Goal: Task Accomplishment & Management: Use online tool/utility

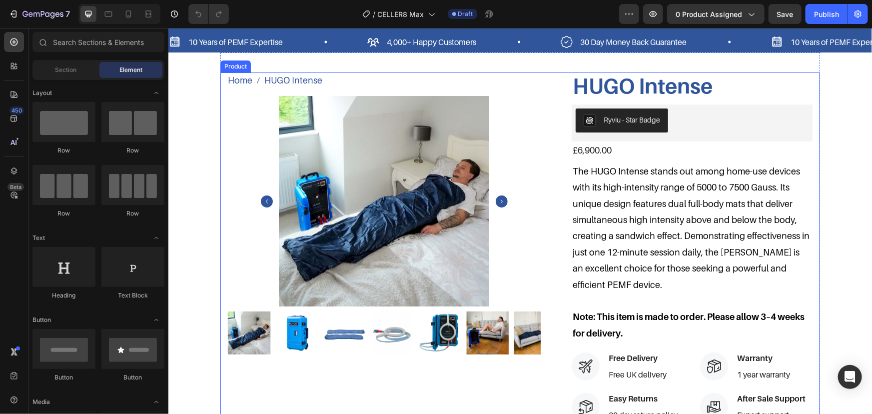
click at [548, 164] on div "Home HUGO Intense Breadcrumb HUGO Intense Product Title Product Images HUGO Int…" at bounding box center [520, 329] width 600 height 515
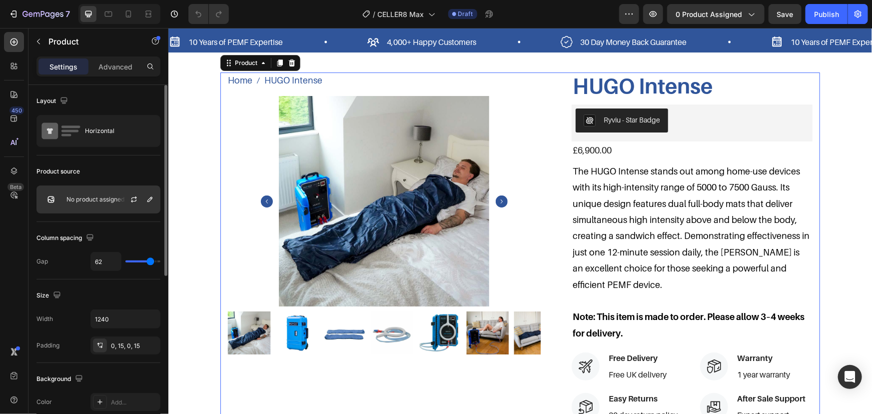
click at [84, 199] on p "No product assigned" at bounding box center [95, 199] width 58 height 7
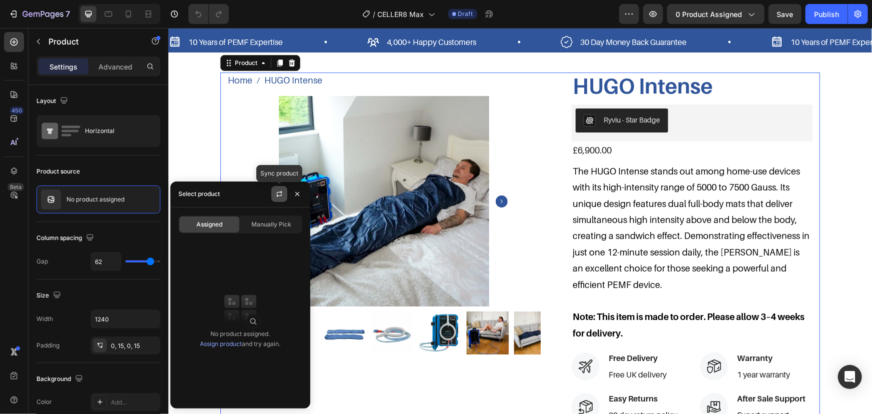
click at [282, 192] on icon "button" at bounding box center [279, 194] width 8 height 8
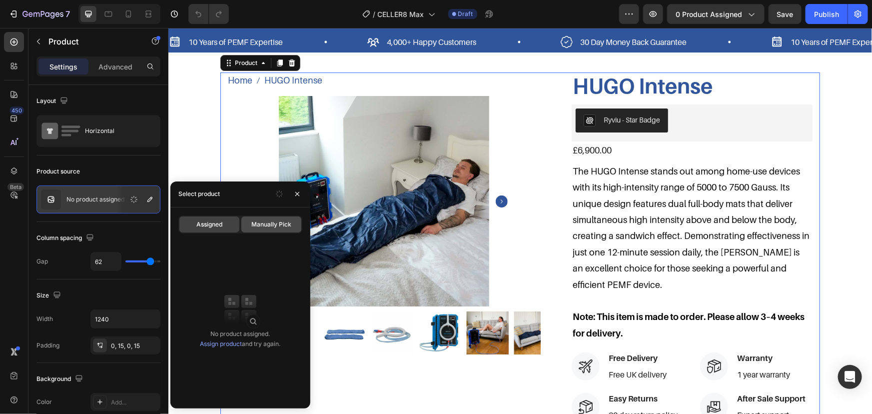
click at [269, 226] on span "Manually Pick" at bounding box center [271, 224] width 40 height 9
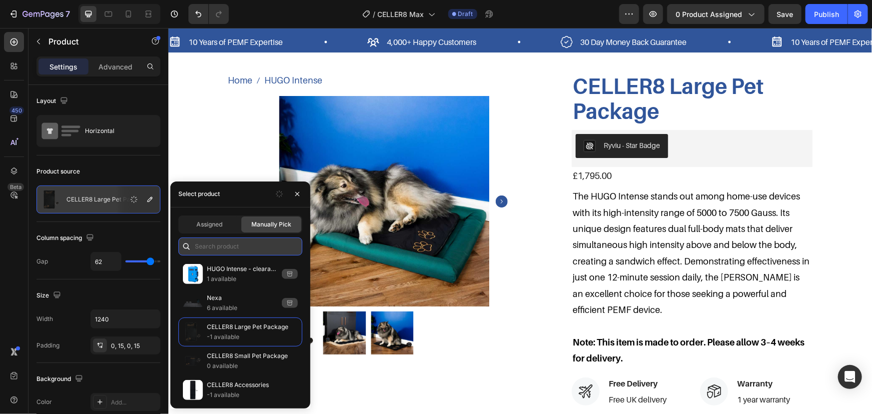
click at [251, 245] on input "text" at bounding box center [240, 246] width 124 height 18
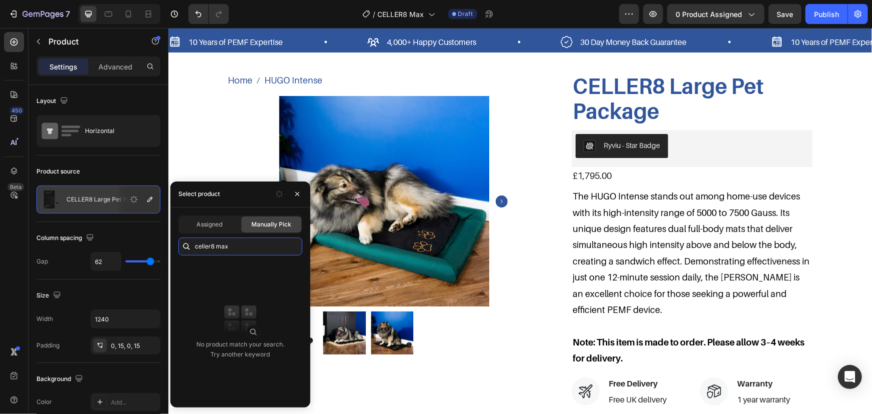
type input "celler8 max"
click at [304, 195] on button "button" at bounding box center [297, 194] width 16 height 16
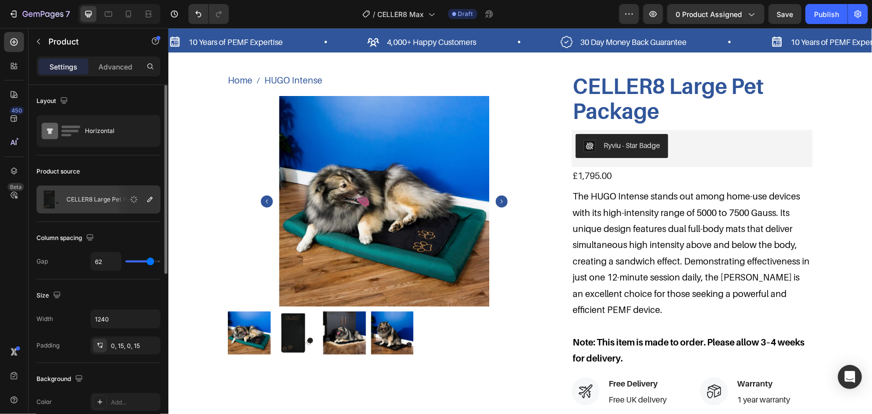
click at [152, 172] on div "Product source" at bounding box center [98, 171] width 124 height 16
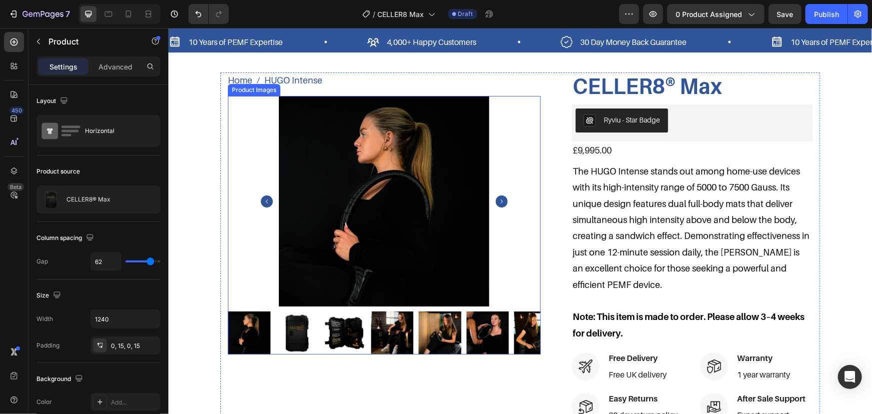
click at [299, 329] on img at bounding box center [296, 332] width 42 height 42
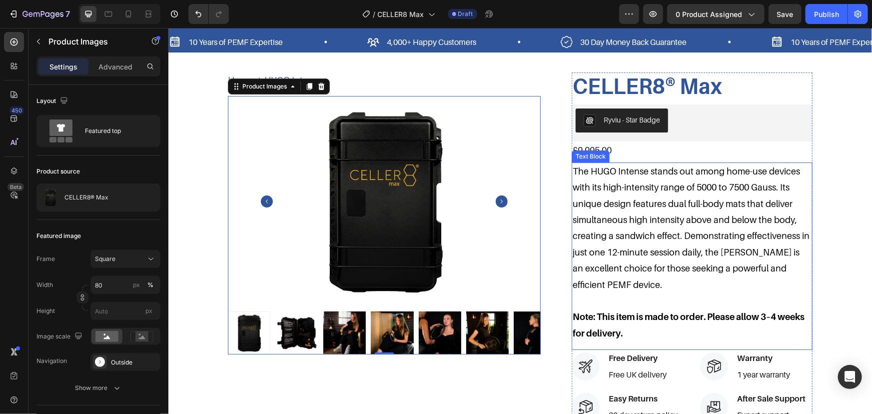
click at [649, 197] on p "The HUGO Intense stands out among home-use devices with its high-intensity rang…" at bounding box center [691, 227] width 239 height 129
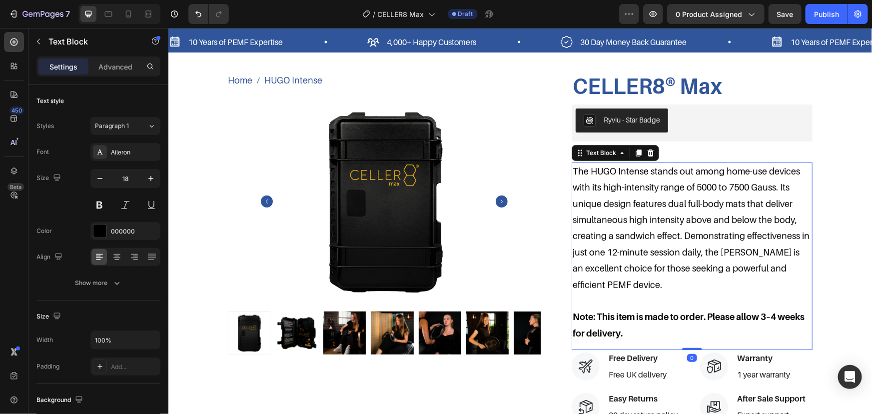
click at [628, 251] on p "The HUGO Intense stands out among home-use devices with its high-intensity rang…" at bounding box center [691, 227] width 239 height 129
click at [617, 286] on p "The HUGO Intense stands out among home-use devices with its high-intensity rang…" at bounding box center [691, 227] width 239 height 129
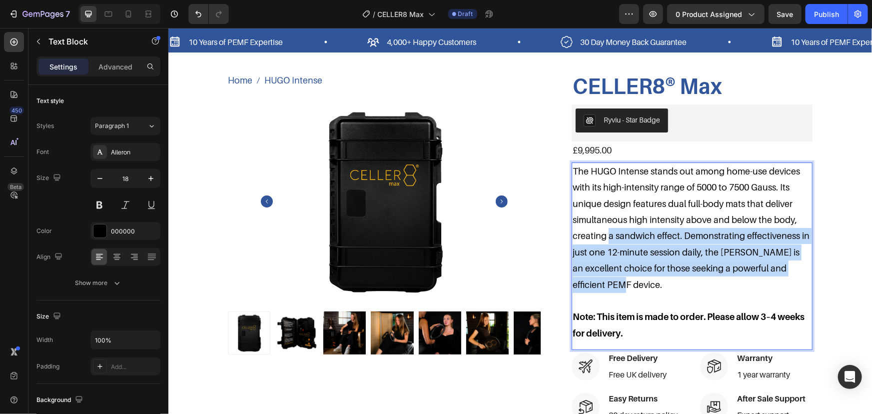
drag, startPoint x: 627, startPoint y: 286, endPoint x: 506, endPoint y: 124, distance: 202.1
click at [506, 124] on div "Home HUGO Intense Breadcrumb CELLER8® Max Product Title Product Images CELLER8®…" at bounding box center [520, 329] width 600 height 515
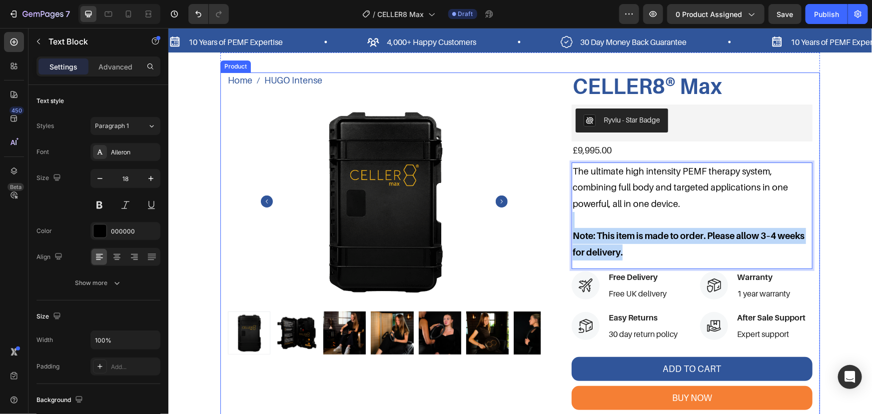
drag, startPoint x: 649, startPoint y: 246, endPoint x: 557, endPoint y: 224, distance: 95.0
click at [557, 224] on div "Home HUGO Intense Breadcrumb CELLER8® Max Product Title Product Images CELLER8®…" at bounding box center [520, 289] width 600 height 434
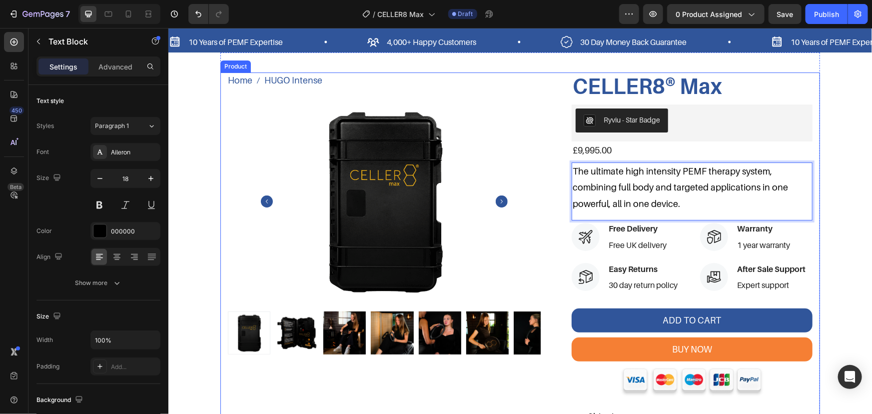
click at [820, 188] on div "10 Years of PEMF Expertise Item List 4,000+ Happy Customers Item List 30 Day Mo…" at bounding box center [520, 258] width 704 height 460
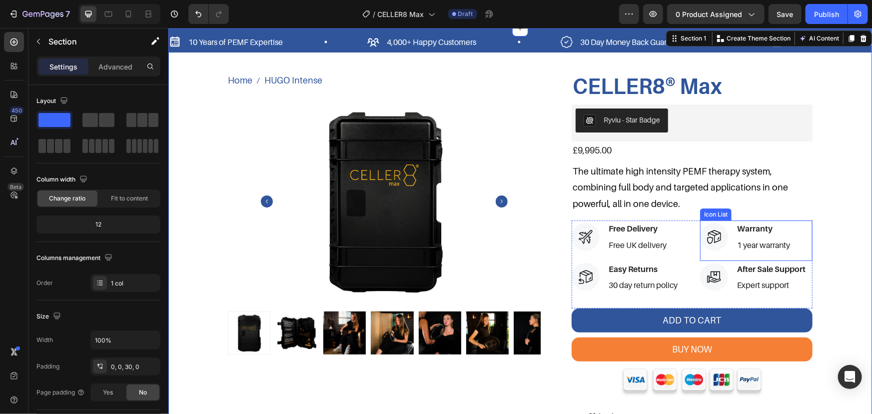
click at [746, 266] on p "After Sale Support" at bounding box center [771, 268] width 68 height 14
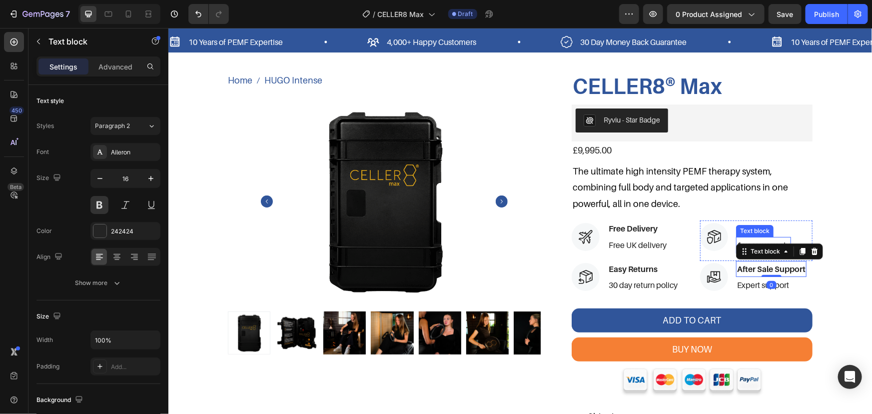
click at [737, 239] on p "1 year warranty" at bounding box center [763, 244] width 53 height 14
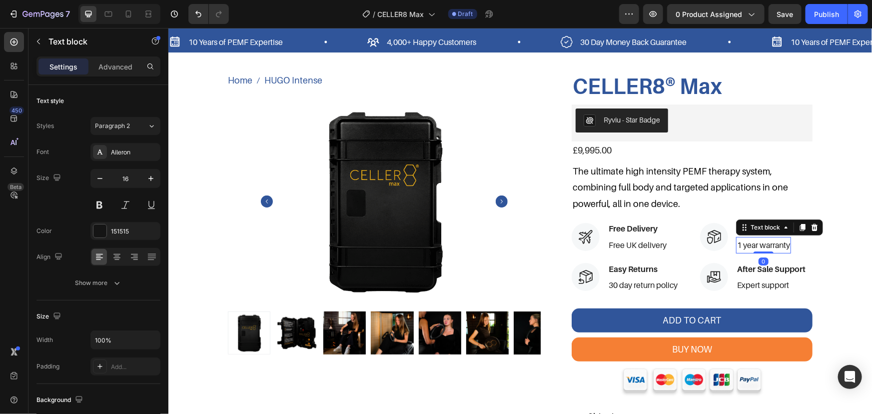
click at [738, 242] on p "1 year warranty" at bounding box center [763, 244] width 53 height 14
drag, startPoint x: 738, startPoint y: 244, endPoint x: 718, endPoint y: 244, distance: 19.5
click at [720, 244] on li "Icon Warranty Text block 1 year warranty Text block 0" at bounding box center [745, 236] width 91 height 33
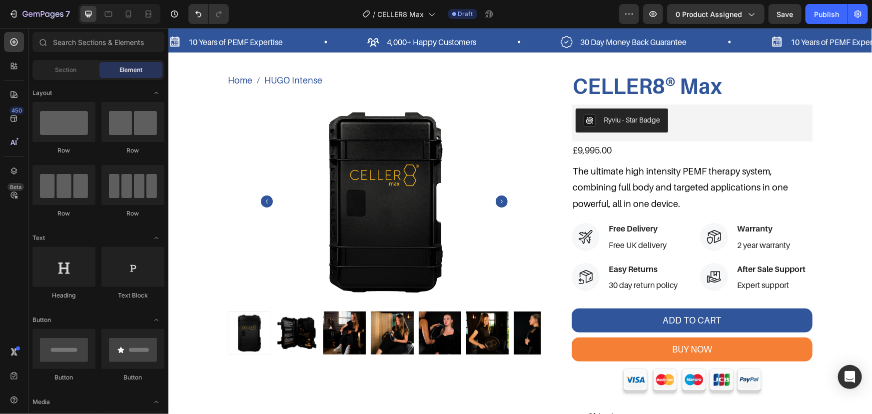
scroll to position [337, 0]
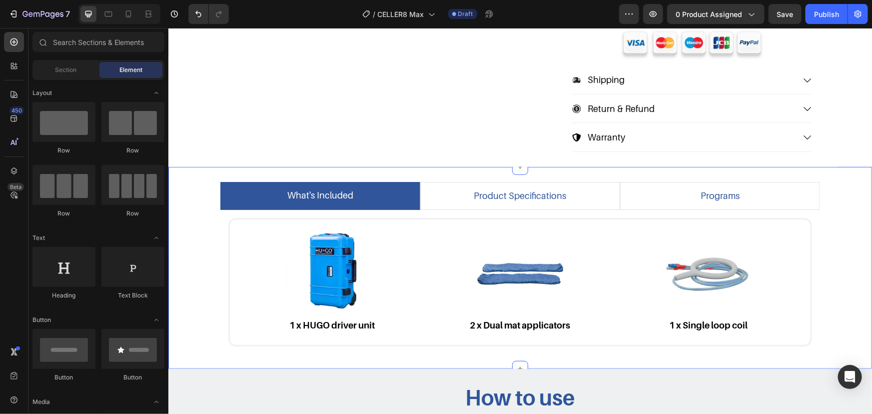
click at [833, 224] on div "what's included product specifications programs Image 1 x HUGO driver unit Text…" at bounding box center [519, 267] width 689 height 172
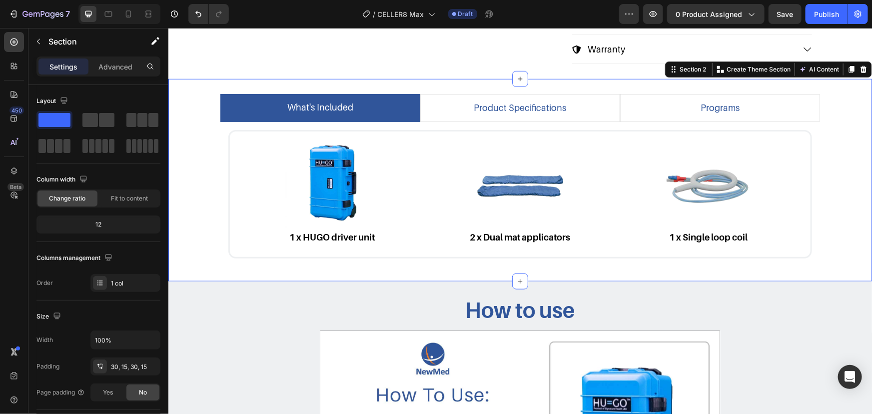
scroll to position [428, 0]
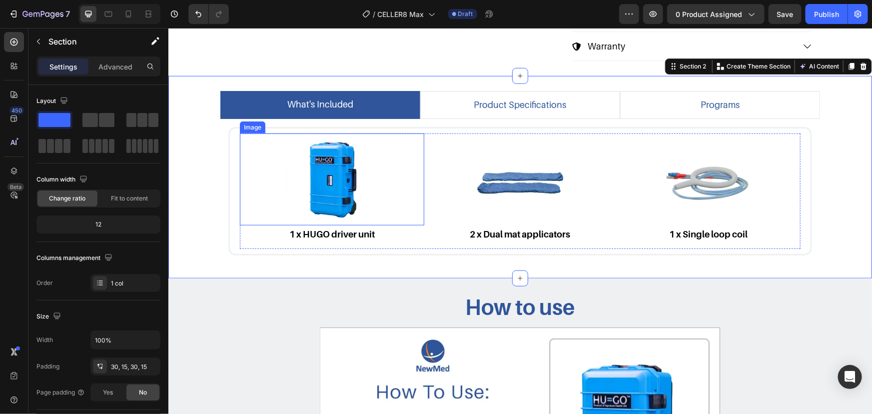
click at [360, 179] on img at bounding box center [331, 179] width 92 height 92
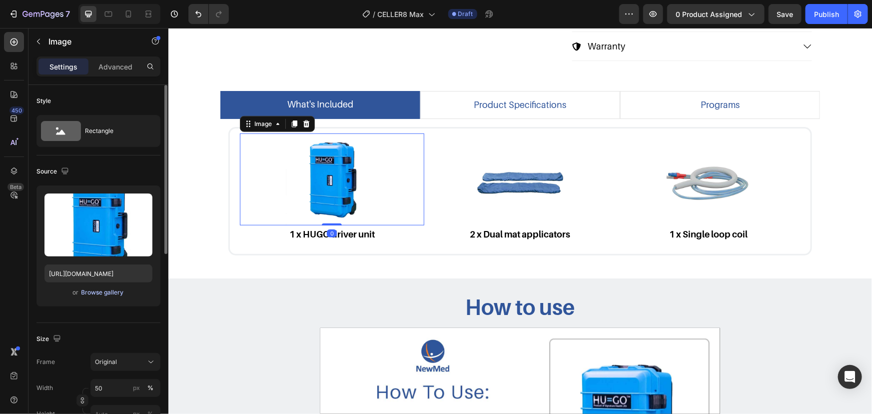
click at [112, 292] on div "Browse gallery" at bounding box center [102, 292] width 42 height 9
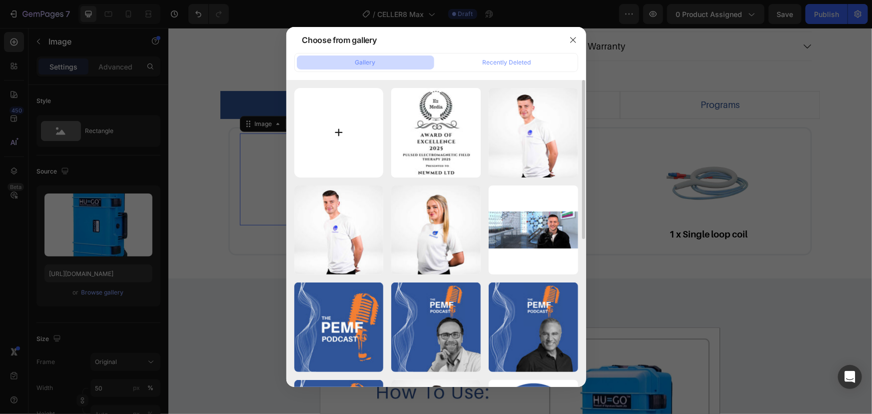
click at [350, 155] on input "file" at bounding box center [338, 132] width 89 height 89
type input "C:\fakepath\CELLER8-Max-PNG.png"
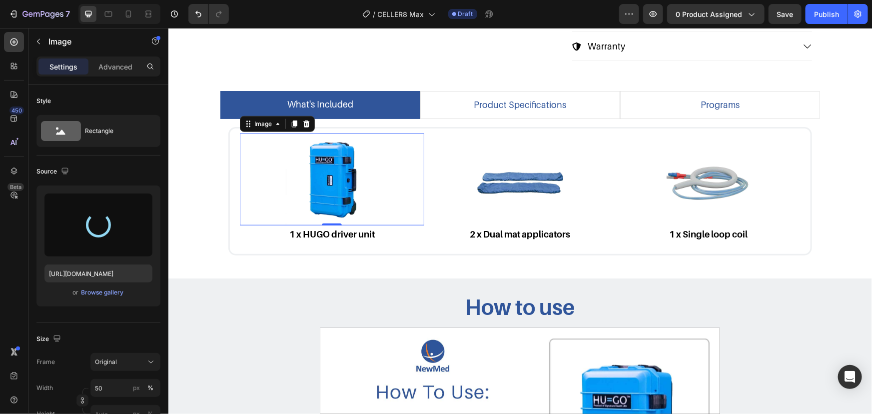
type input "[URL][DOMAIN_NAME]"
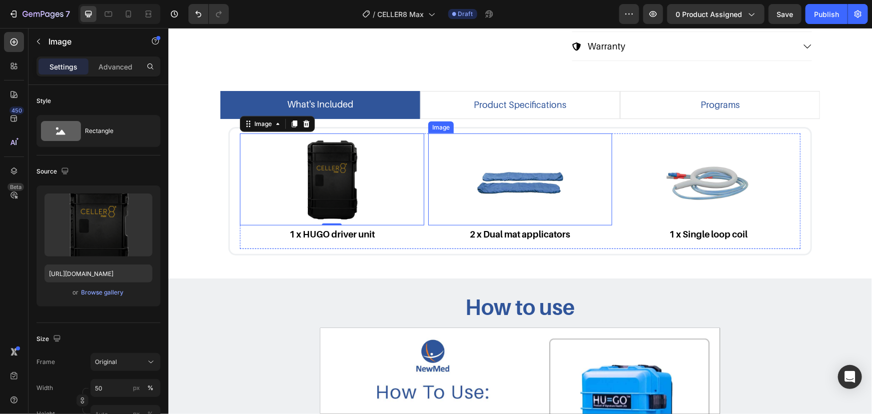
click at [482, 191] on img at bounding box center [520, 179] width 92 height 92
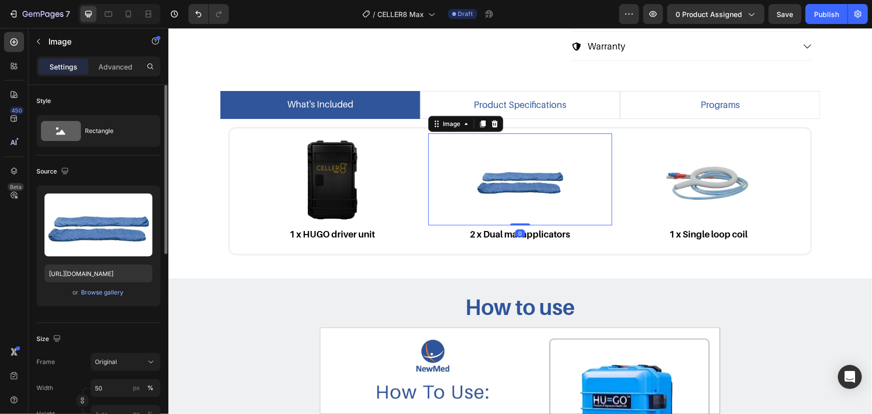
click at [106, 284] on div "Upload Image [URL][DOMAIN_NAME] or Browse gallery" at bounding box center [98, 245] width 124 height 121
click at [106, 290] on div "Browse gallery" at bounding box center [102, 292] width 42 height 9
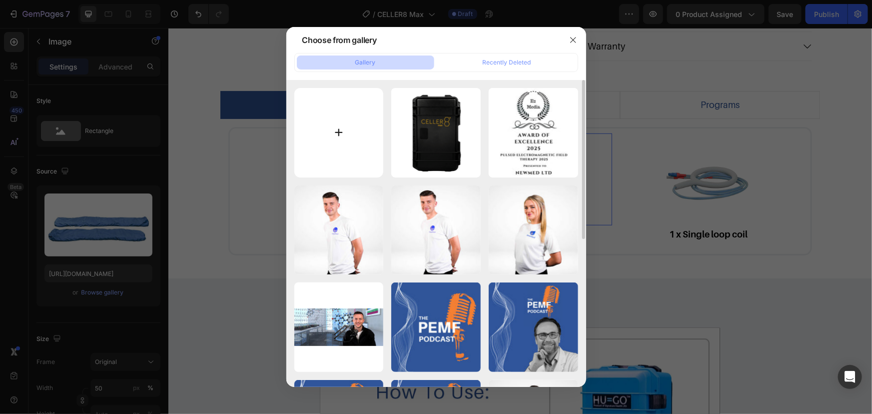
click at [352, 122] on input "file" at bounding box center [338, 132] width 89 height 89
type input "C:\fakepath\CELLER8-Max-full-body-mat-black-png.png"
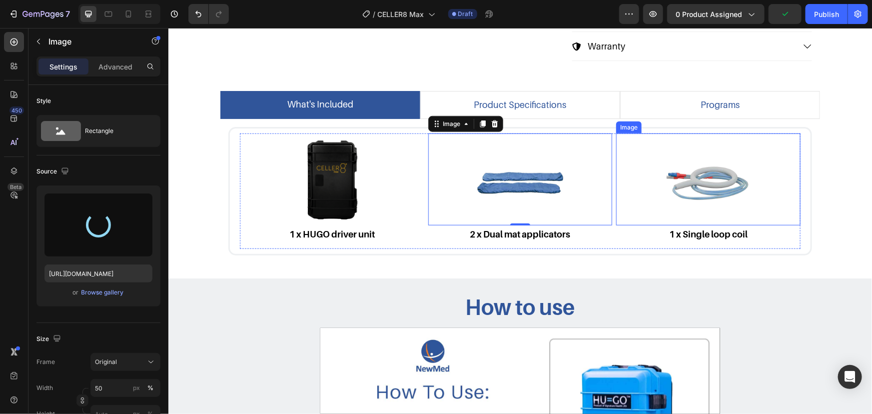
type input "[URL][DOMAIN_NAME]"
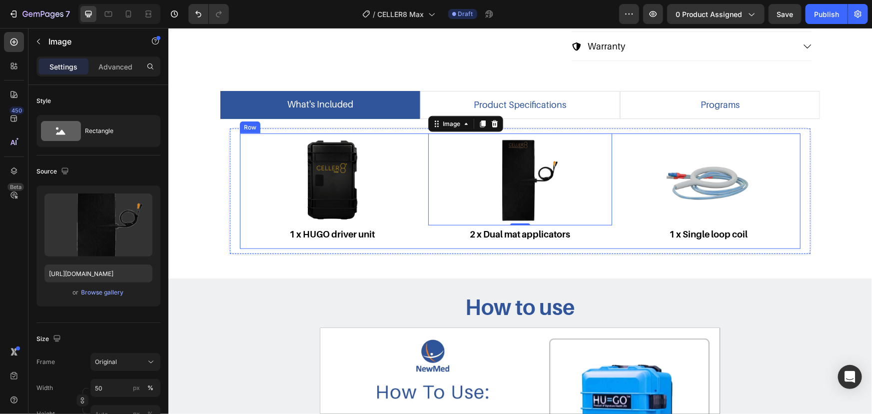
click at [611, 174] on div "Image 1 x HUGO driver unit Text Block Image 0 2 x Dual mat applicators Text Blo…" at bounding box center [519, 190] width 561 height 115
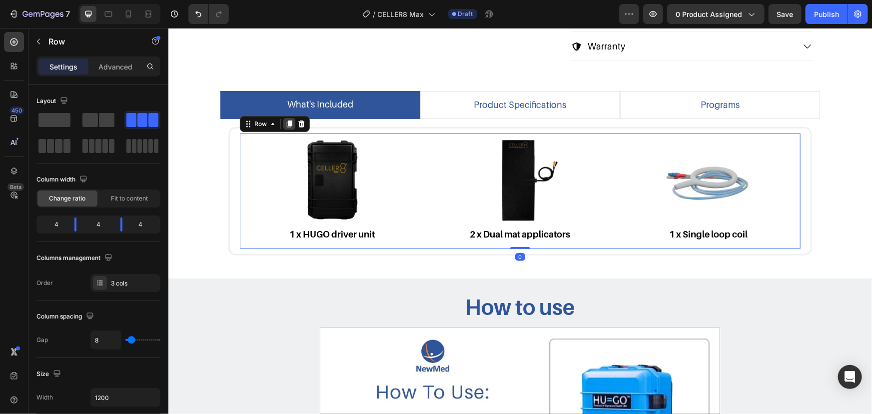
click at [286, 120] on icon at bounding box center [288, 123] width 5 height 7
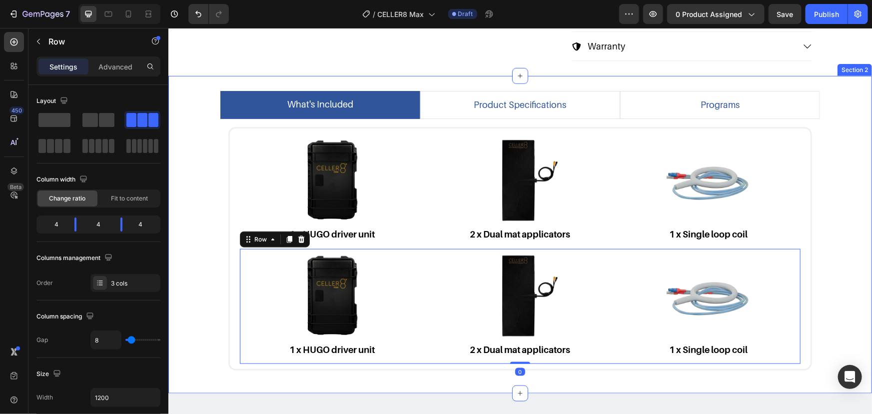
drag, startPoint x: 817, startPoint y: 143, endPoint x: 812, endPoint y: 144, distance: 5.5
click at [818, 143] on div "what's included product specifications programs Image 1 x HUGO driver unit Text…" at bounding box center [519, 234] width 689 height 288
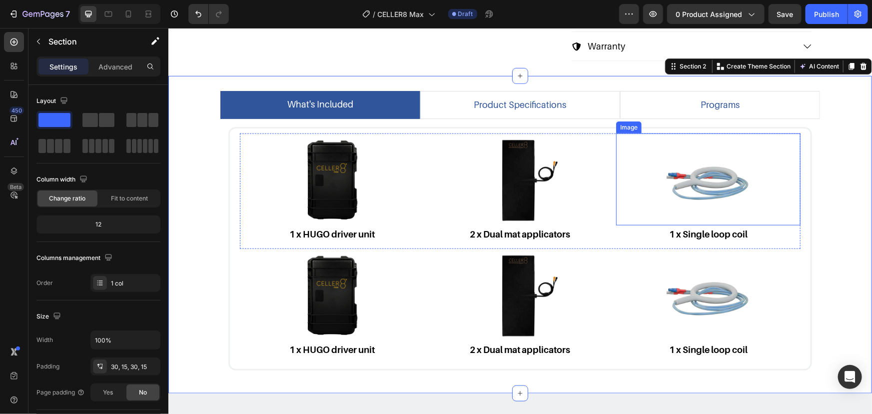
click at [714, 172] on img at bounding box center [708, 179] width 92 height 92
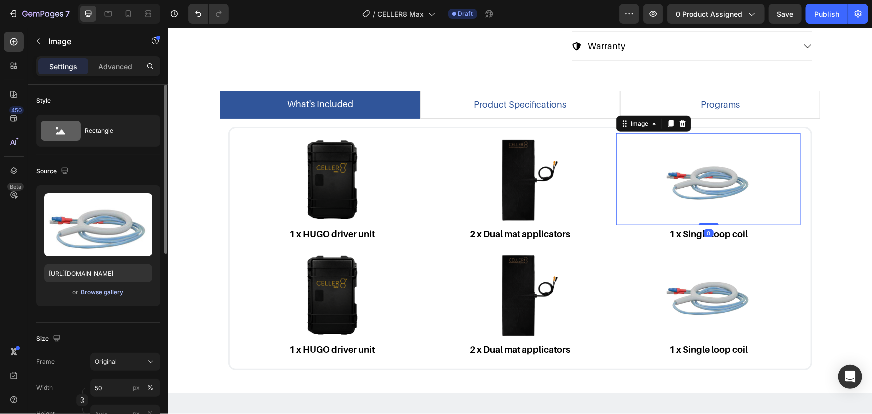
click at [90, 295] on div "Browse gallery" at bounding box center [102, 292] width 42 height 9
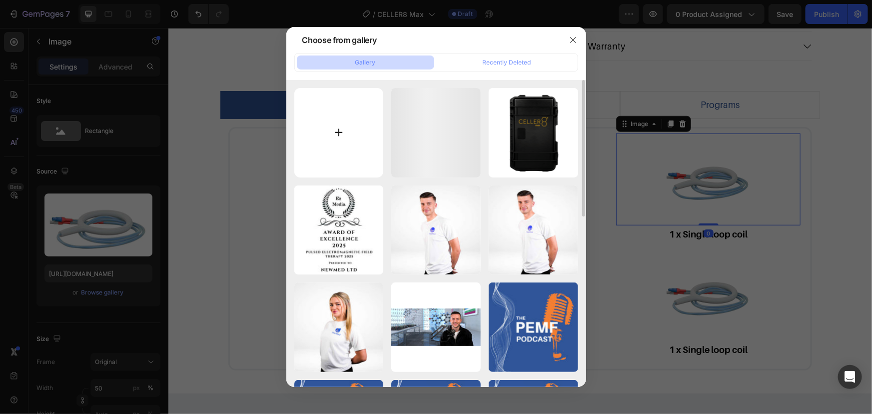
click at [344, 129] on input "file" at bounding box center [338, 132] width 89 height 89
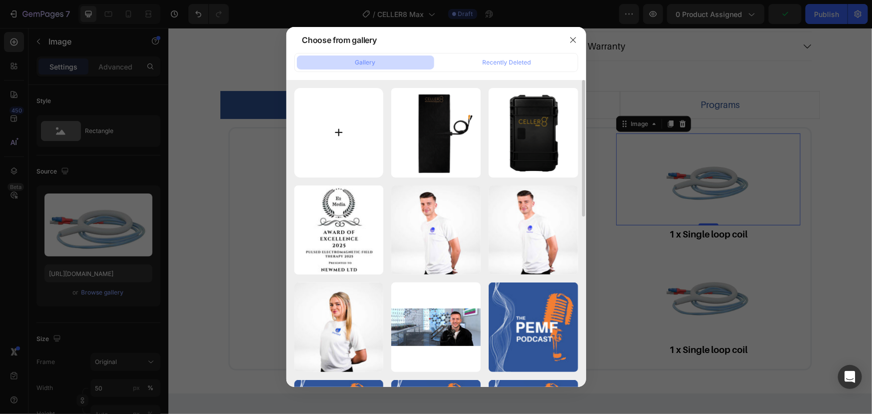
type input "C:\fakepath\CELLER8-Max-applicator-box.png"
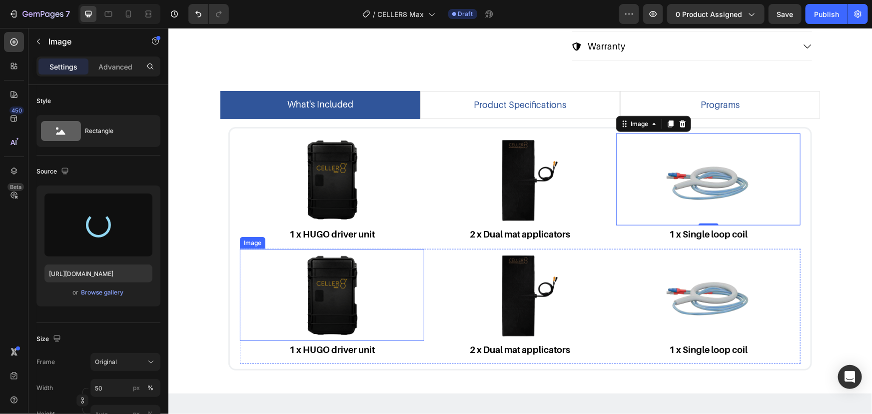
type input "[URL][DOMAIN_NAME]"
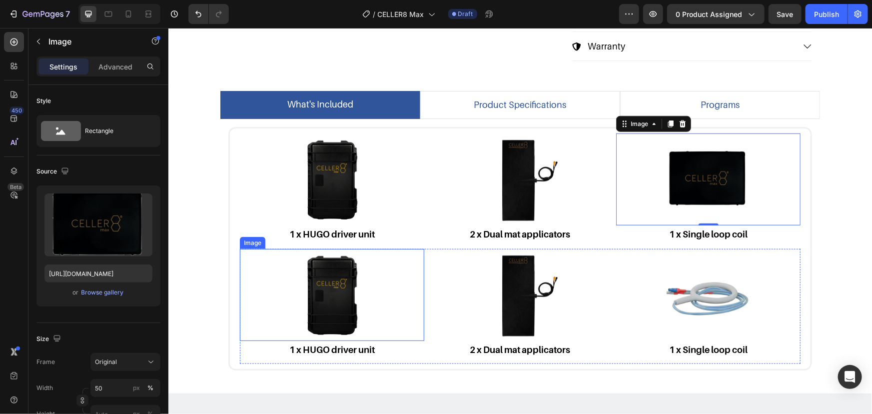
click at [320, 267] on img at bounding box center [331, 294] width 92 height 92
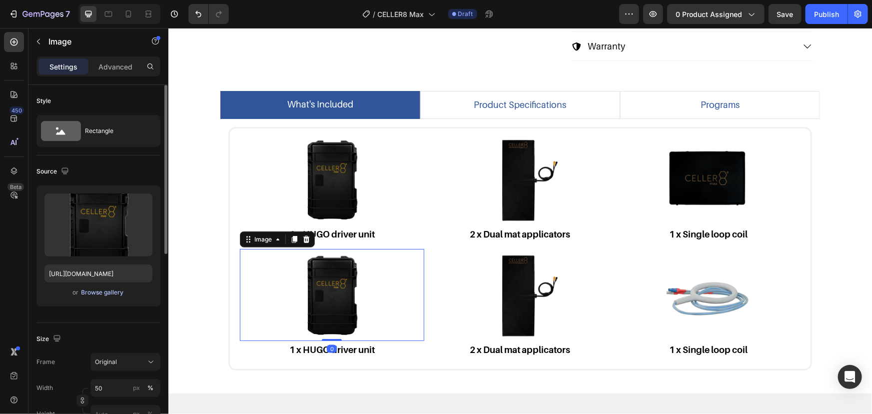
click at [105, 291] on div "Browse gallery" at bounding box center [102, 292] width 42 height 9
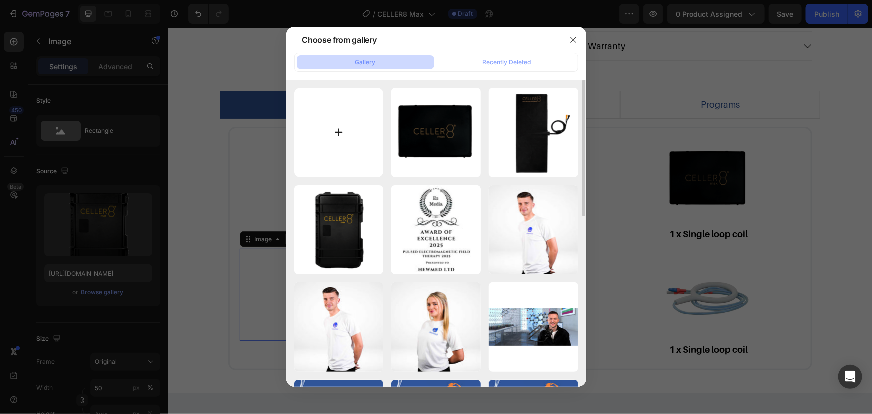
click at [315, 133] on input "file" at bounding box center [338, 132] width 89 height 89
type input "C:\fakepath\Dual-small-loop-PNG.png"
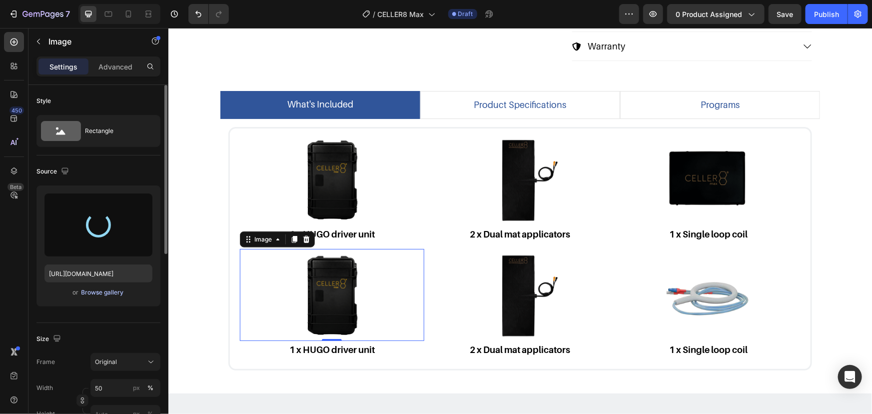
type input "[URL][DOMAIN_NAME]"
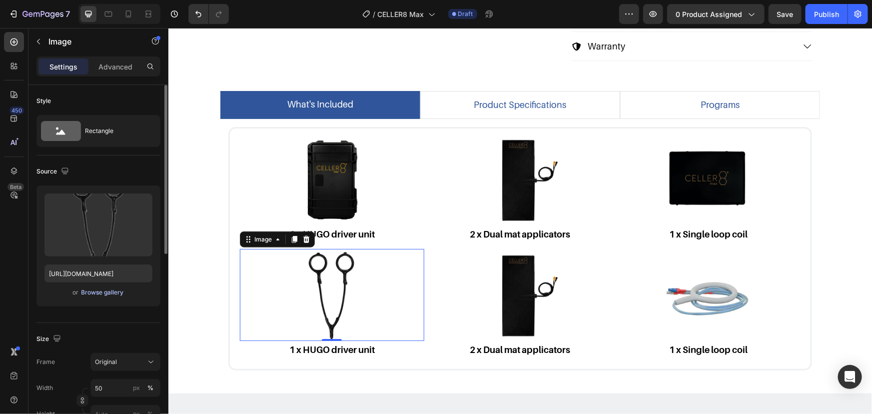
click at [114, 290] on div "Browse gallery" at bounding box center [102, 292] width 42 height 9
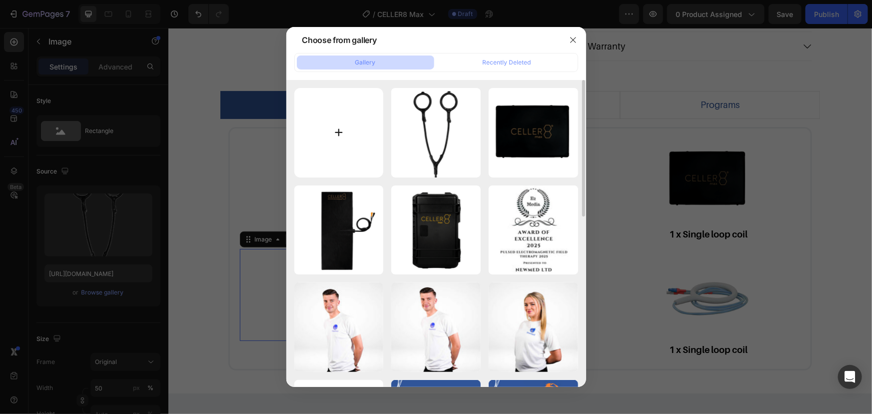
click at [347, 146] on input "file" at bounding box center [338, 132] width 89 height 89
type input "C:\fakepath\Large-loop-PNG.png"
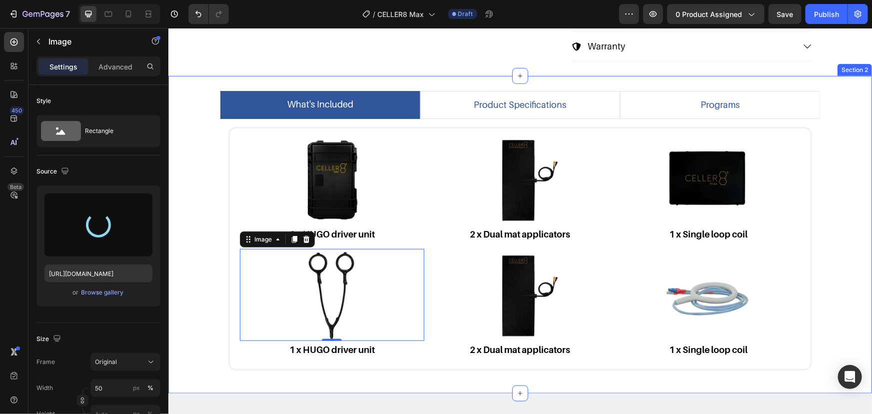
type input "[URL][DOMAIN_NAME]"
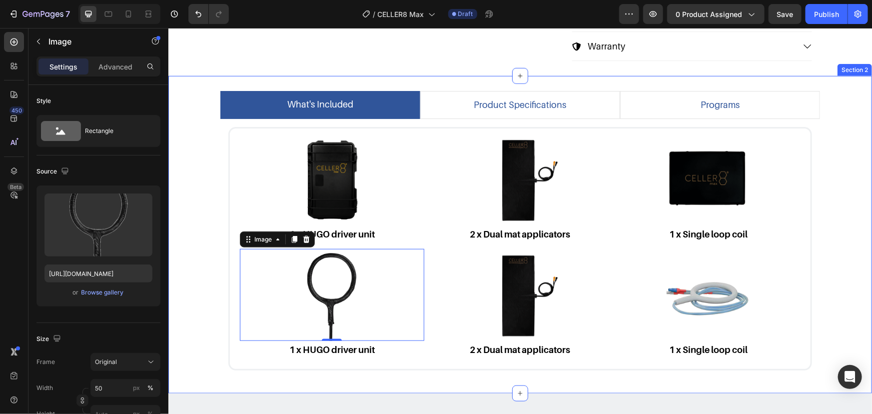
click at [212, 215] on div "what's included product specifications programs Image 1 x HUGO driver unit Text…" at bounding box center [519, 234] width 689 height 288
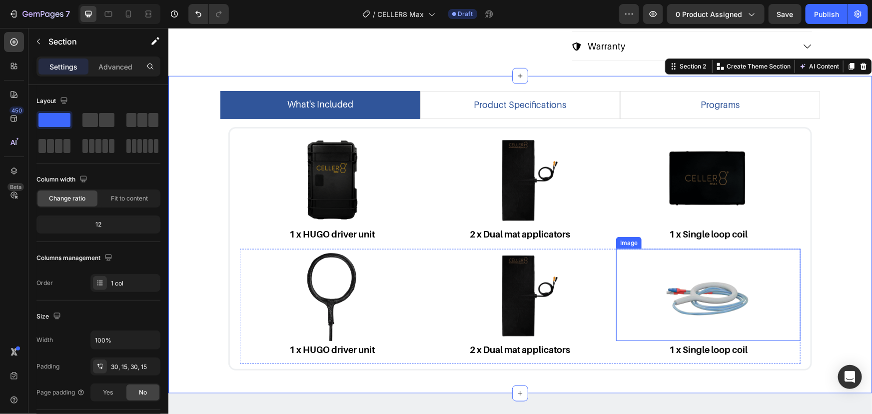
click at [728, 290] on img at bounding box center [708, 294] width 92 height 92
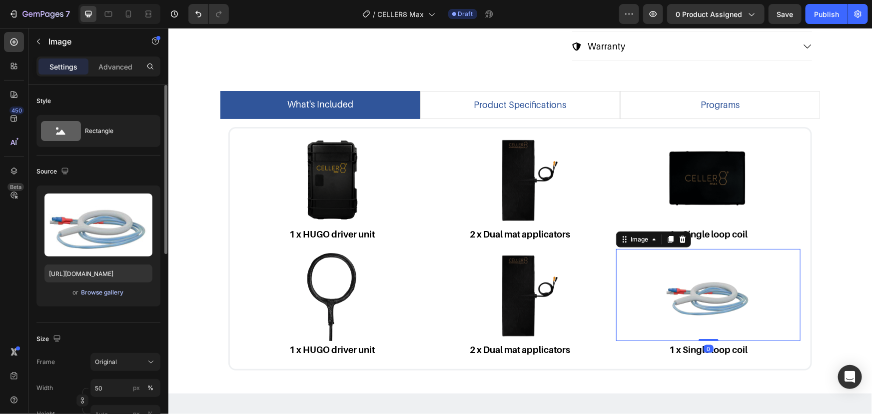
click at [120, 290] on div "Browse gallery" at bounding box center [102, 292] width 42 height 9
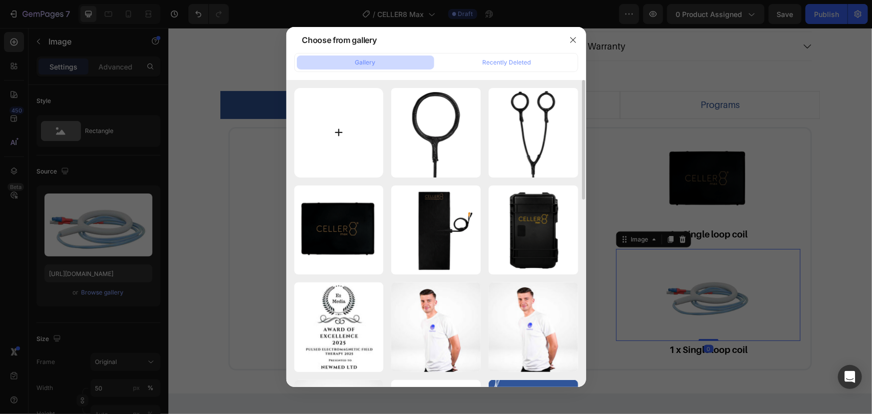
click at [342, 164] on input "file" at bounding box center [338, 132] width 89 height 89
type input "C:\fakepath\Max-loop-covers.png"
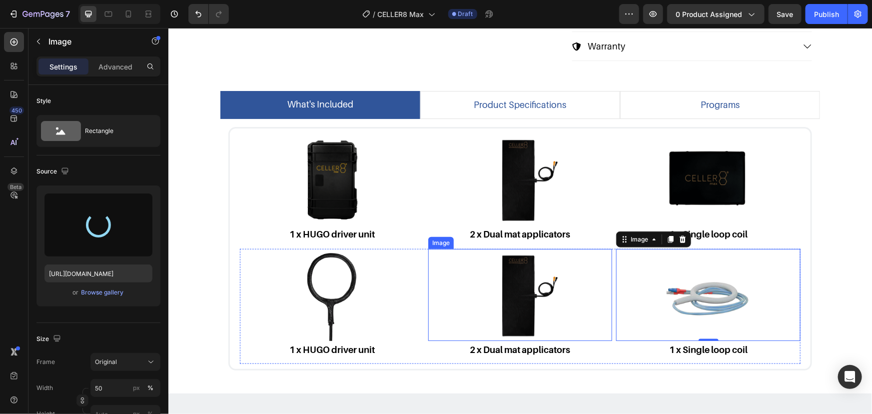
type input "[URL][DOMAIN_NAME]"
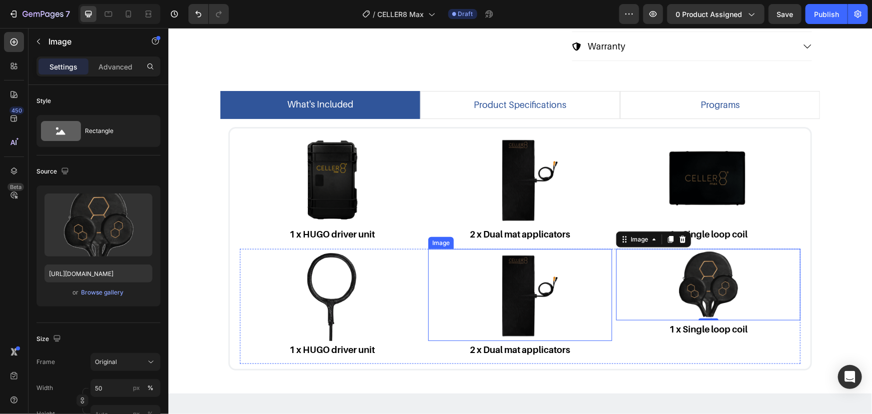
click at [491, 298] on img at bounding box center [520, 294] width 92 height 92
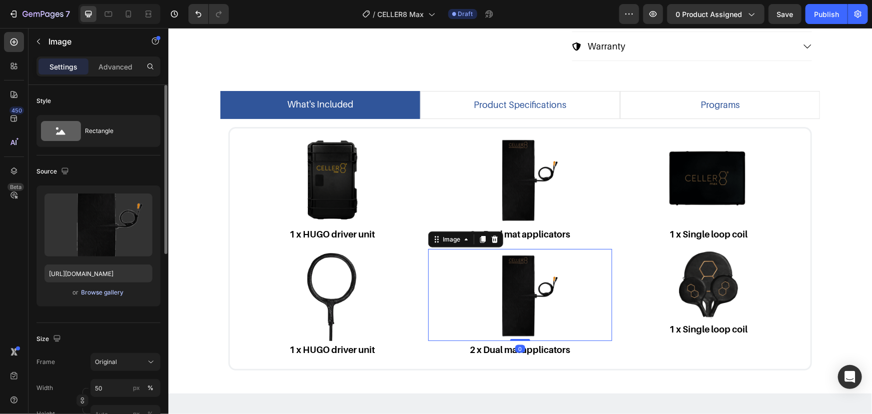
click at [114, 288] on div "Browse gallery" at bounding box center [102, 292] width 42 height 9
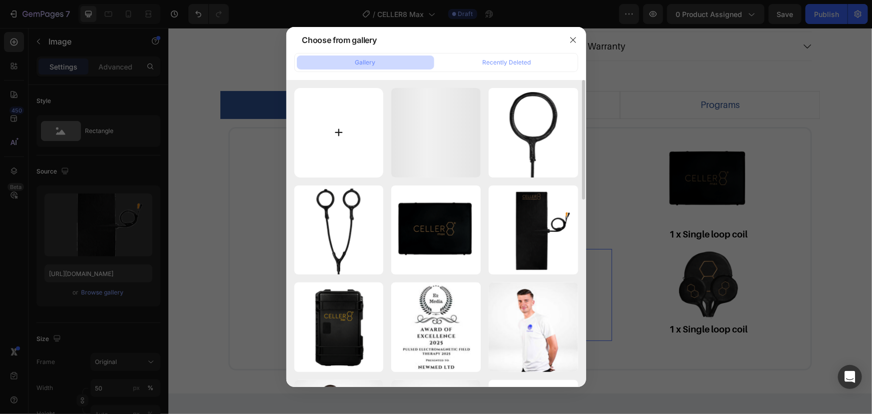
click at [345, 146] on input "file" at bounding box center [338, 132] width 89 height 89
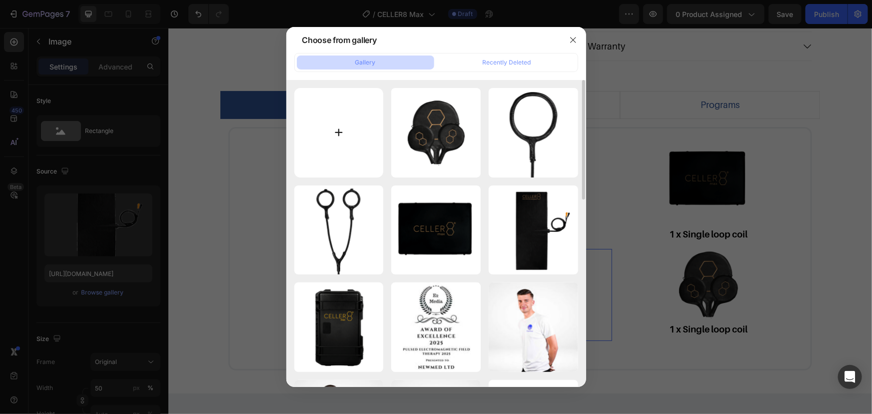
click at [378, 130] on input "file" at bounding box center [338, 132] width 89 height 89
type input "C:\fakepath\CELLER8-Max-covers-square.png"
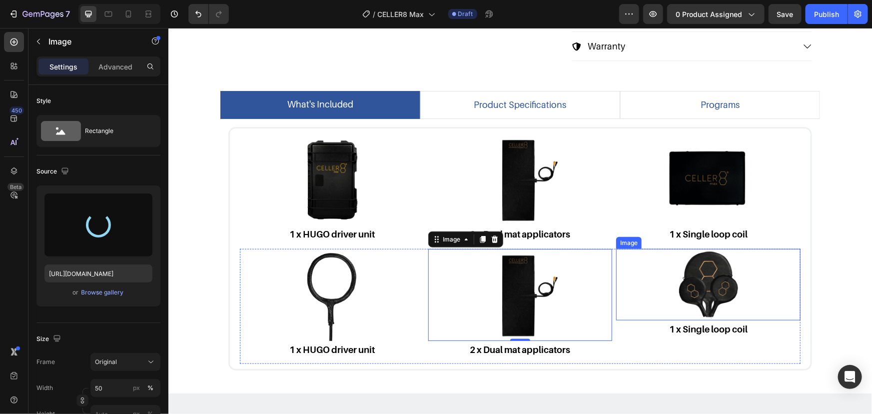
type input "[URL][DOMAIN_NAME]"
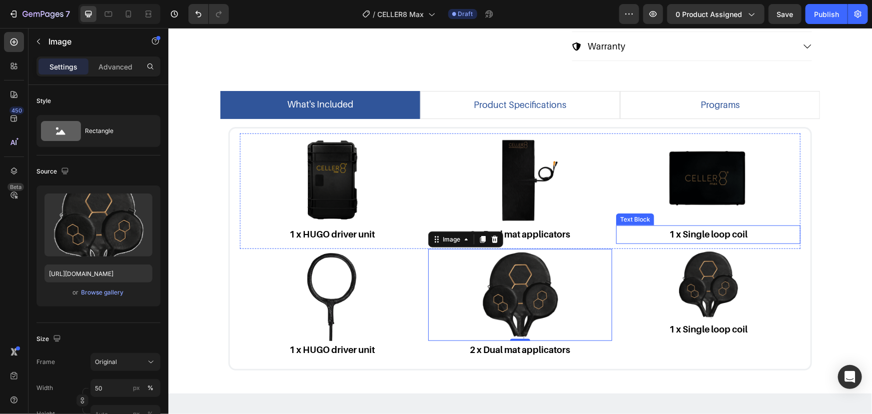
click at [543, 170] on img at bounding box center [520, 179] width 92 height 92
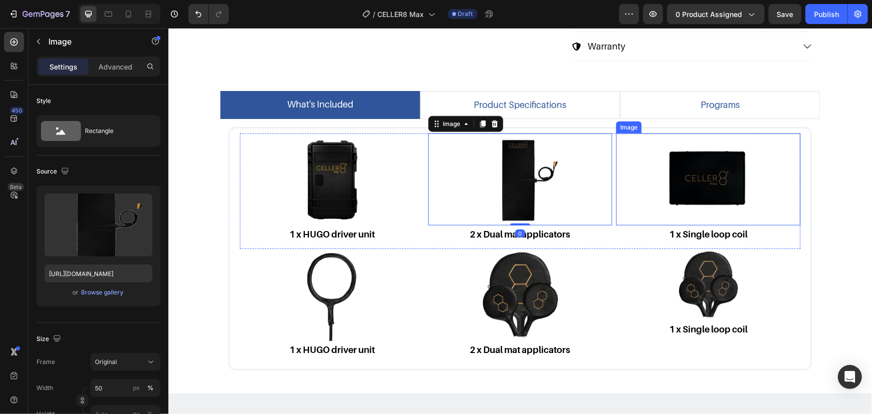
click at [713, 174] on img at bounding box center [708, 179] width 92 height 92
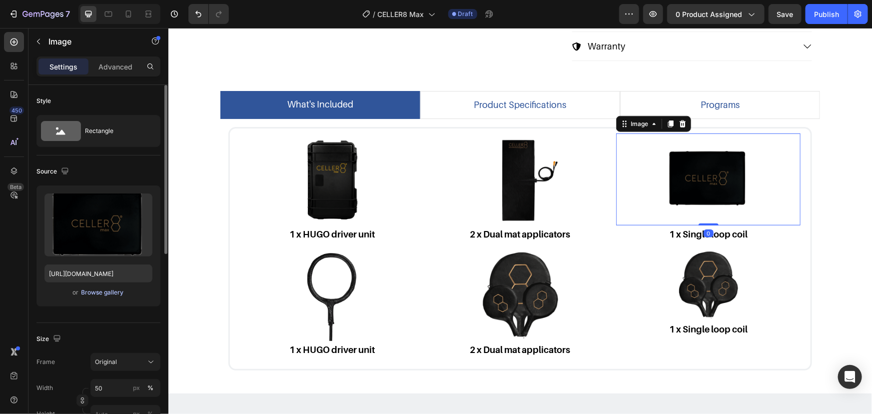
click at [102, 291] on div "Browse gallery" at bounding box center [102, 292] width 42 height 9
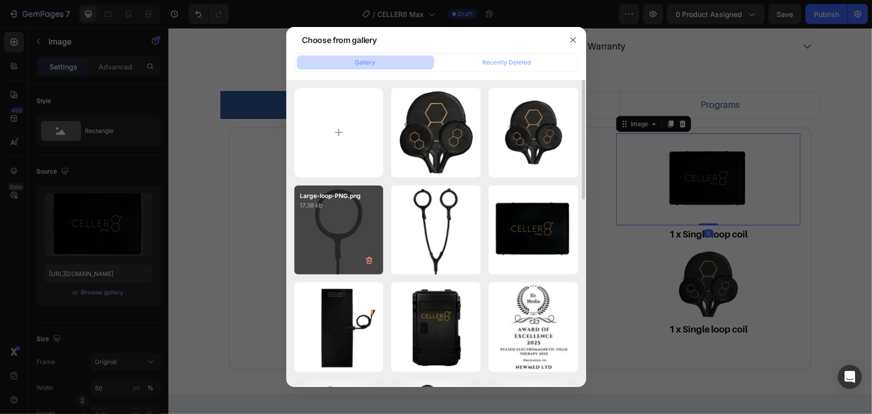
click at [345, 213] on div "Large-loop-PNG.png 17.38 kb" at bounding box center [338, 229] width 89 height 89
type input "[URL][DOMAIN_NAME]"
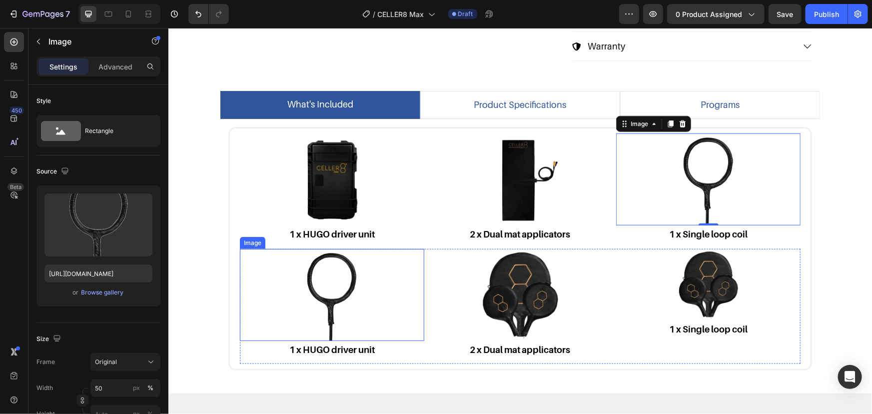
click at [335, 259] on img at bounding box center [331, 294] width 92 height 92
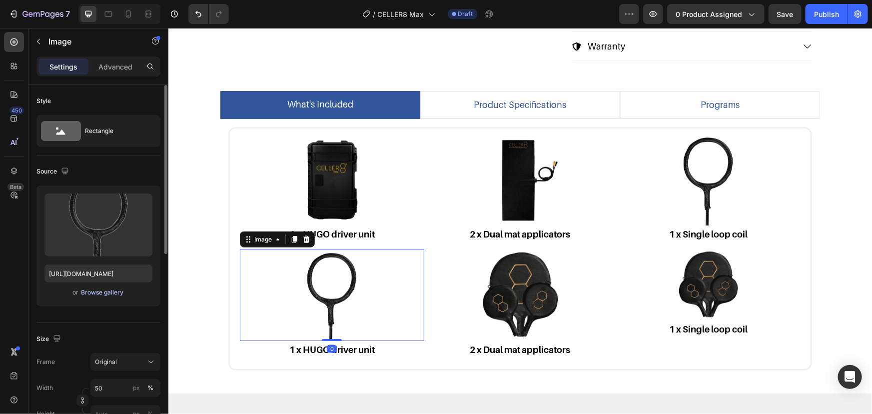
click at [106, 295] on div "Browse gallery" at bounding box center [102, 292] width 42 height 9
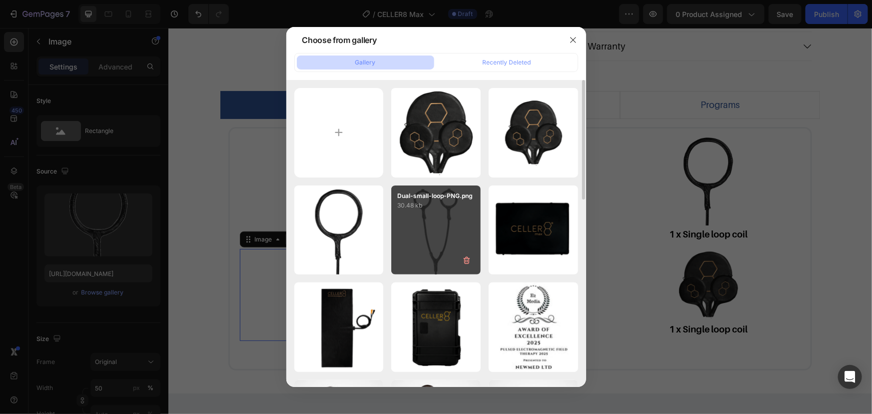
click at [408, 216] on div "Dual-small-loop-PNG.png 30.48 kb" at bounding box center [435, 229] width 89 height 89
type input "[URL][DOMAIN_NAME]"
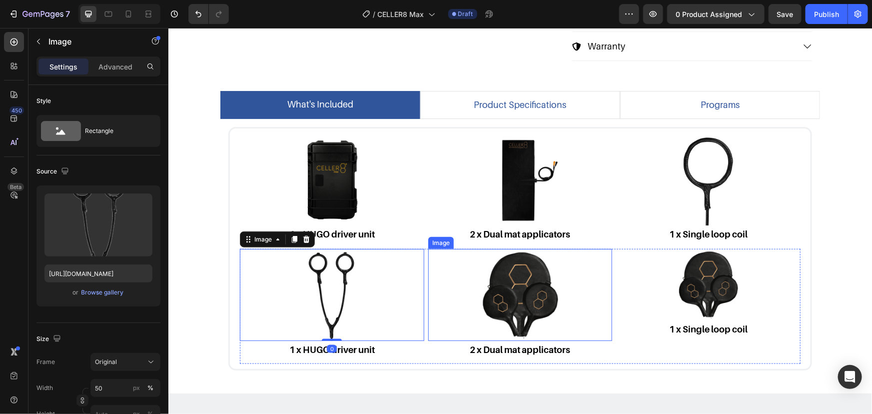
click at [501, 273] on img at bounding box center [520, 294] width 92 height 92
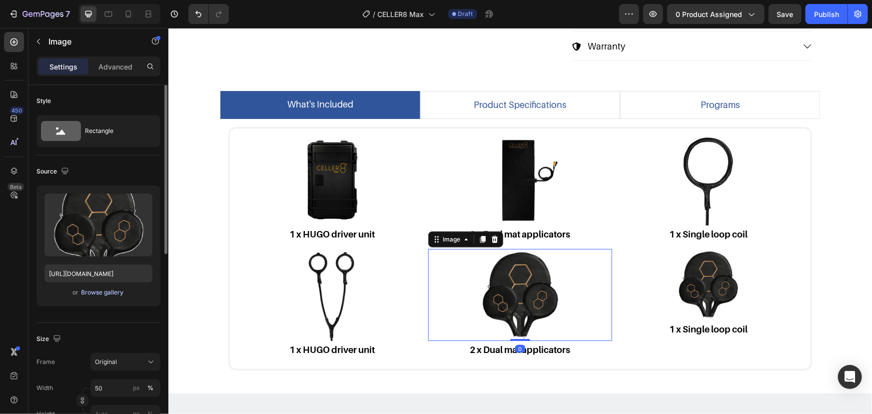
click at [115, 293] on div "Browse gallery" at bounding box center [102, 292] width 42 height 9
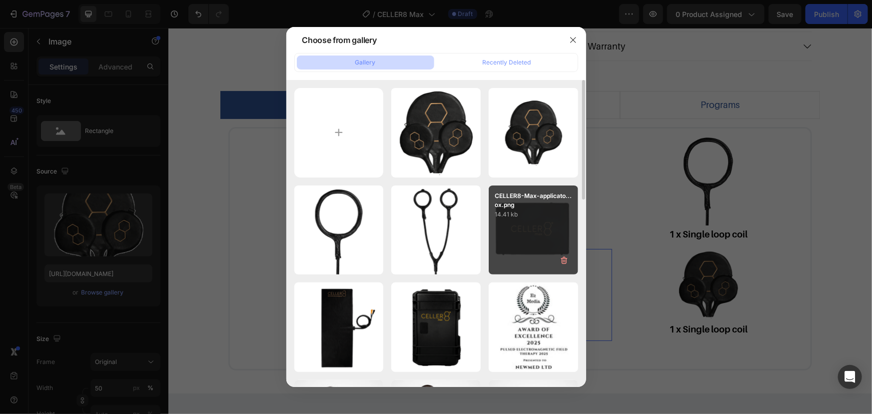
click at [517, 220] on div "CELLER8-Max-applicato...ox.png 14.41 kb" at bounding box center [533, 229] width 89 height 89
type input "[URL][DOMAIN_NAME]"
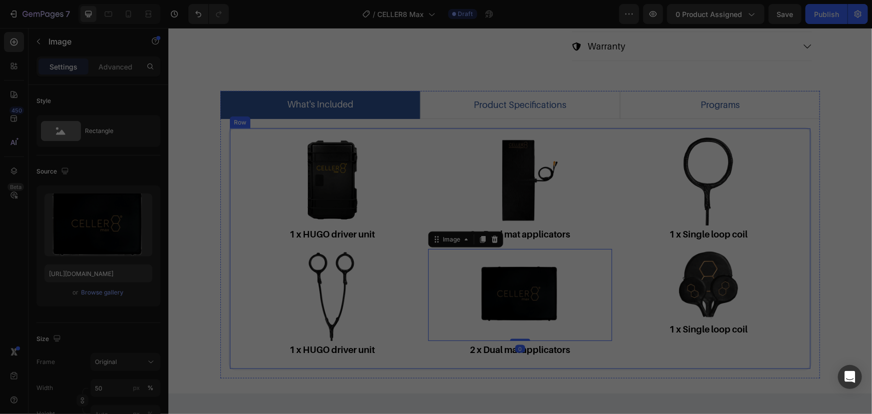
click at [828, 204] on div "what's included product specifications programs Image 1 x HUGO driver unit Text…" at bounding box center [519, 234] width 689 height 288
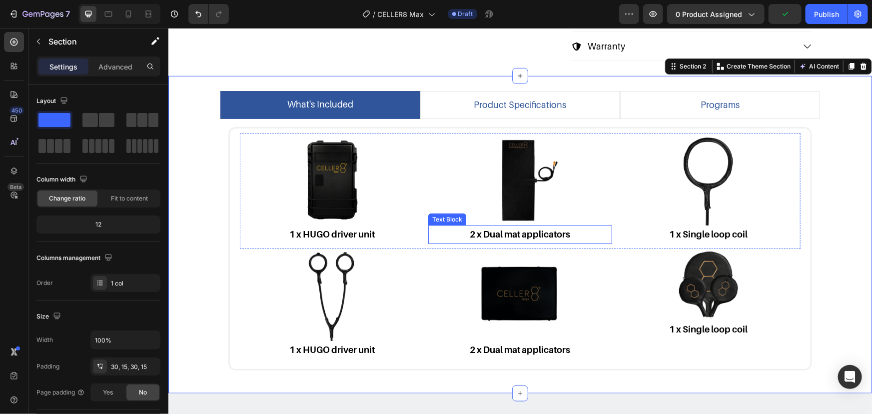
click at [561, 230] on strong "2 x Dual mat applicators" at bounding box center [519, 233] width 100 height 10
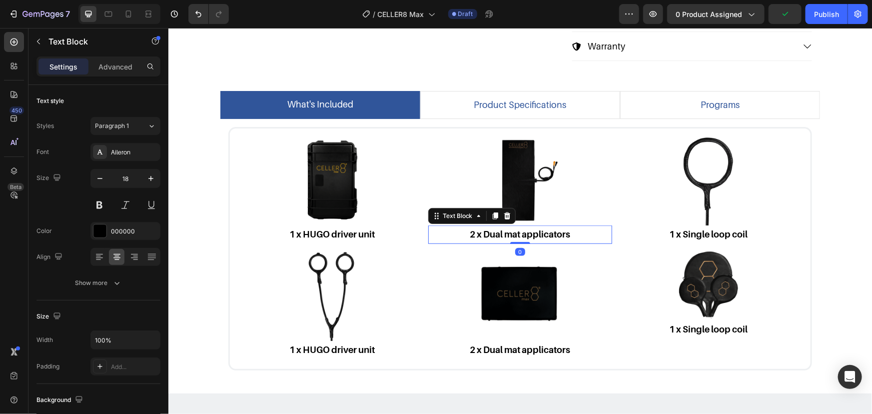
click at [508, 229] on strong "2 x Dual mat applicators" at bounding box center [519, 233] width 100 height 10
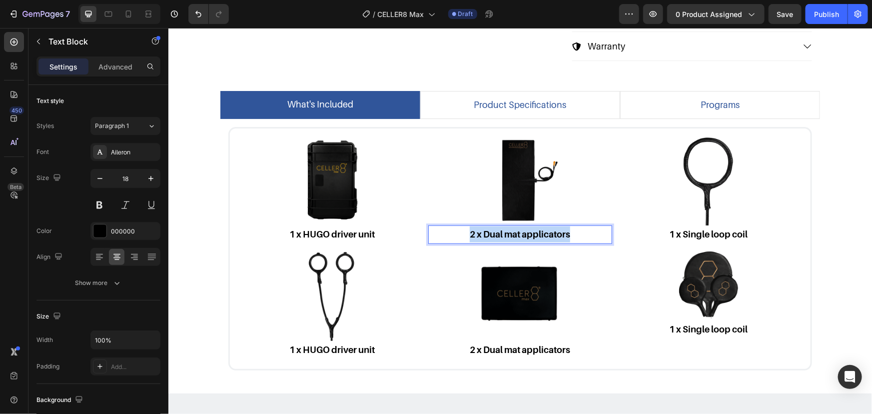
drag, startPoint x: 590, startPoint y: 234, endPoint x: 378, endPoint y: 219, distance: 213.0
click at [378, 219] on div "Image 1 x HUGO driver unit Text Block Image 2 x Dual mat applicators Text Block…" at bounding box center [519, 190] width 561 height 115
click at [378, 231] on p "1 x HUGO driver unit" at bounding box center [331, 234] width 182 height 16
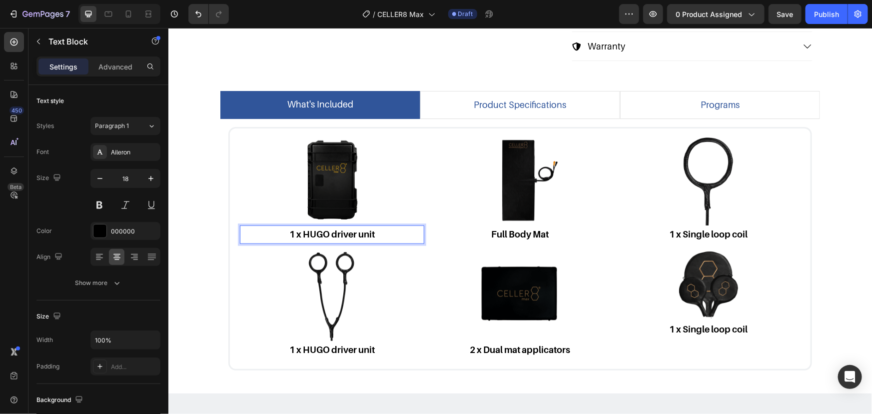
click at [378, 231] on p "1 x HUGO driver unit" at bounding box center [331, 234] width 182 height 16
drag, startPoint x: 358, startPoint y: 234, endPoint x: 226, endPoint y: 219, distance: 132.3
click at [228, 219] on div "Image 1 x HUGO driver unit Text Block 0 Image Full Body Mat Text Block Image 1 …" at bounding box center [520, 247] width 584 height 243
click at [382, 233] on p "1 x HUGO driver unit" at bounding box center [331, 234] width 182 height 16
drag, startPoint x: 378, startPoint y: 233, endPoint x: 190, endPoint y: 227, distance: 187.5
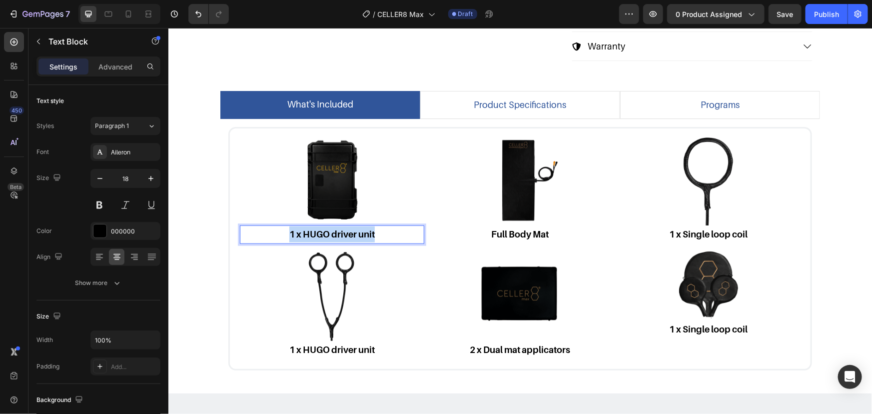
click at [193, 230] on div "what's included product specifications programs Image 1 x HUGO driver unit Text…" at bounding box center [519, 234] width 689 height 288
click at [763, 230] on p "1 x Single loop coil" at bounding box center [708, 234] width 182 height 16
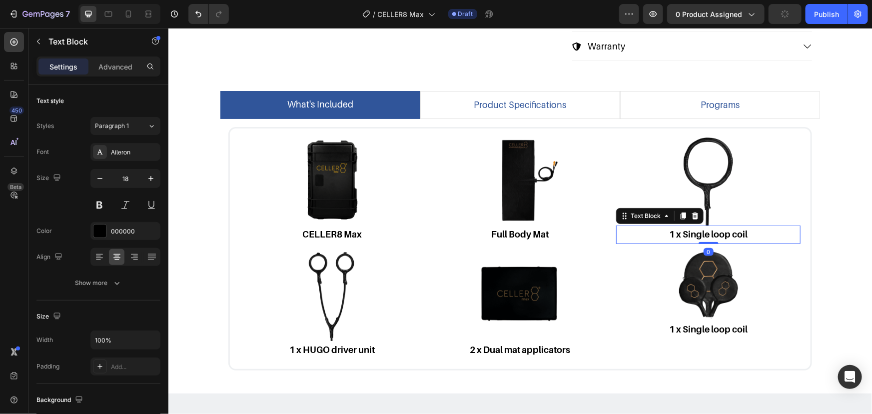
drag, startPoint x: 719, startPoint y: 232, endPoint x: 703, endPoint y: 234, distance: 15.6
click at [718, 232] on strong "1 x Single loop coil" at bounding box center [708, 233] width 78 height 10
click at [703, 231] on strong "1 x Single loop coil" at bounding box center [708, 233] width 78 height 10
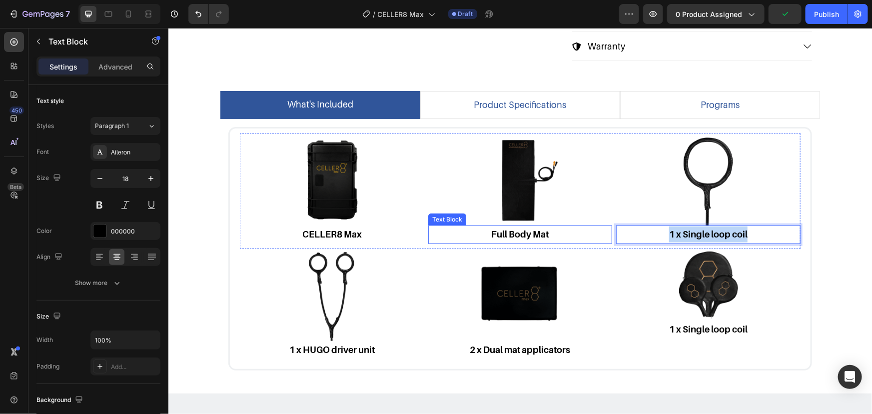
drag, startPoint x: 753, startPoint y: 232, endPoint x: 564, endPoint y: 229, distance: 188.9
click at [565, 229] on div "Image CELLER8 Max Text Block Image Full Body Mat Text Block Image 1 x Single lo…" at bounding box center [519, 190] width 561 height 115
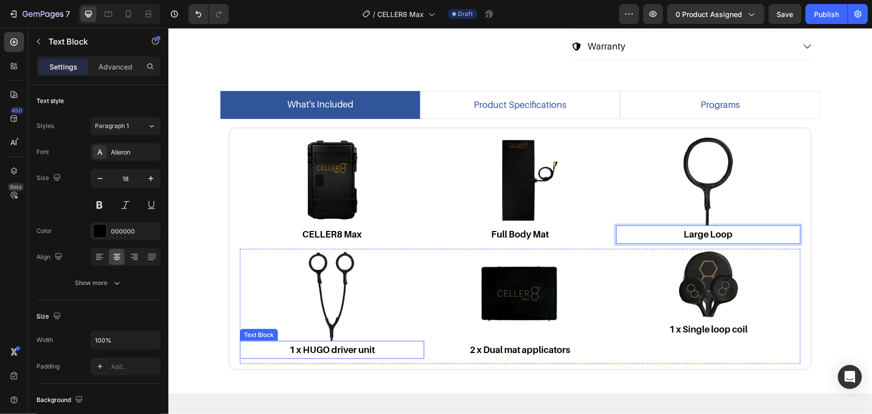
click at [364, 351] on strong "1 x HUGO driver unit" at bounding box center [331, 349] width 85 height 10
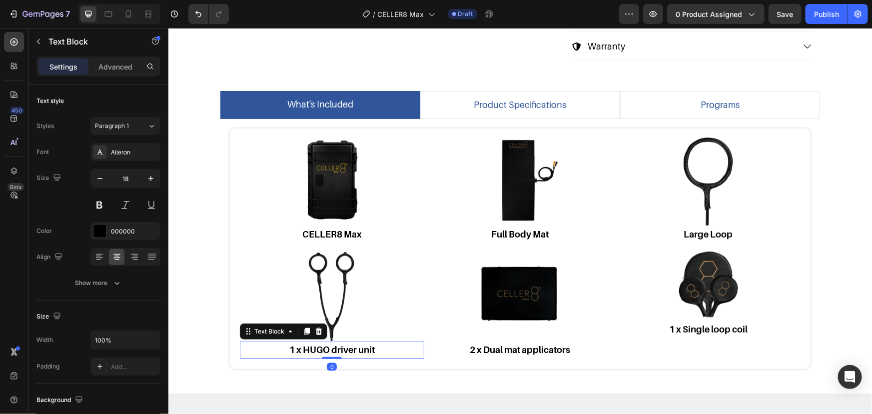
drag, startPoint x: 374, startPoint y: 349, endPoint x: 400, endPoint y: 350, distance: 26.0
click at [374, 349] on p "1 x HUGO driver unit" at bounding box center [331, 349] width 182 height 16
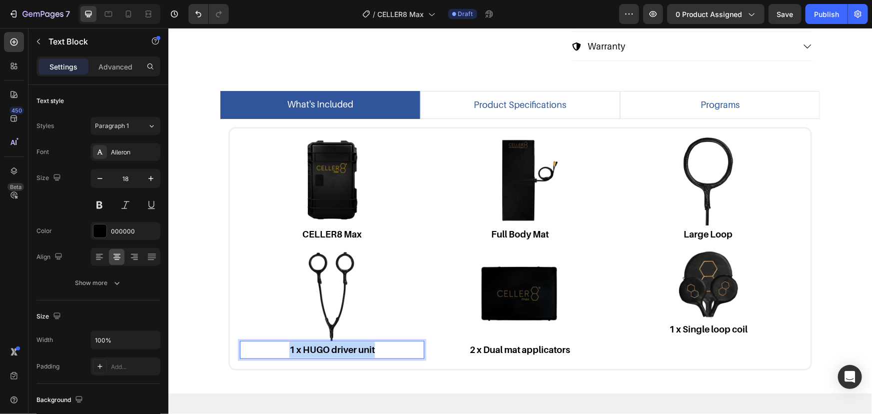
drag, startPoint x: 400, startPoint y: 350, endPoint x: 228, endPoint y: 345, distance: 172.0
click at [244, 349] on p "1 x HUGO driver unit" at bounding box center [331, 349] width 182 height 16
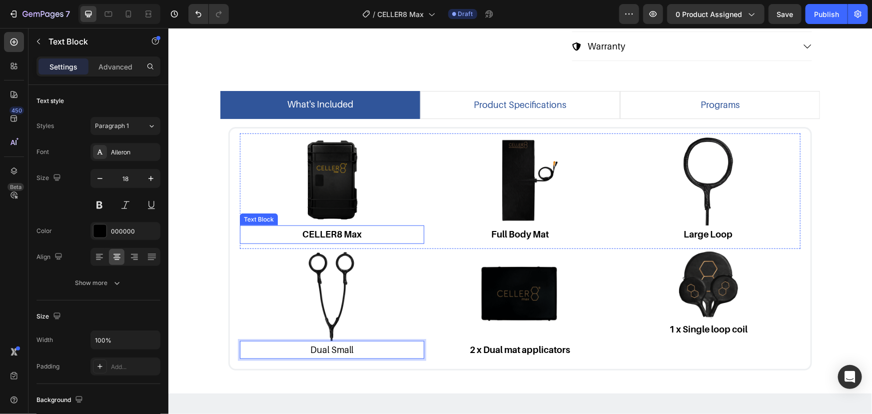
click at [374, 236] on p "CELLER8 Max" at bounding box center [331, 234] width 182 height 16
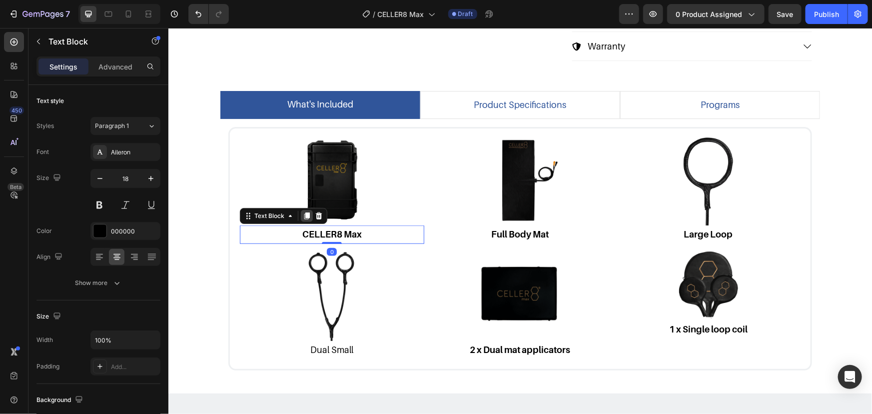
click at [302, 216] on icon at bounding box center [306, 215] width 8 height 8
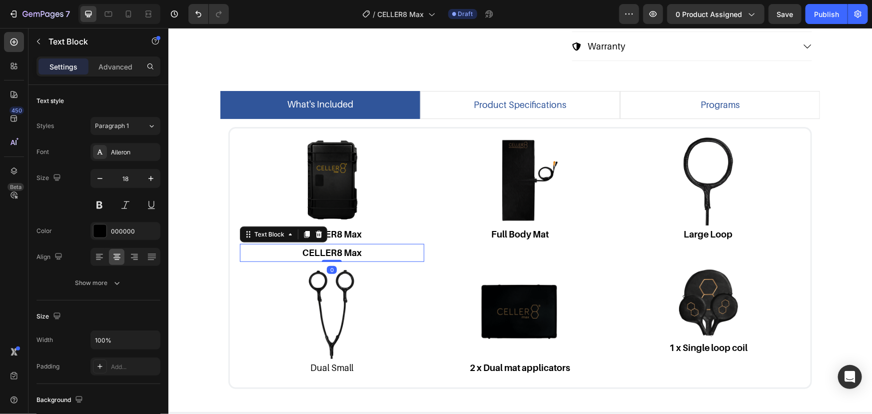
click at [356, 248] on strong "CELLER8 Max" at bounding box center [331, 252] width 59 height 10
click at [387, 250] on p "CELLER8 Max" at bounding box center [331, 252] width 182 height 16
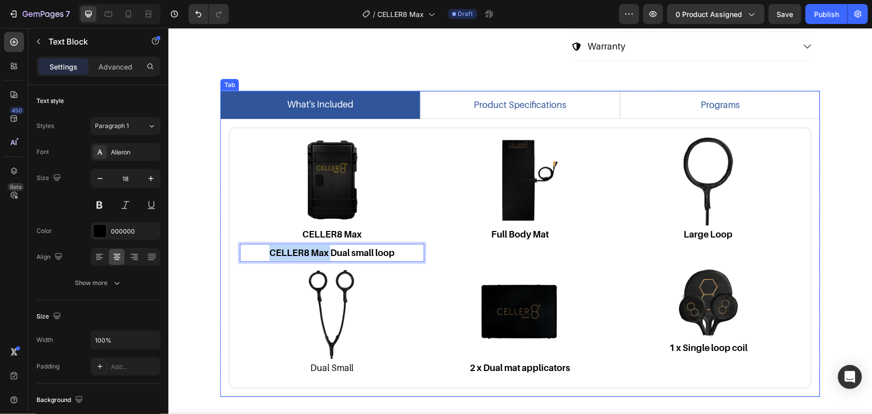
drag, startPoint x: 327, startPoint y: 251, endPoint x: 215, endPoint y: 252, distance: 111.4
click at [220, 252] on div "Image CELLER8 Max Text Block CELLER8 Max Dual small loop Text Block 0 Image Ful…" at bounding box center [520, 257] width 600 height 278
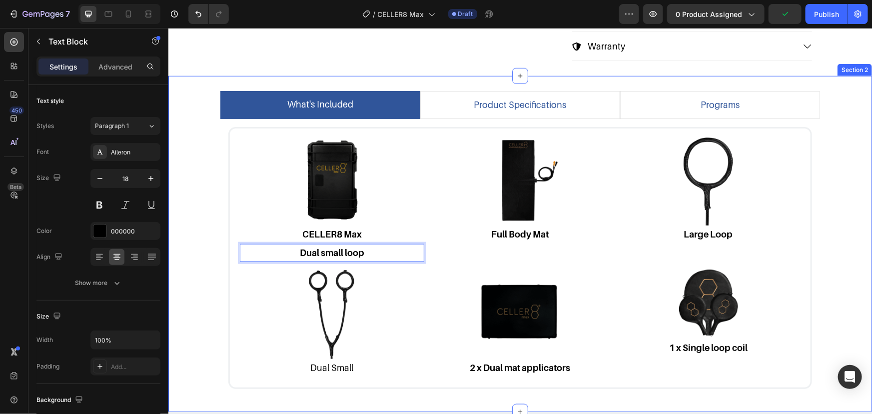
click at [193, 254] on div "what's included product specifications programs Image CELLER8 Max Text Block Du…" at bounding box center [519, 243] width 689 height 306
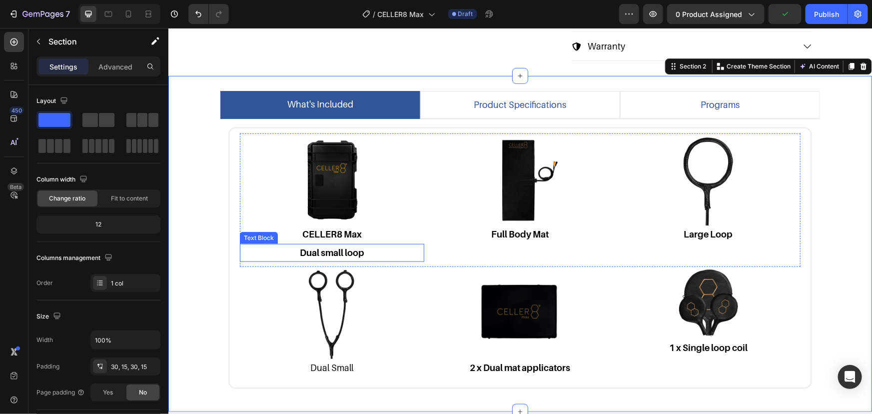
click at [320, 244] on p "Dual small loop" at bounding box center [331, 252] width 182 height 16
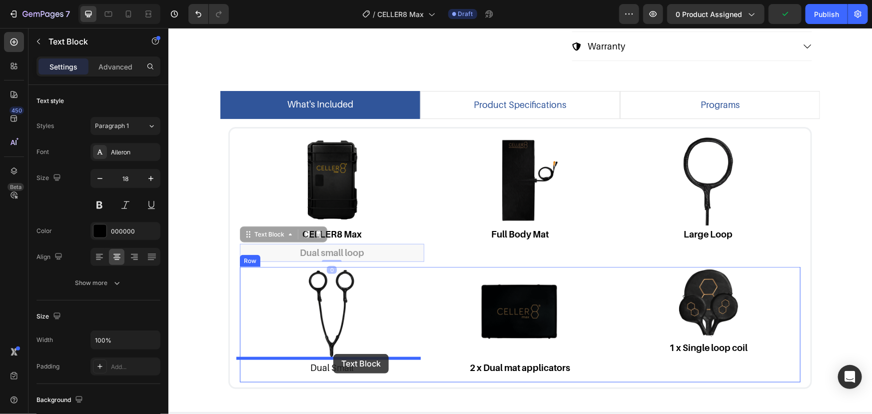
drag, startPoint x: 265, startPoint y: 233, endPoint x: 337, endPoint y: 363, distance: 148.5
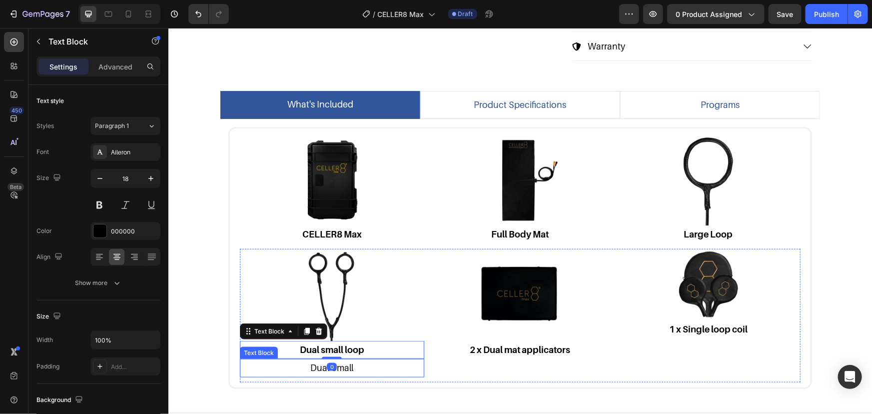
click at [353, 367] on p "Dual Small" at bounding box center [331, 367] width 182 height 16
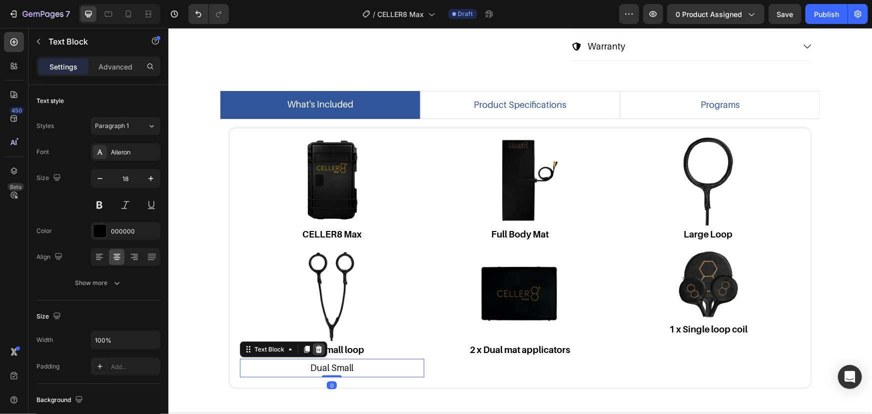
click at [318, 345] on icon at bounding box center [318, 349] width 8 height 8
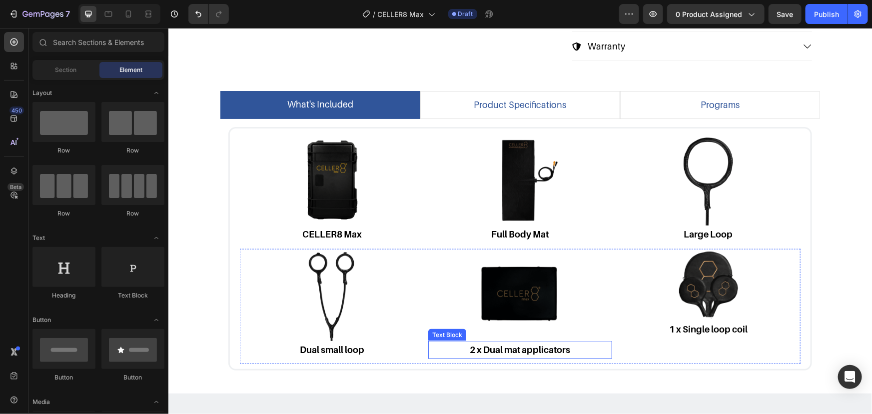
click at [525, 344] on strong "2 x Dual mat applicators" at bounding box center [519, 349] width 100 height 10
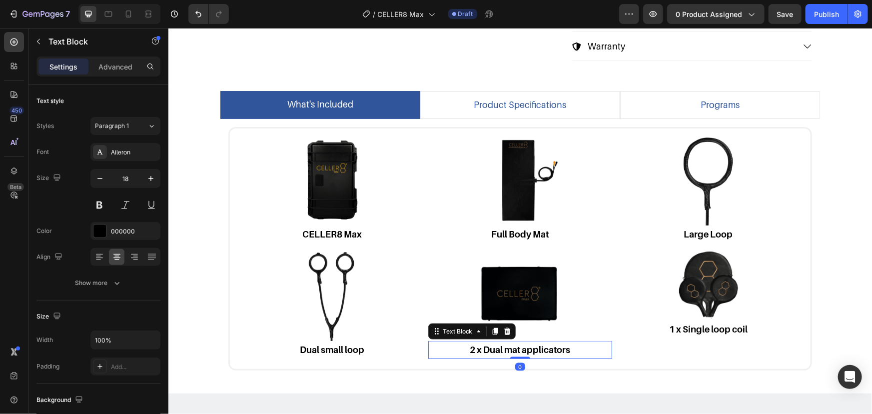
click at [557, 345] on strong "2 x Dual mat applicators" at bounding box center [519, 349] width 100 height 10
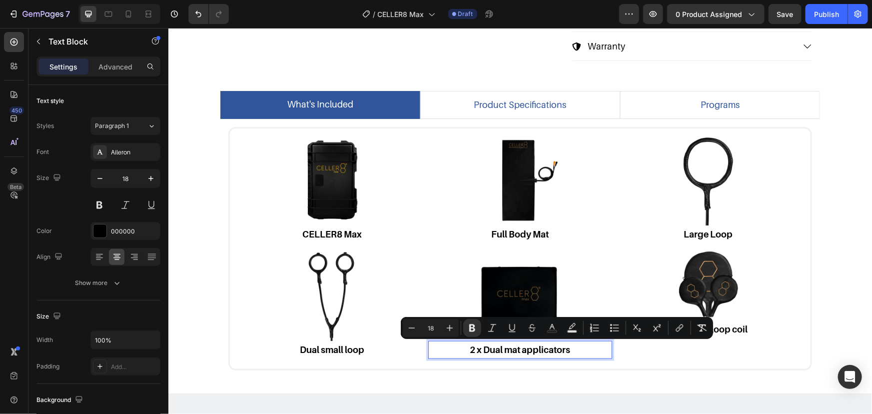
click at [518, 348] on strong "2 x Dual mat applicators" at bounding box center [519, 349] width 100 height 10
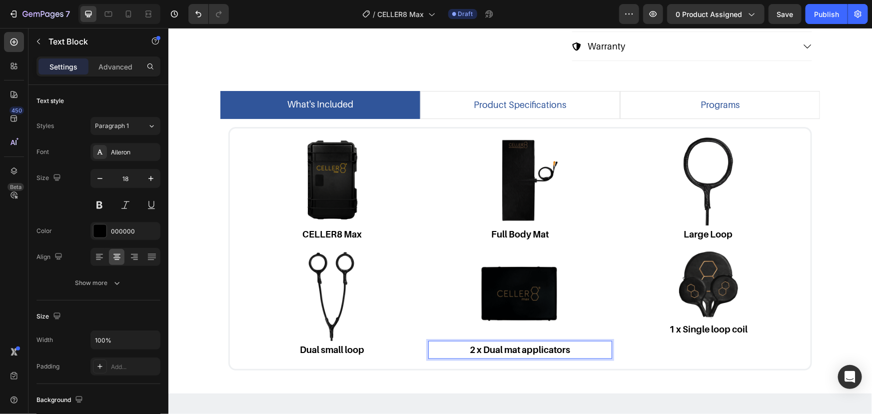
click at [521, 348] on strong "2 x Dual mat applicators" at bounding box center [519, 349] width 100 height 10
drag, startPoint x: 523, startPoint y: 348, endPoint x: 410, endPoint y: 344, distance: 112.5
click at [410, 344] on div "Image Dual small loop Text Block Image 2 x Dual mat applicators Text Block 0 Im…" at bounding box center [519, 305] width 561 height 115
click at [570, 345] on p "Applicators" at bounding box center [520, 349] width 182 height 16
click at [728, 308] on img at bounding box center [708, 284] width 92 height 72
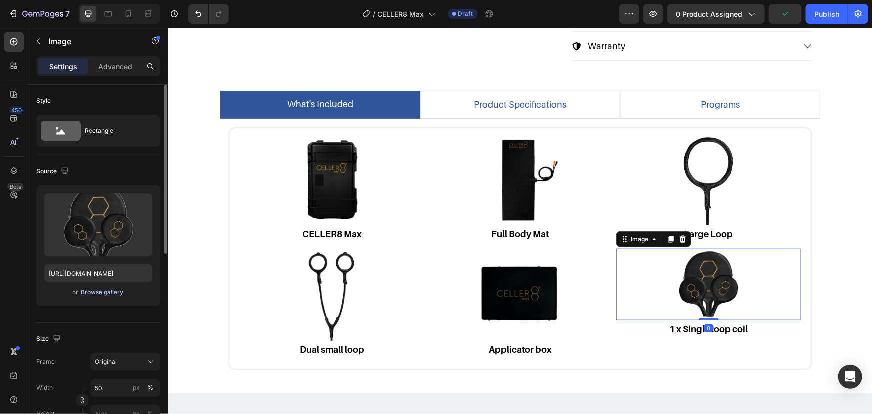
click at [107, 288] on div "Browse gallery" at bounding box center [102, 292] width 42 height 9
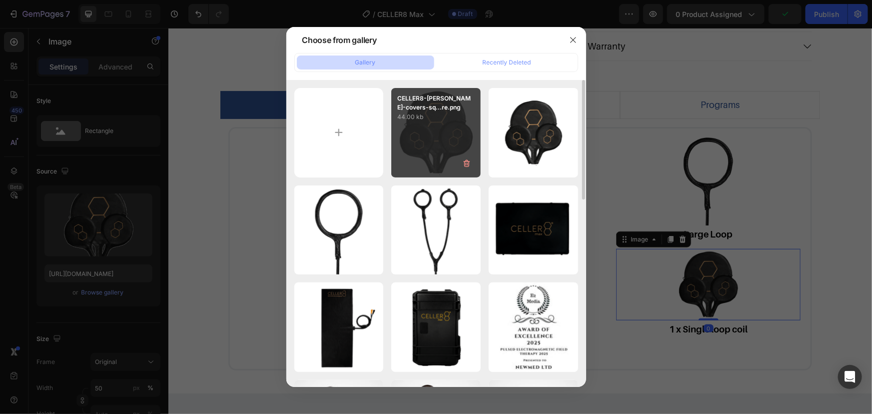
click at [434, 131] on div "CELLER8-[PERSON_NAME]-covers-sq...re.png 44.00 kb" at bounding box center [435, 132] width 89 height 89
type input "[URL][DOMAIN_NAME]"
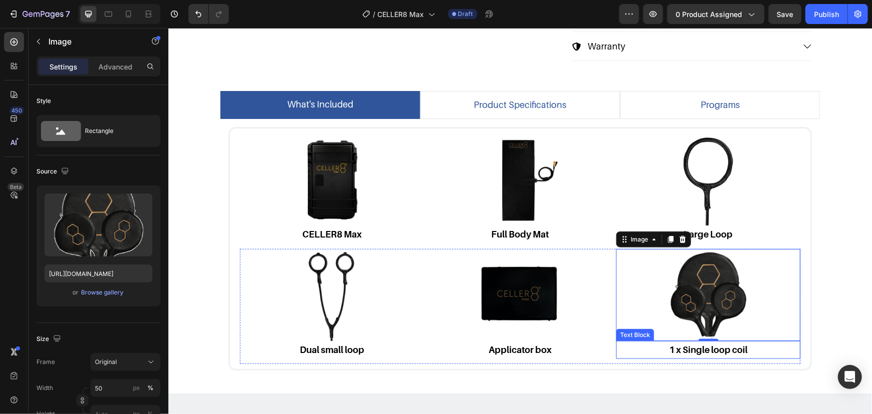
click at [748, 347] on p "1 x Single loop coil" at bounding box center [708, 349] width 182 height 16
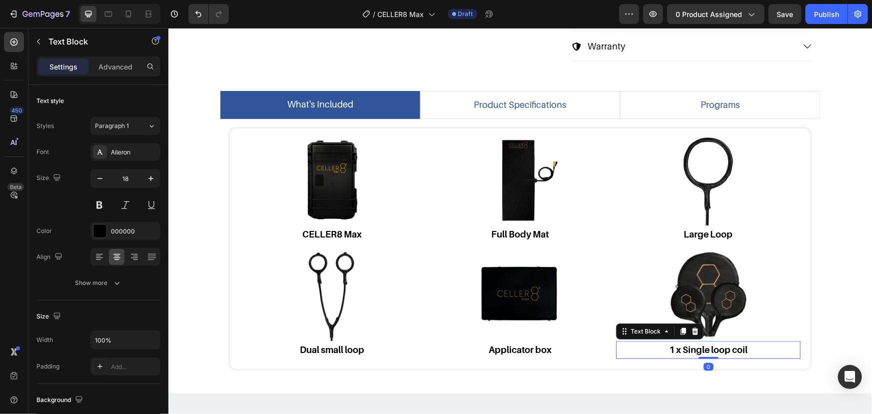
click at [761, 347] on p "1 x Single loop coil" at bounding box center [708, 349] width 182 height 16
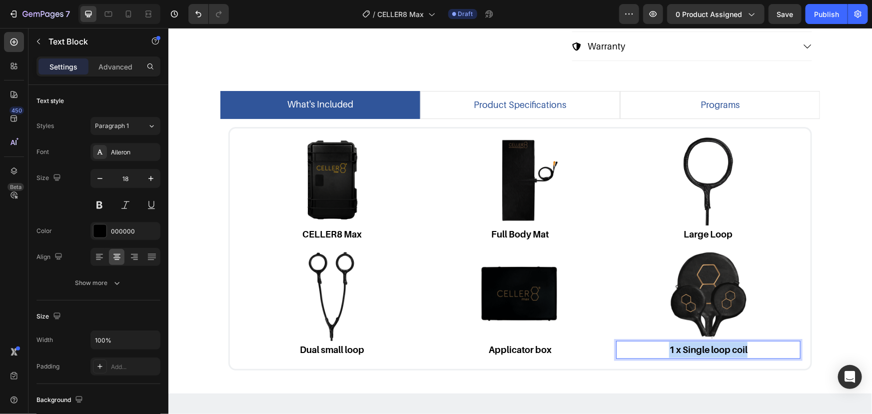
drag, startPoint x: 768, startPoint y: 347, endPoint x: 571, endPoint y: 327, distance: 197.4
click at [579, 329] on div "Image Dual small loop Text Block Image Applicator box Text Block Image 1 x Sing…" at bounding box center [519, 305] width 561 height 115
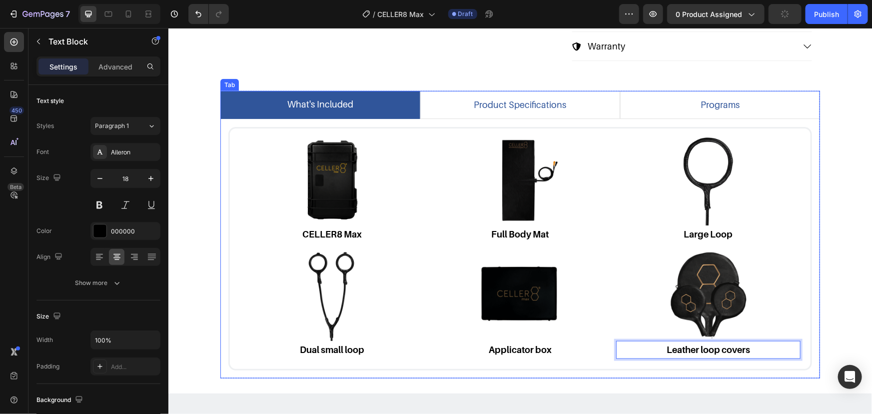
click at [208, 249] on div "what's included product specifications programs Image CELLER8 Max Text Block Im…" at bounding box center [519, 234] width 689 height 288
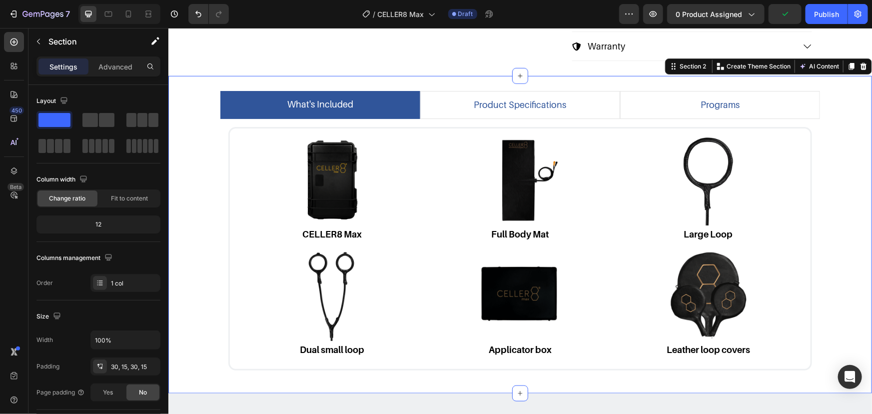
click at [843, 167] on div "what's included product specifications programs Image CELLER8 Max Text Block Im…" at bounding box center [519, 234] width 689 height 288
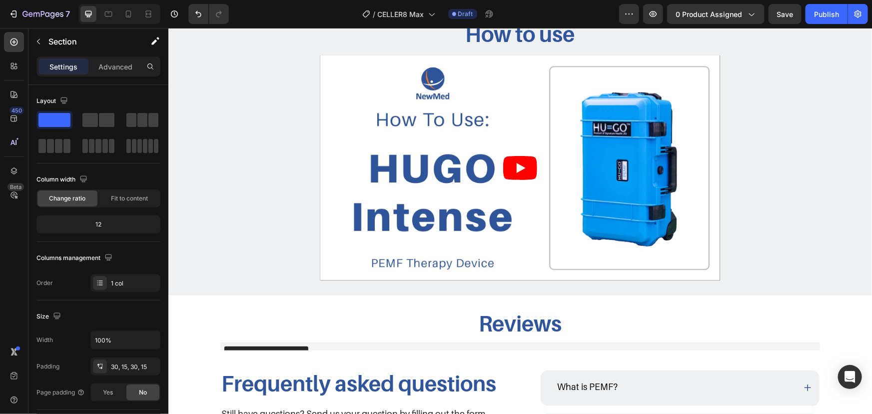
scroll to position [746, 0]
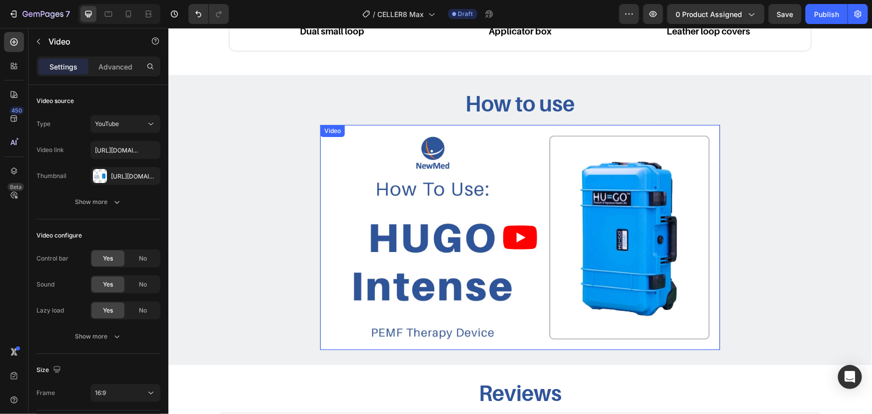
click at [323, 126] on div "Video" at bounding box center [332, 130] width 24 height 12
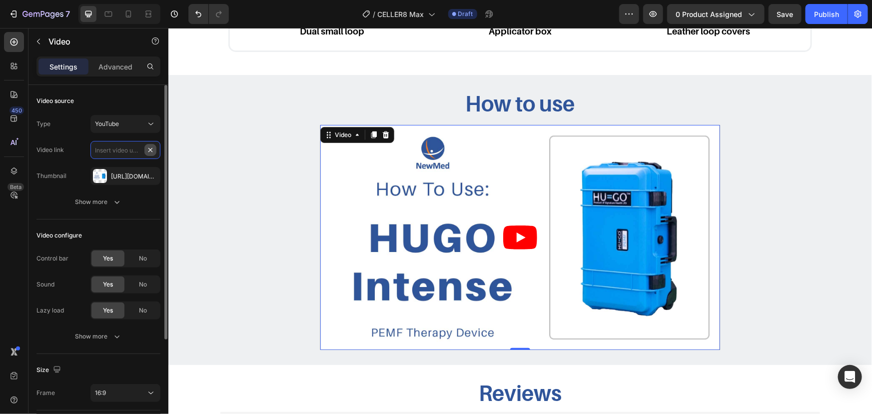
scroll to position [0, 0]
paste input "[URL][DOMAIN_NAME]"
type input "[URL][DOMAIN_NAME]"
click at [135, 213] on div "Video source Type YouTube Video link [URL][DOMAIN_NAME] Thumbnail [URL][DOMAIN_…" at bounding box center [98, 152] width 124 height 134
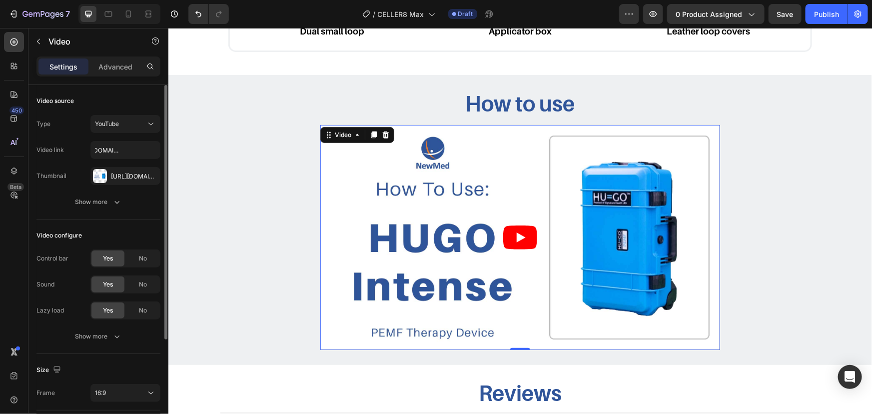
scroll to position [0, 0]
click at [149, 177] on icon "button" at bounding box center [150, 176] width 8 height 8
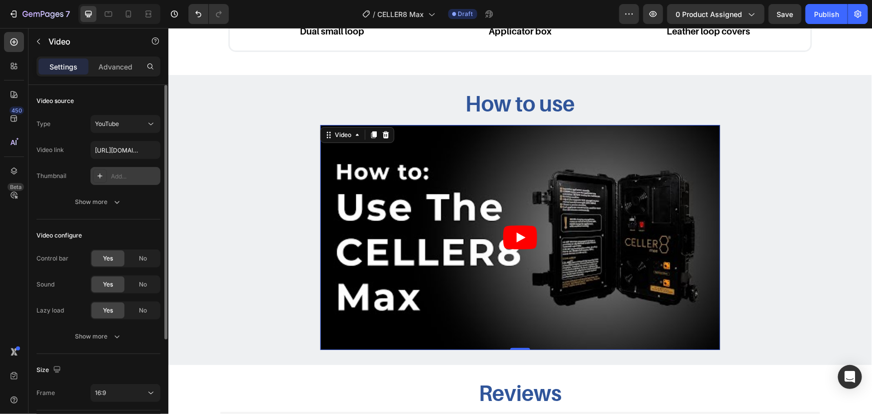
click at [119, 177] on div "Add..." at bounding box center [134, 176] width 47 height 9
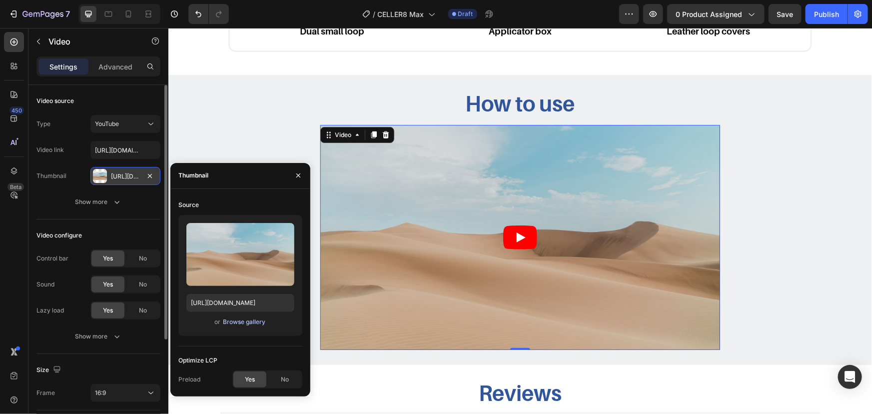
click at [240, 319] on div "Browse gallery" at bounding box center [244, 321] width 42 height 9
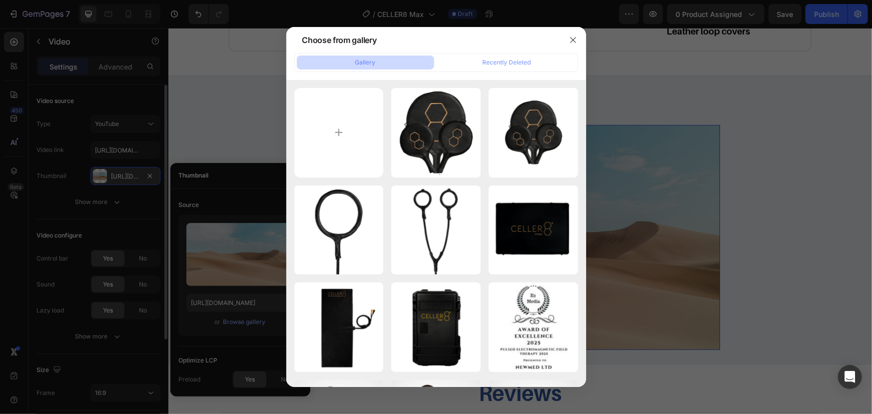
click at [242, 114] on div at bounding box center [436, 207] width 872 height 414
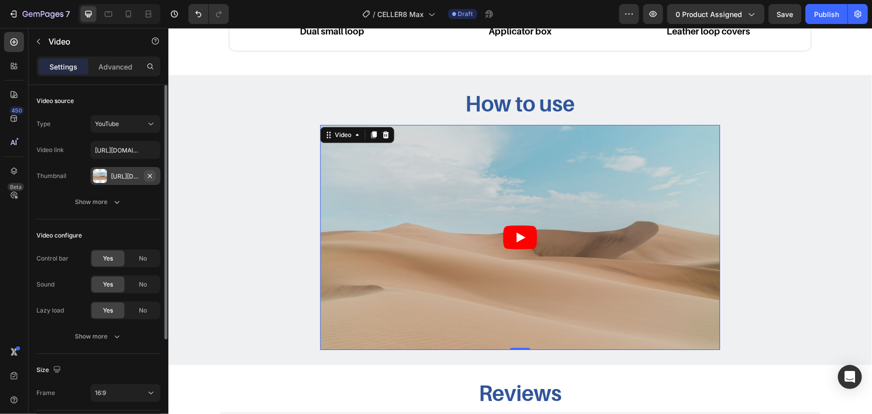
click at [150, 175] on icon "button" at bounding box center [150, 176] width 8 height 8
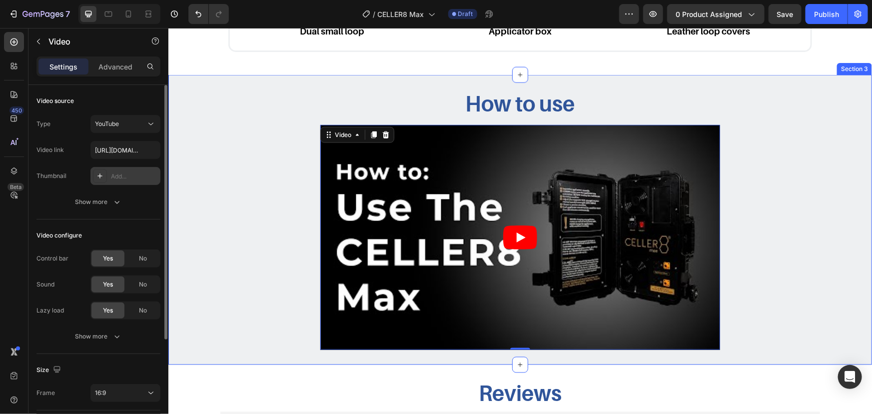
click at [773, 172] on div "How to use Heading Video 0 Row" at bounding box center [519, 218] width 689 height 259
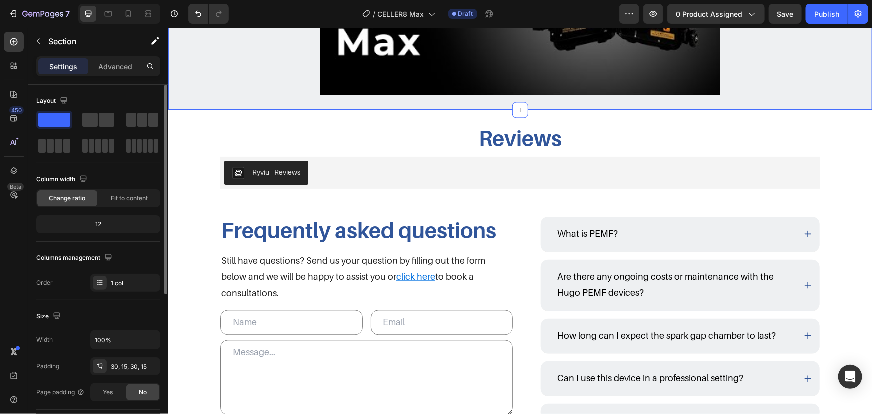
scroll to position [1019, 0]
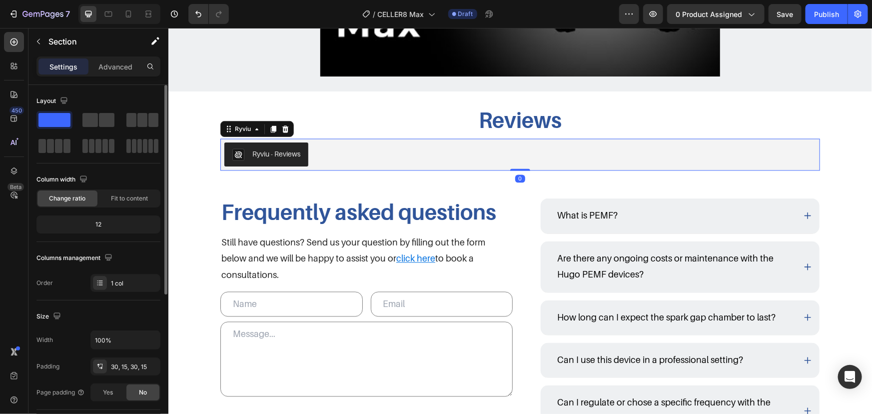
click at [368, 140] on div "Ryviu - Reviews" at bounding box center [520, 154] width 600 height 32
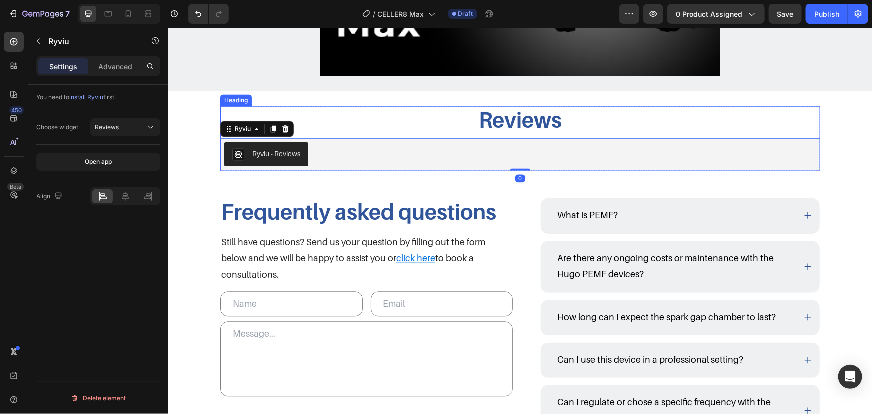
click at [360, 126] on h3 "Reviews" at bounding box center [520, 119] width 600 height 27
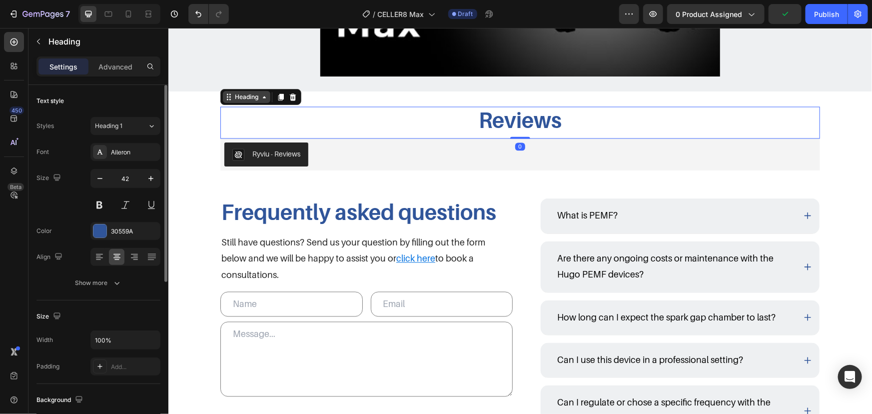
click at [243, 98] on div "Heading" at bounding box center [245, 96] width 27 height 9
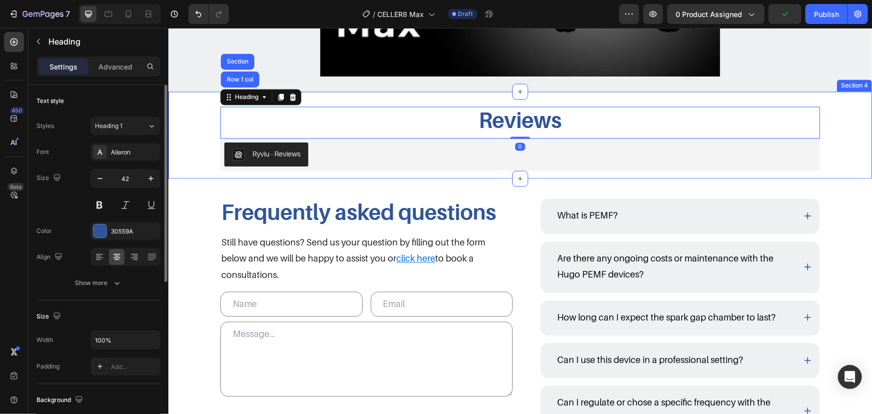
click at [209, 149] on div "Reviews Heading Row 1 col Section 0 Ryviu - Reviews [GEOGRAPHIC_DATA]" at bounding box center [520, 142] width 704 height 72
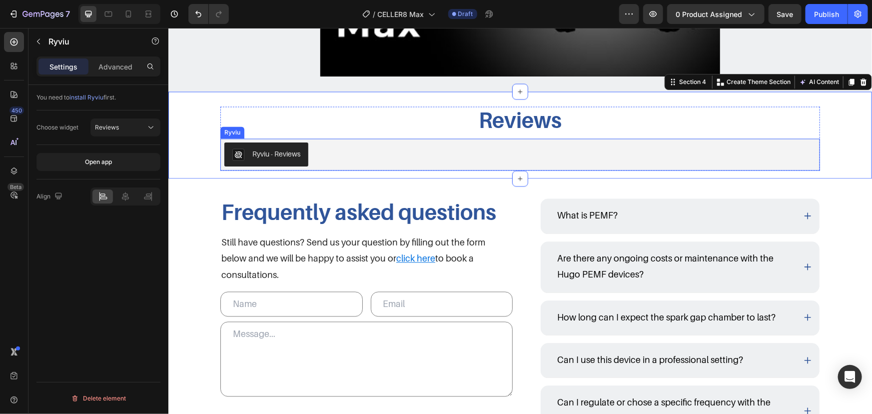
click at [369, 151] on div "Ryviu - Reviews" at bounding box center [520, 154] width 592 height 24
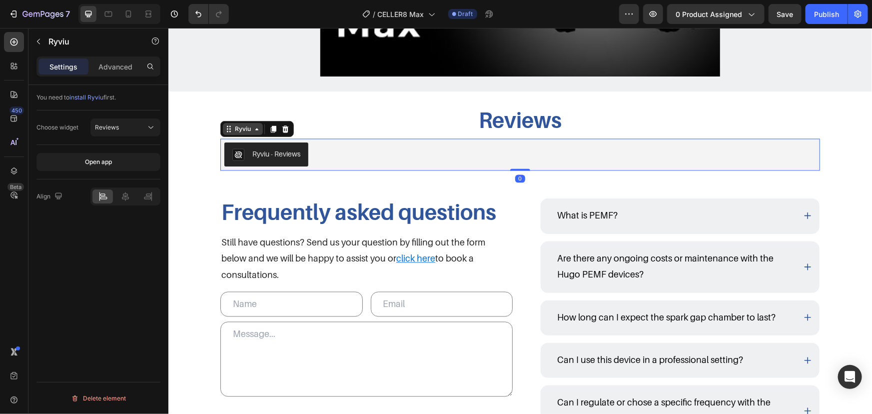
click at [245, 128] on div "Ryviu" at bounding box center [242, 128] width 20 height 9
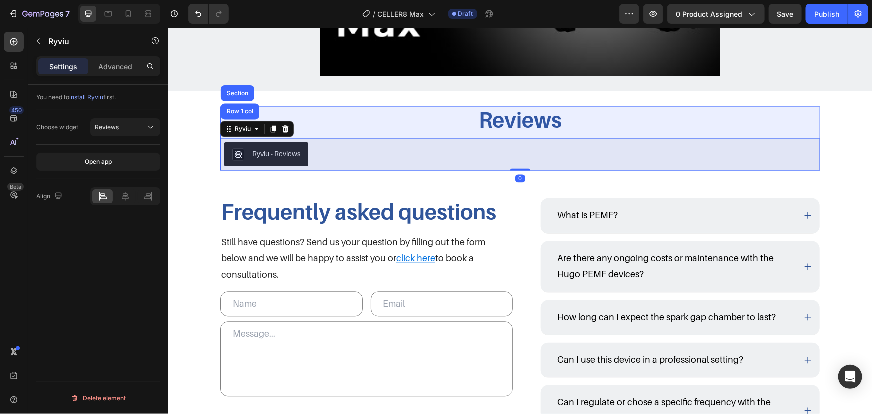
click at [191, 147] on div "Reviews Heading Ryviu - Reviews Ryviu Row 1 col Section 0 Row" at bounding box center [520, 142] width 704 height 72
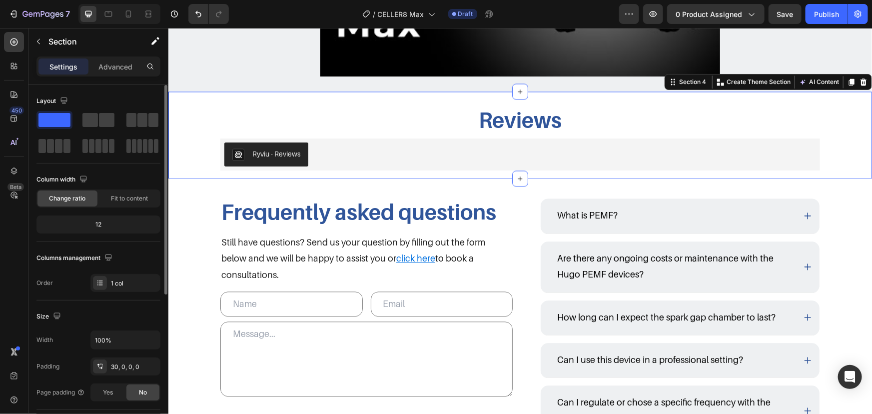
click at [385, 170] on div "Reviews Heading Ryviu - Reviews Ryviu Row" at bounding box center [520, 142] width 704 height 72
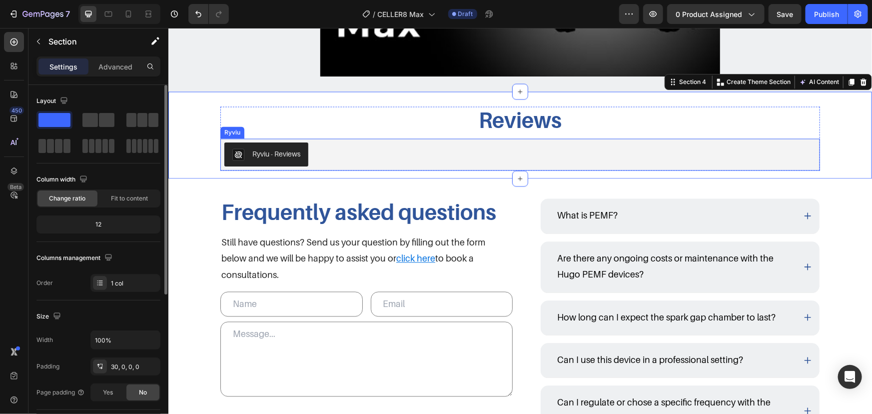
click at [372, 157] on div "Ryviu - Reviews" at bounding box center [520, 154] width 592 height 24
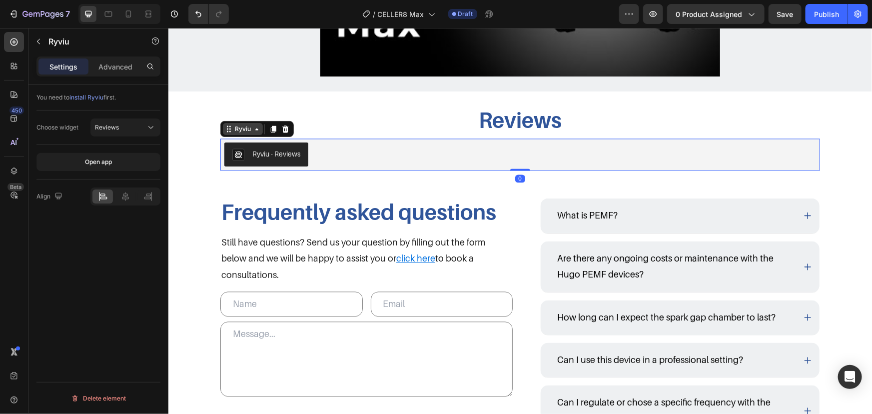
click at [242, 124] on div "Ryviu" at bounding box center [242, 128] width 20 height 9
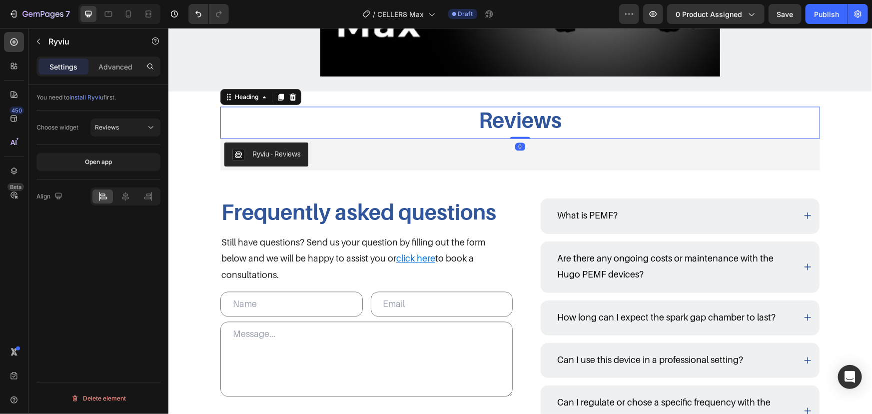
click at [377, 126] on h3 "Reviews" at bounding box center [520, 119] width 600 height 27
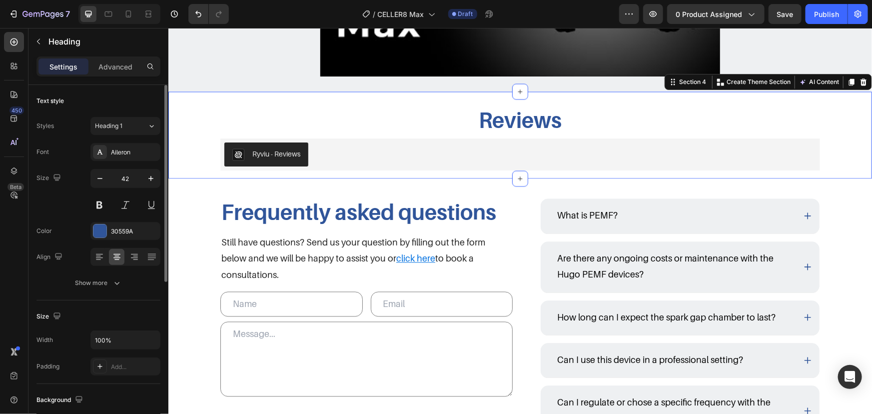
click at [363, 98] on div "Reviews Heading Ryviu - Reviews Ryviu Row Section 4 Create Theme Section AI Con…" at bounding box center [520, 134] width 704 height 87
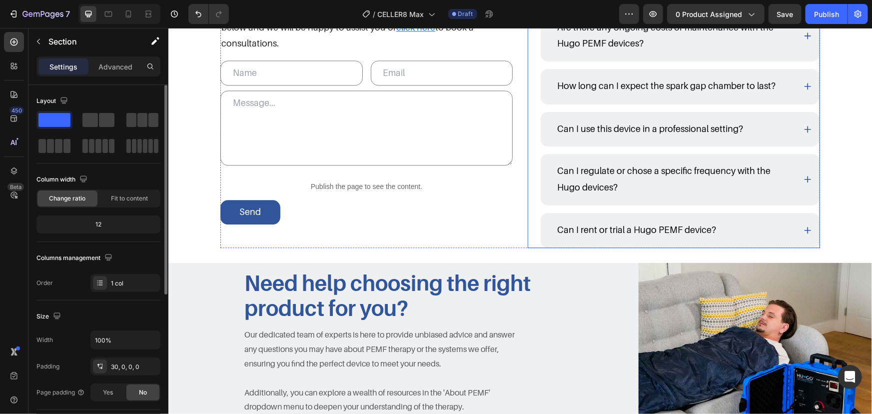
scroll to position [1382, 0]
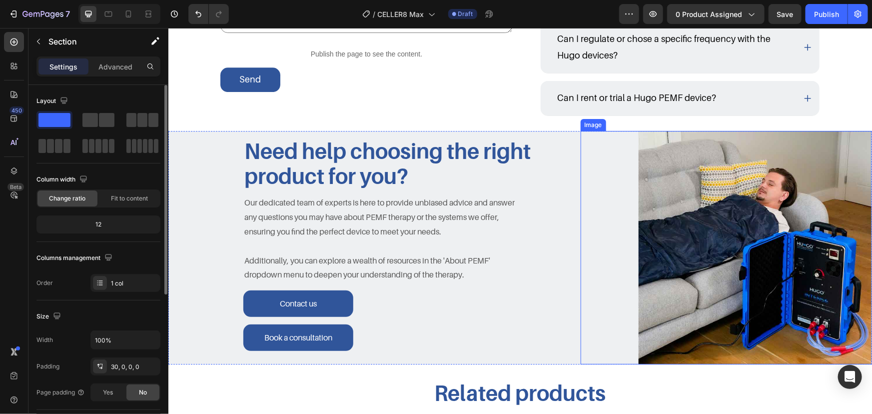
drag, startPoint x: 736, startPoint y: 208, endPoint x: 662, endPoint y: 224, distance: 75.7
click at [736, 208] on img at bounding box center [754, 246] width 233 height 233
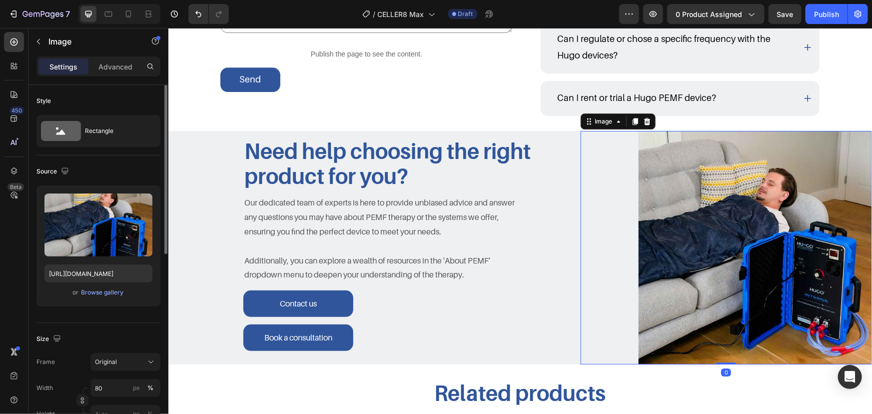
click at [92, 286] on div "or Browse gallery" at bounding box center [98, 292] width 108 height 12
click at [98, 291] on div "Browse gallery" at bounding box center [102, 292] width 42 height 9
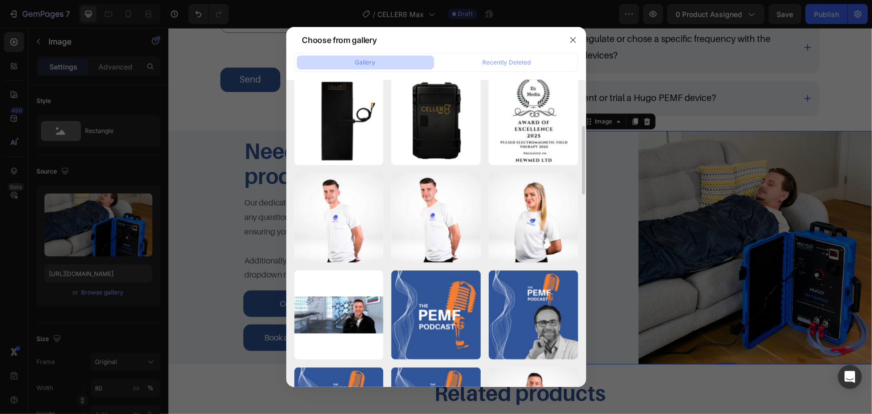
scroll to position [0, 0]
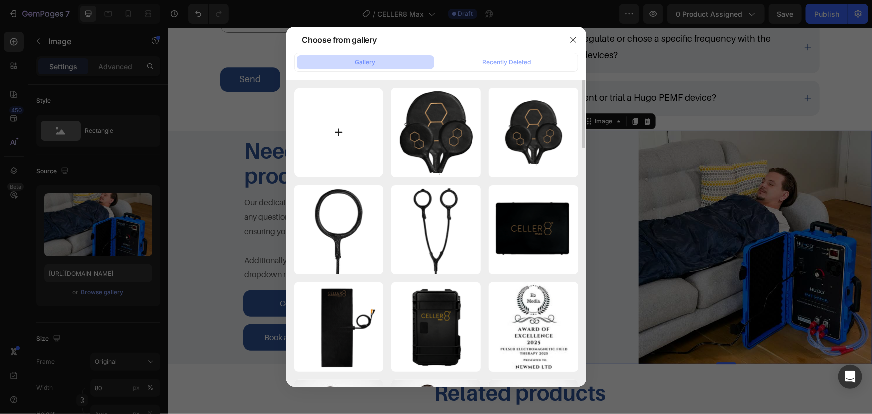
click at [324, 124] on input "file" at bounding box center [338, 132] width 89 height 89
type input "C:\fakepath\Photo-27.30.2.jpg"
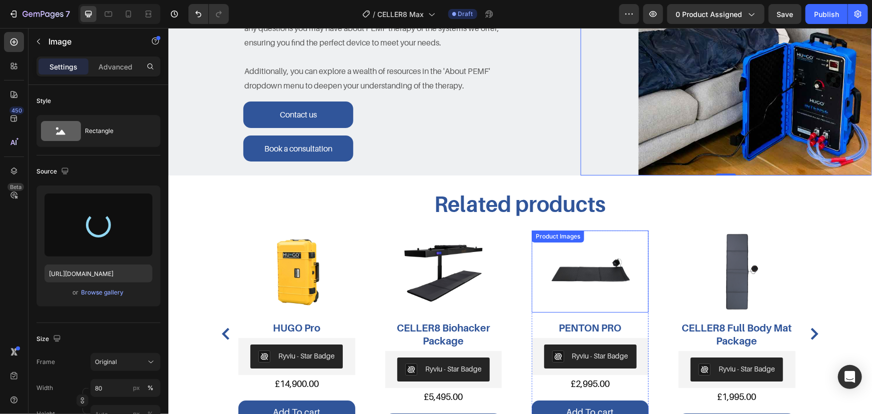
scroll to position [1564, 0]
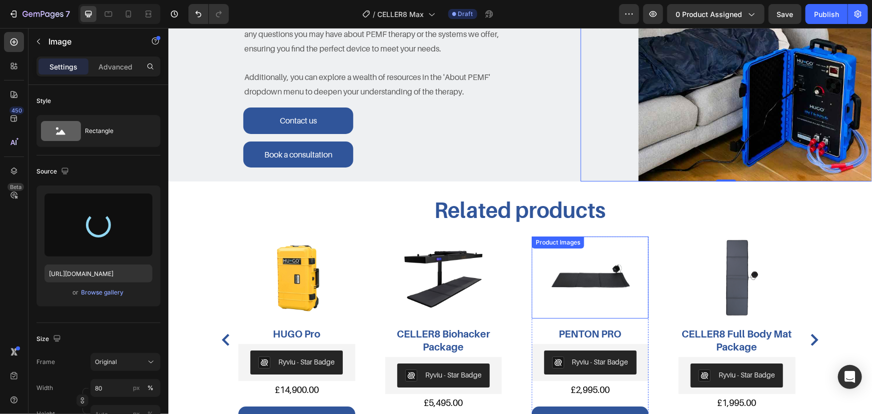
type input "[URL][DOMAIN_NAME]"
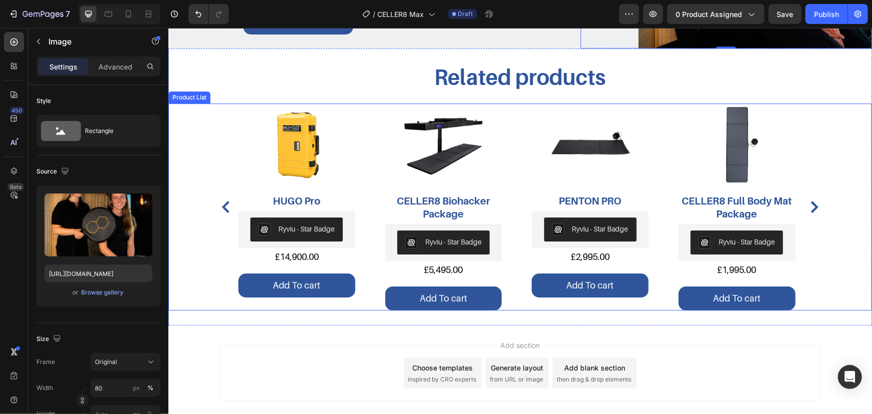
scroll to position [1700, 0]
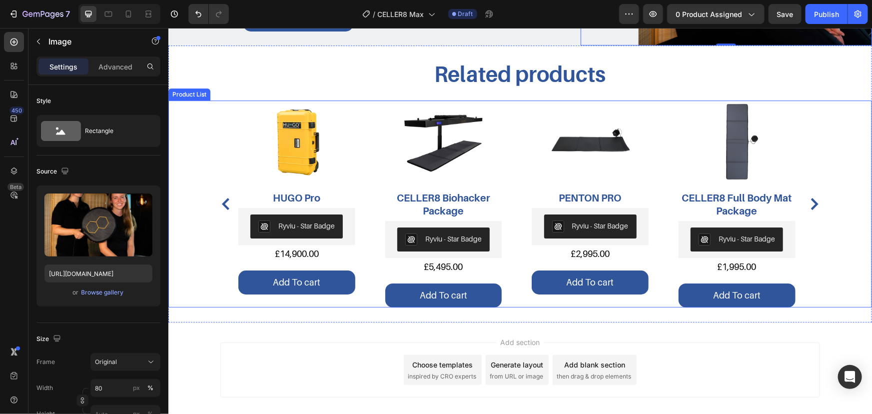
click at [525, 246] on div "Product Images HUGO Pro Product Title Ryviu - Star Badge Ryviu £14,900.00 Produ…" at bounding box center [520, 203] width 564 height 207
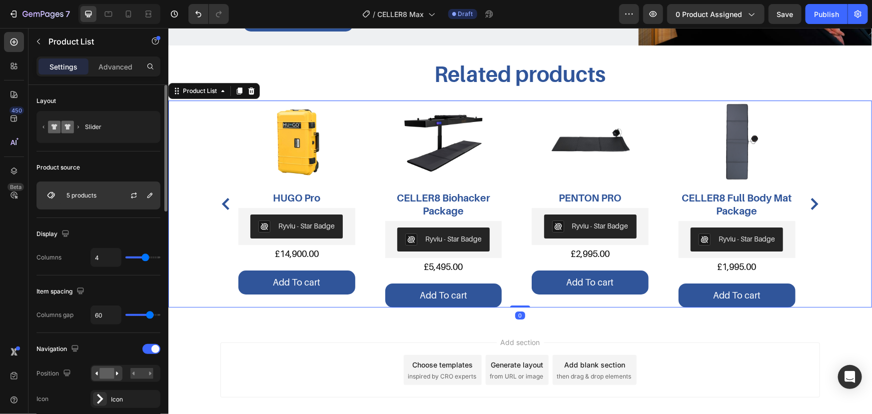
click at [96, 194] on p "5 products" at bounding box center [81, 195] width 30 height 7
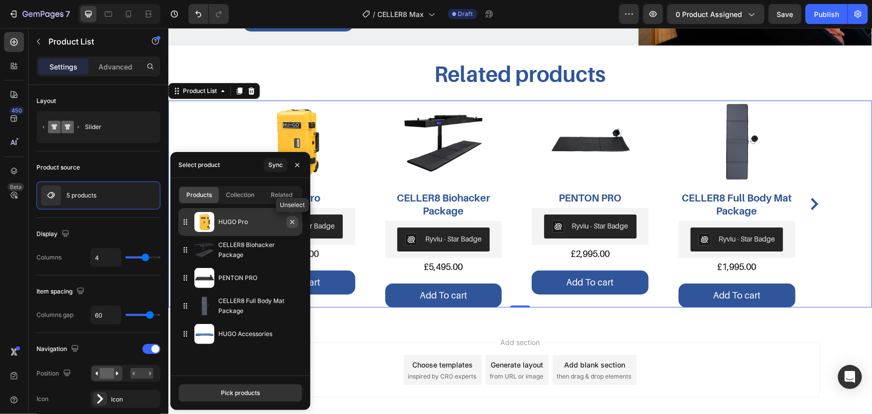
click at [295, 221] on icon "button" at bounding box center [292, 222] width 8 height 8
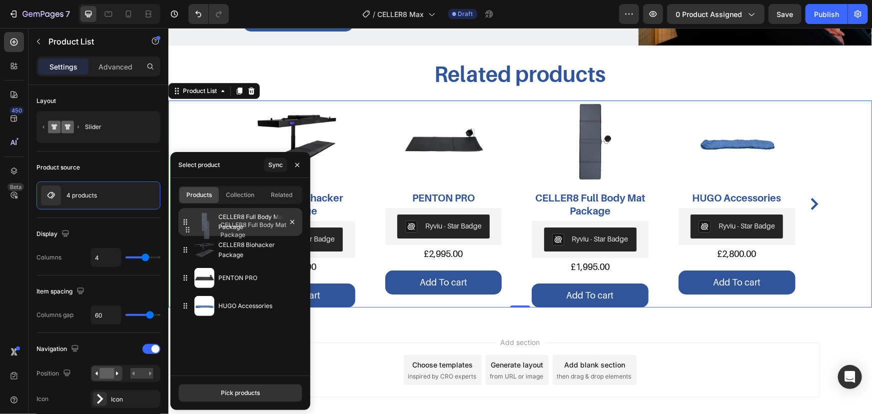
drag, startPoint x: 250, startPoint y: 264, endPoint x: 252, endPoint y: 215, distance: 49.0
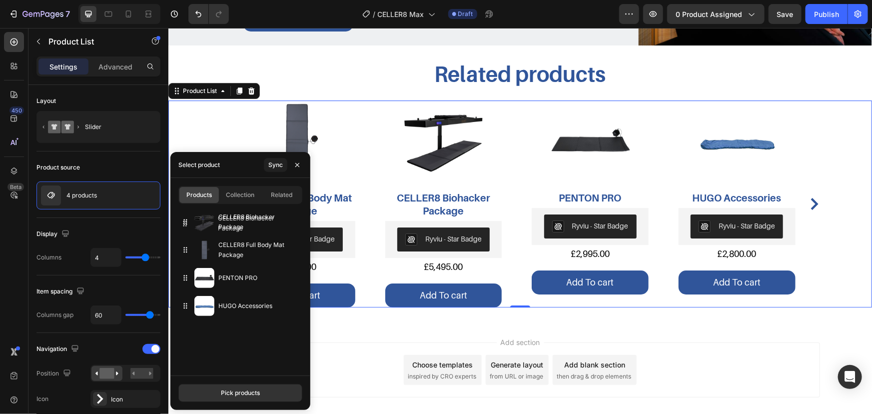
drag, startPoint x: 239, startPoint y: 244, endPoint x: 239, endPoint y: 218, distance: 26.5
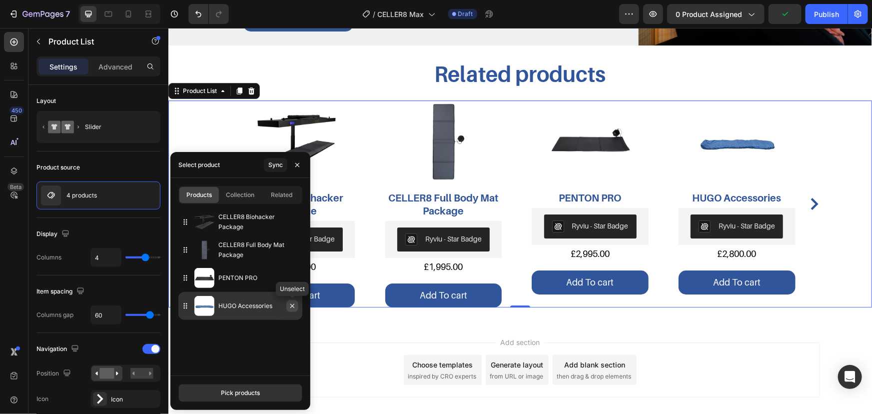
click at [287, 307] on button "button" at bounding box center [292, 306] width 12 height 12
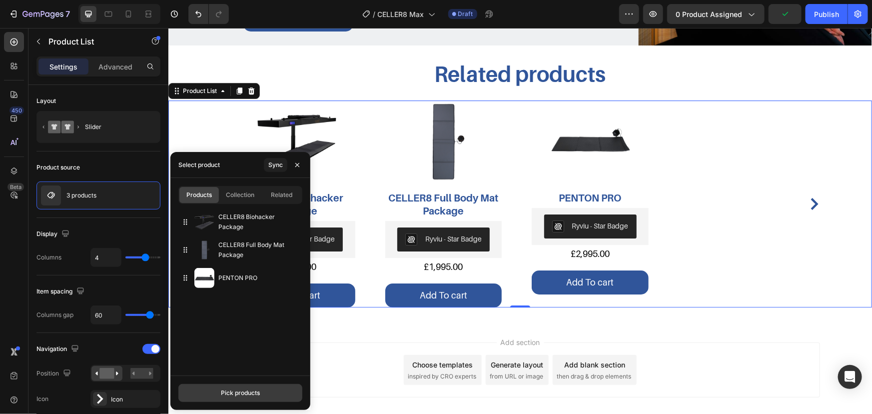
click at [254, 389] on div "Pick products" at bounding box center [240, 392] width 39 height 9
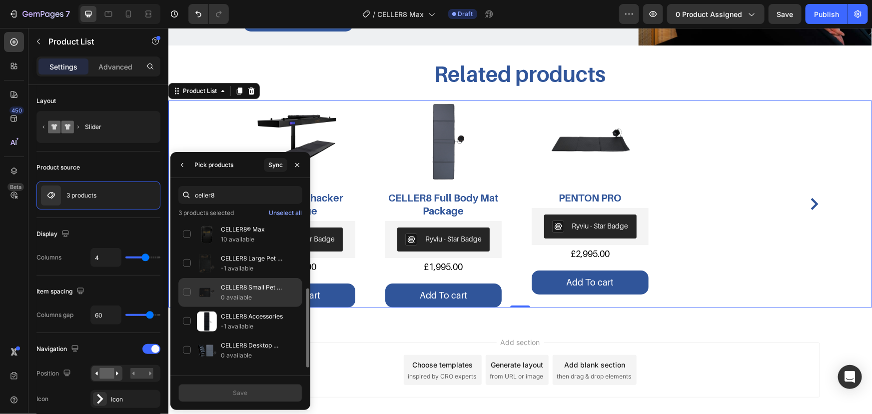
scroll to position [45, 0]
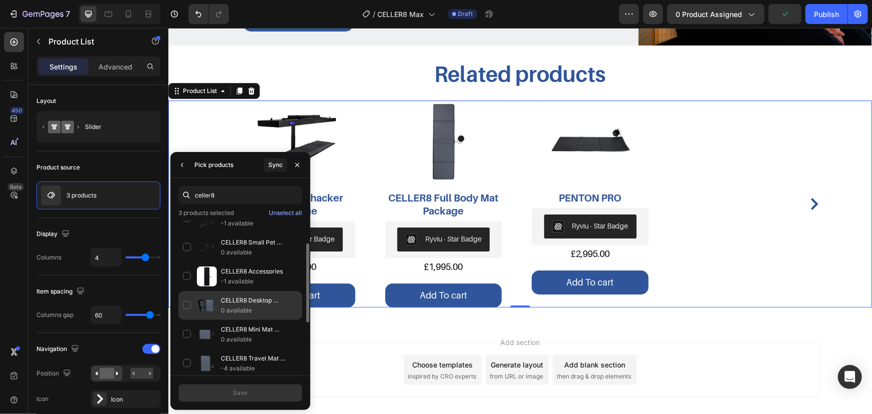
type input "celler8"
click at [188, 307] on div "CELLER8 Desktop Biohacker Package 0 available" at bounding box center [240, 305] width 124 height 29
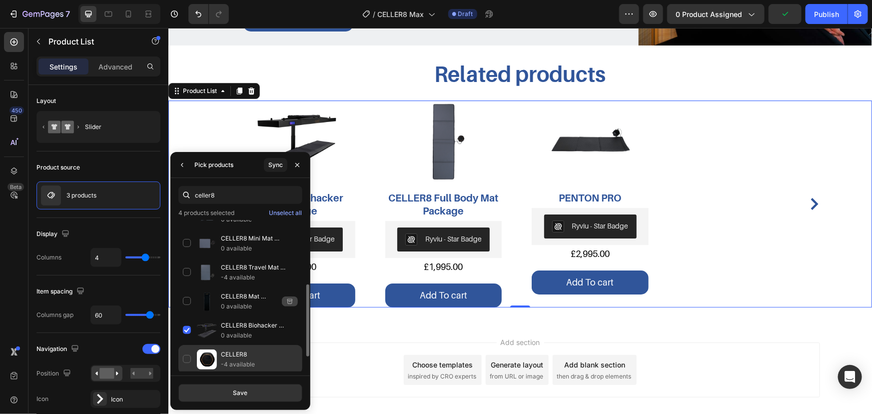
click at [233, 349] on p "CELLER8" at bounding box center [259, 354] width 77 height 10
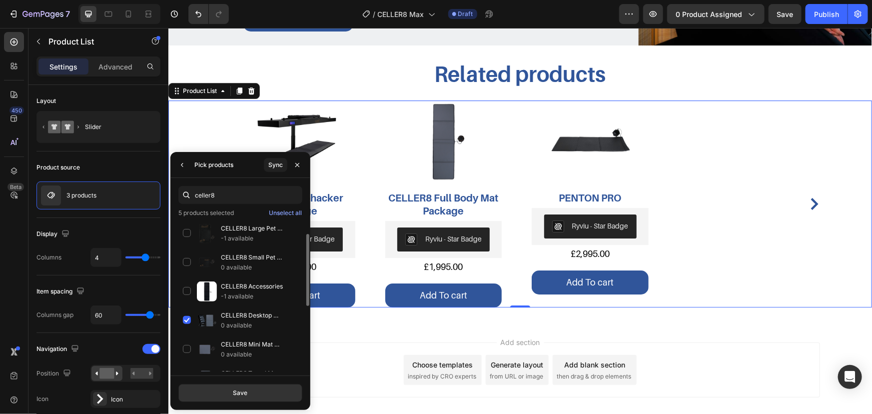
scroll to position [0, 0]
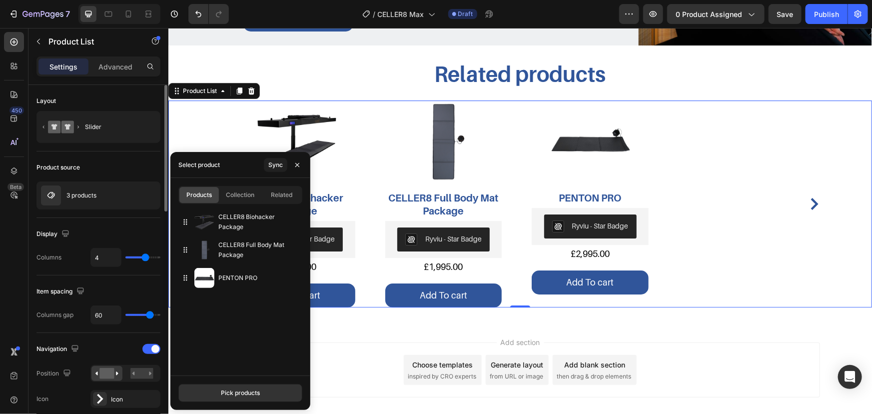
click at [107, 168] on div "Product source" at bounding box center [98, 167] width 124 height 16
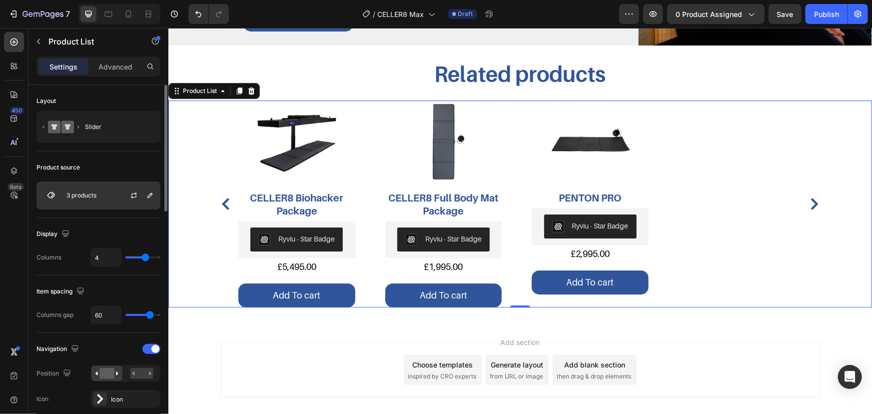
click at [103, 191] on div "3 products" at bounding box center [98, 195] width 124 height 28
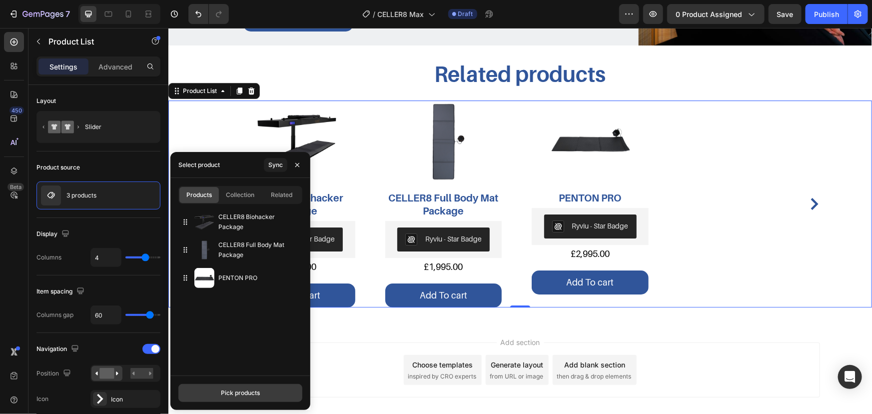
click at [256, 391] on div "Pick products" at bounding box center [240, 392] width 39 height 9
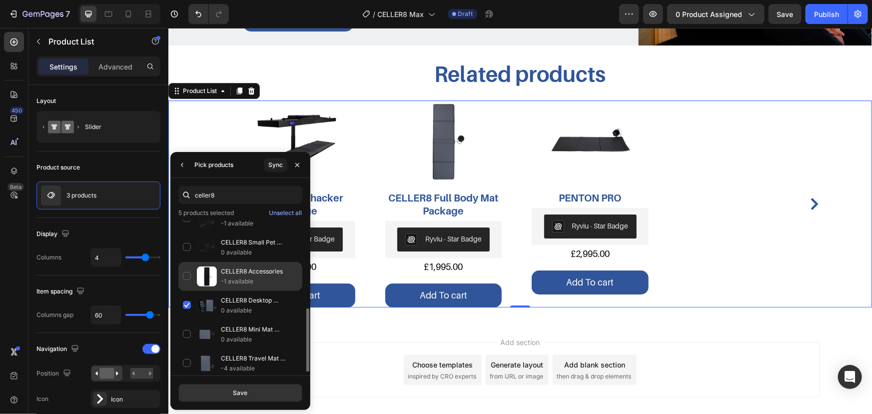
scroll to position [136, 0]
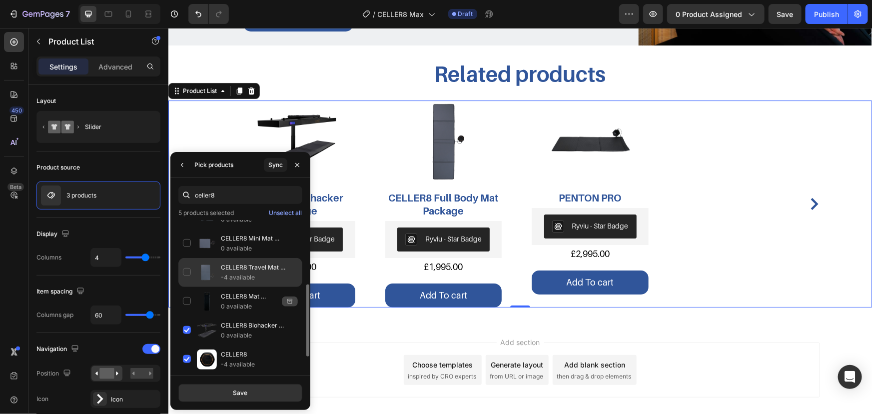
type input "celler8"
click at [232, 280] on p "-4 available" at bounding box center [259, 277] width 77 height 10
click at [232, 277] on p "-4 available" at bounding box center [259, 277] width 77 height 10
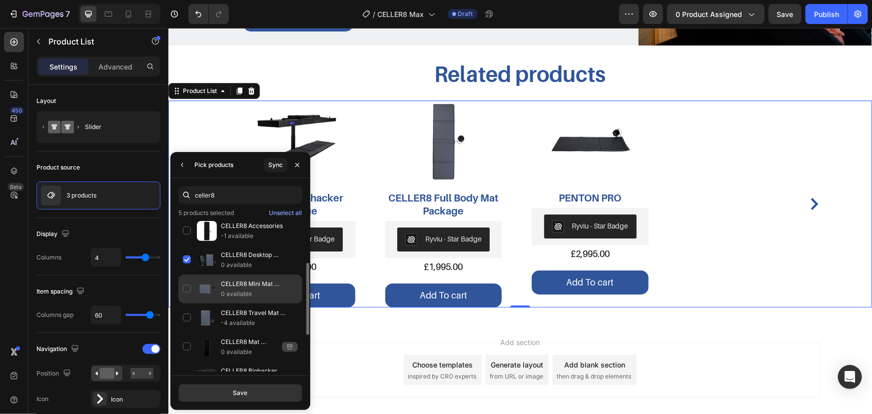
scroll to position [166, 0]
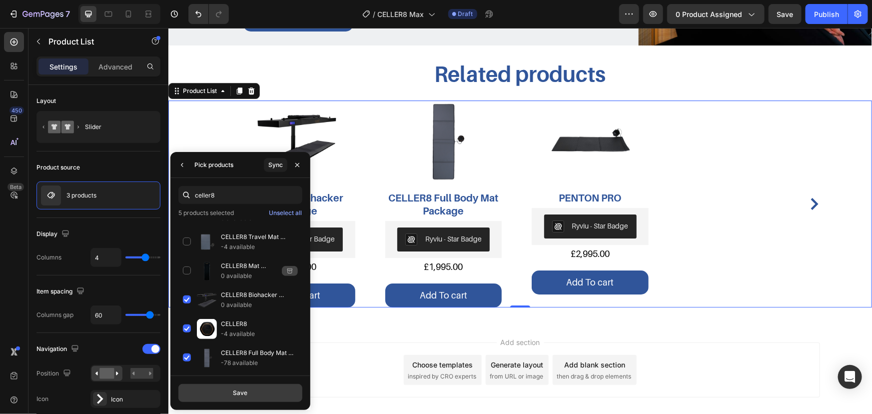
click at [239, 393] on div "Save" at bounding box center [240, 392] width 14 height 9
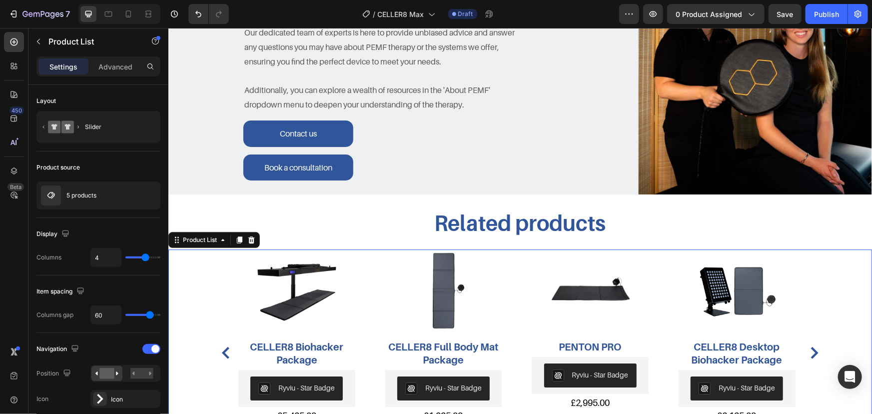
scroll to position [1700, 0]
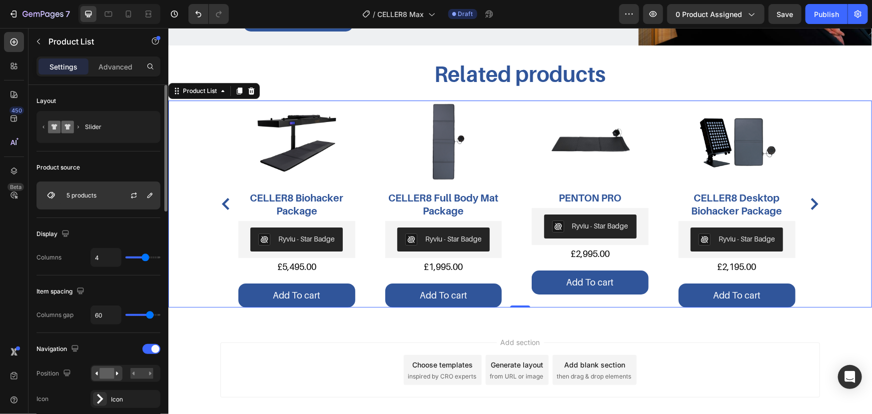
click at [86, 194] on p "5 products" at bounding box center [81, 195] width 30 height 7
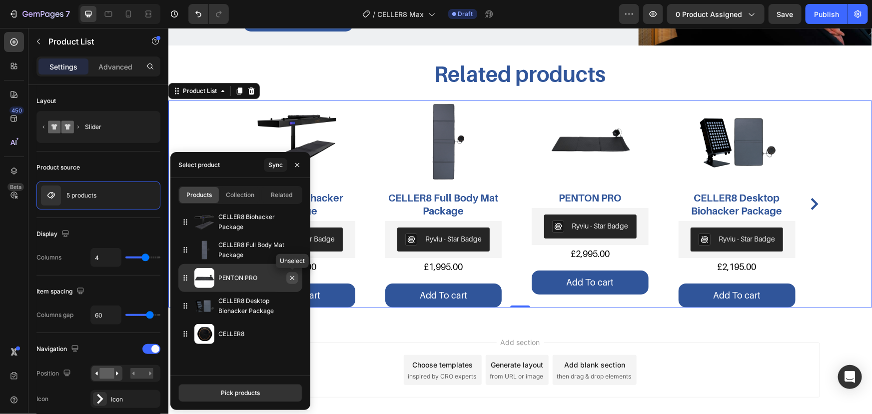
click at [294, 280] on icon "button" at bounding box center [292, 278] width 8 height 8
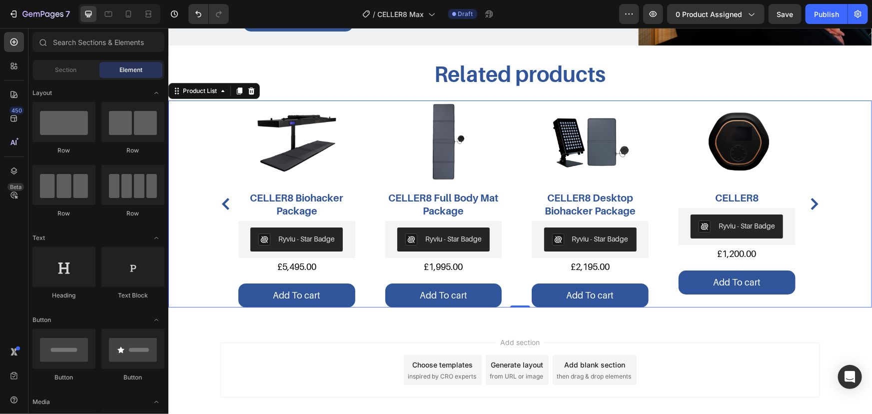
click at [754, 329] on div "Add section Choose templates inspired by CRO experts Generate layout from URL o…" at bounding box center [520, 383] width 704 height 123
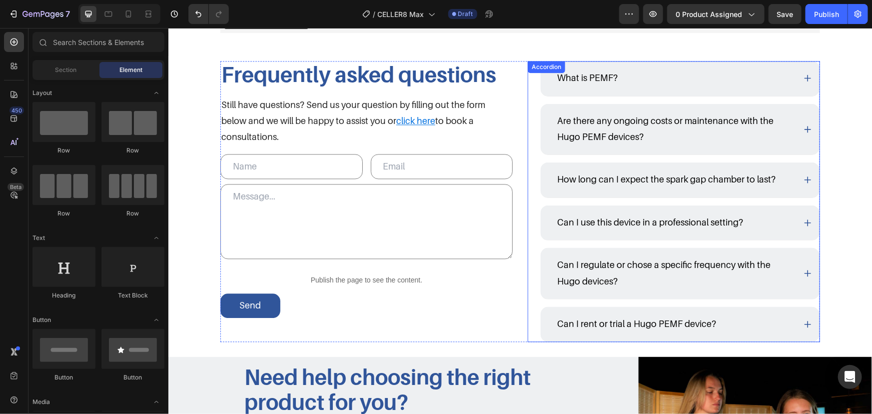
scroll to position [1154, 0]
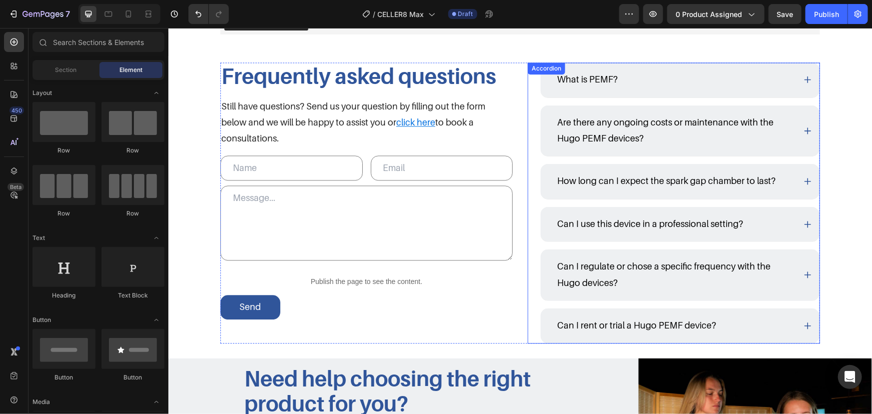
click at [540, 105] on div "What is PEMF? Are there any ongoing costs or maintenance with the Hugo PEMF dev…" at bounding box center [680, 202] width 280 height 281
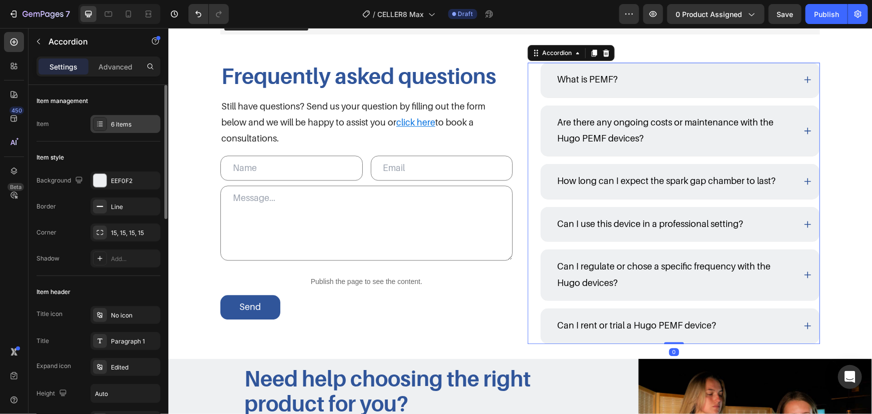
click at [119, 124] on div "6 items" at bounding box center [134, 124] width 47 height 9
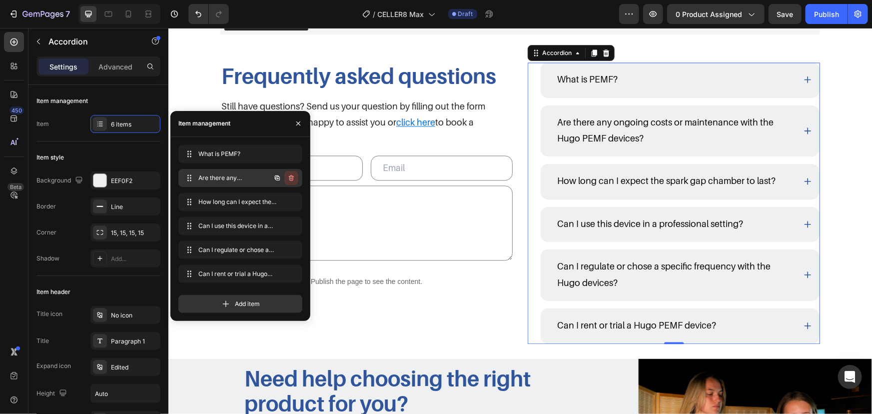
click at [295, 178] on button "button" at bounding box center [291, 178] width 14 height 14
click at [295, 178] on button "Delete" at bounding box center [284, 178] width 27 height 14
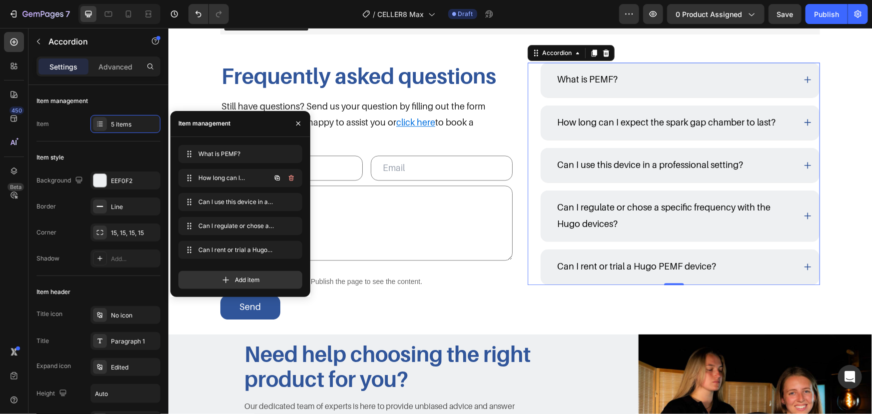
click at [295, 178] on icon "button" at bounding box center [291, 178] width 8 height 8
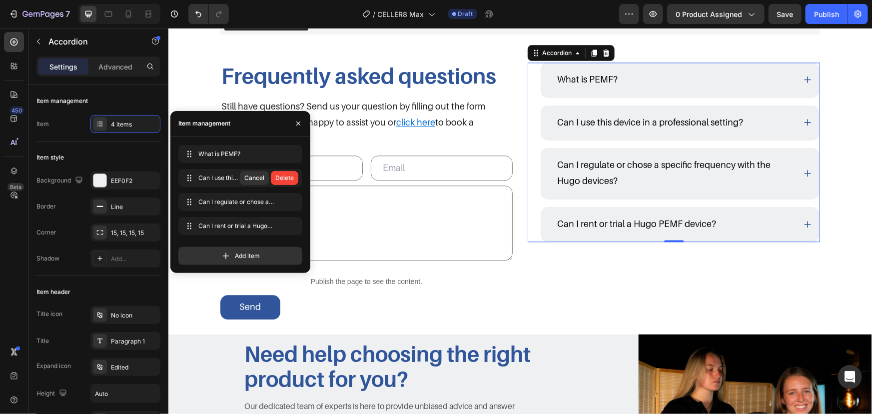
click at [295, 178] on button "Delete" at bounding box center [284, 178] width 27 height 14
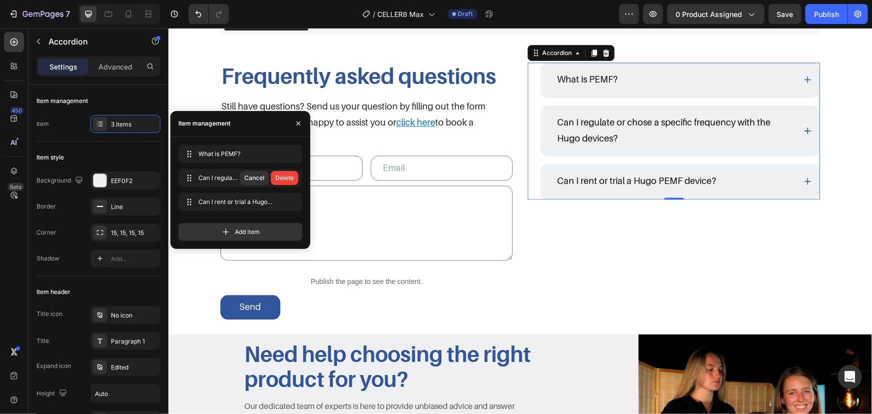
click at [295, 178] on button "Delete" at bounding box center [284, 178] width 27 height 14
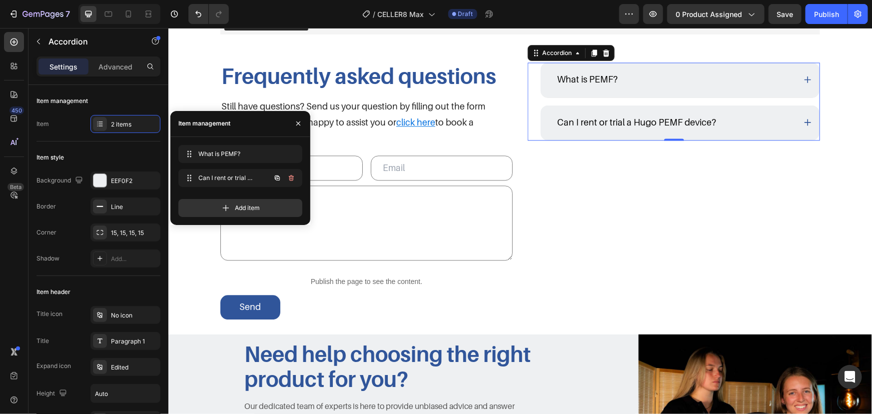
click at [295, 178] on icon "button" at bounding box center [291, 178] width 8 height 8
click at [295, 178] on button "Delete" at bounding box center [284, 178] width 27 height 14
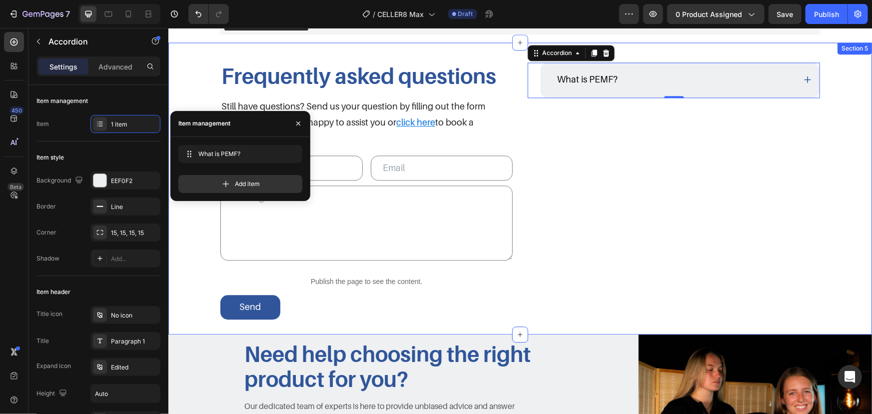
click at [846, 133] on div "Frequently asked questions Heading Still have questions? Send us your question …" at bounding box center [520, 190] width 684 height 256
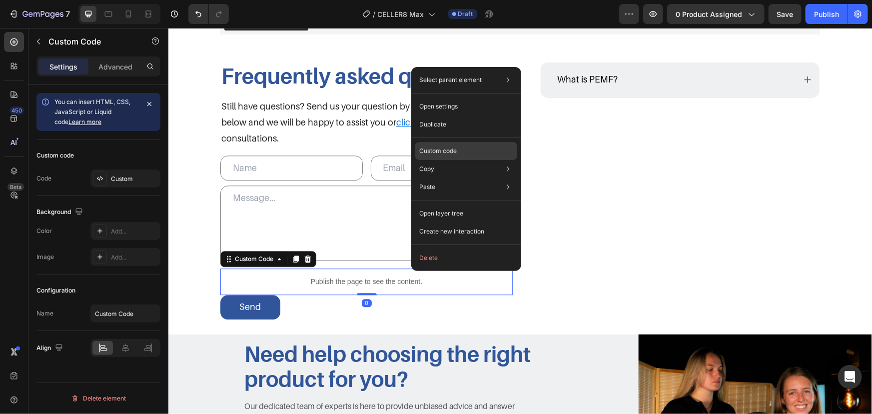
click at [455, 147] on p "Custom code" at bounding box center [437, 150] width 37 height 9
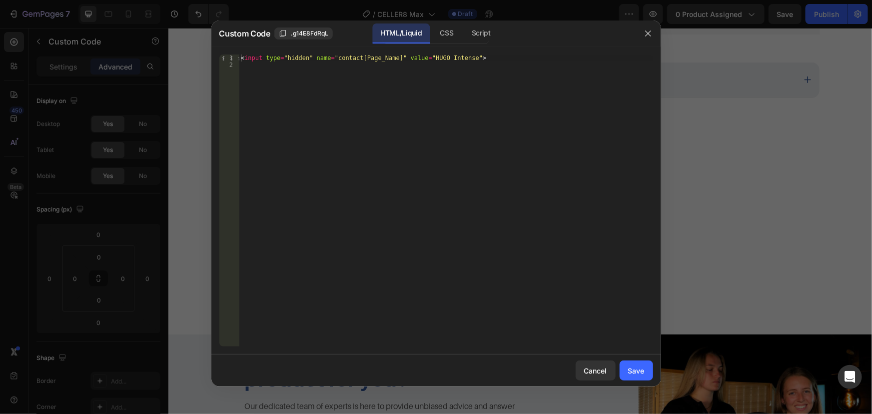
click at [453, 53] on div "1 2 < input type = "hidden" name = "contact[Page_Name]" value = "HUGO Intense" …" at bounding box center [436, 200] width 450 height 308
click at [453, 58] on div "< input type = "hidden" name = "contact[Page_Name]" value = "HUGO Intense" >" at bounding box center [446, 207] width 414 height 306
click at [452, 58] on div "< input type = "hidden" name = "contact[Page_Name]" value = "HUGO Intense" >" at bounding box center [446, 207] width 414 height 306
type textarea "<input type="hidden" name="contact[Page_Name]" value="CELLER8 Max">"
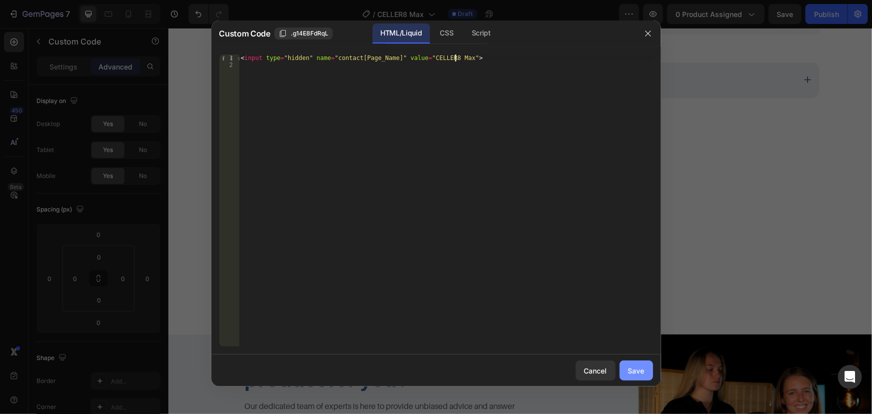
click at [635, 369] on div "Save" at bounding box center [636, 370] width 16 height 10
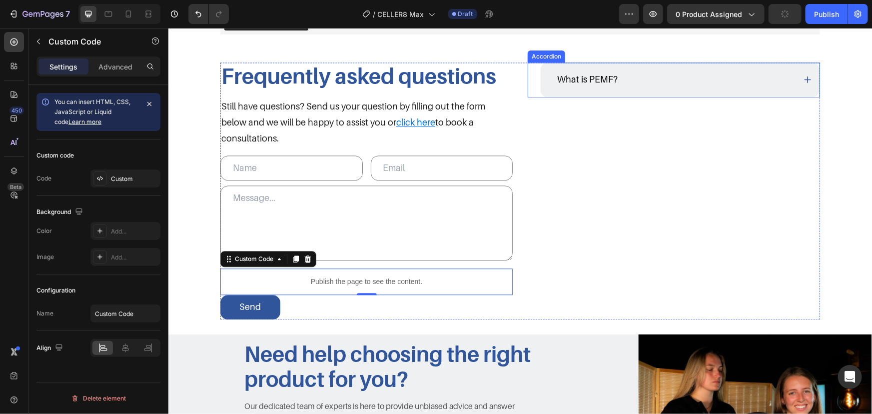
click at [623, 68] on div "What is PEMF?" at bounding box center [679, 79] width 279 height 34
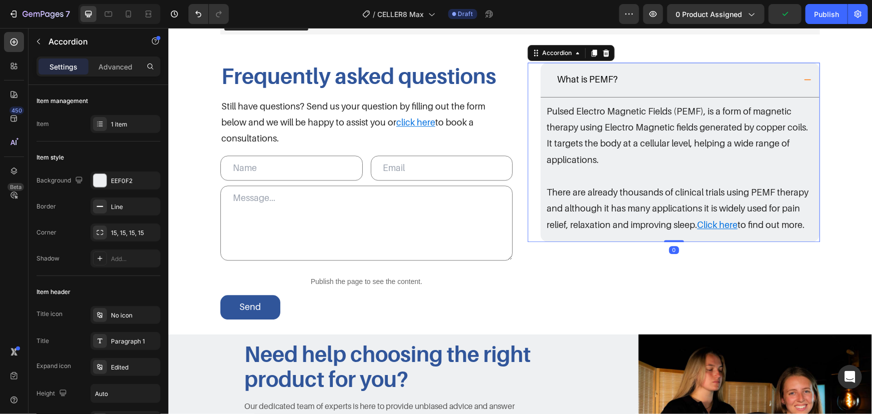
click at [685, 81] on div "What is PEMF?" at bounding box center [675, 78] width 240 height 19
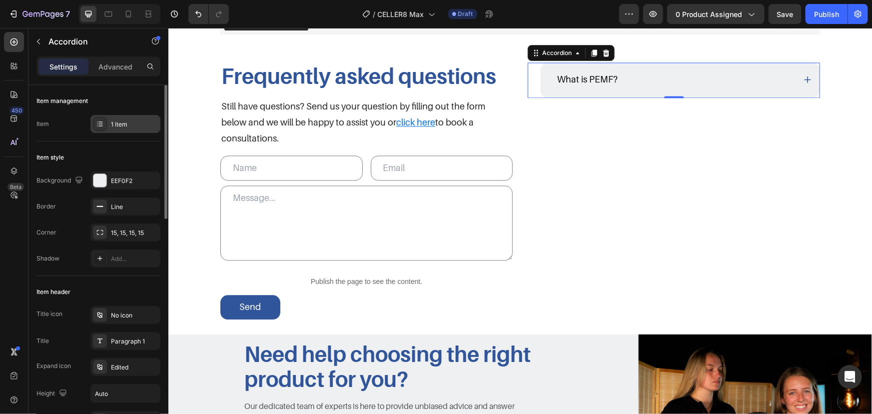
click at [111, 124] on div "1 item" at bounding box center [134, 124] width 47 height 9
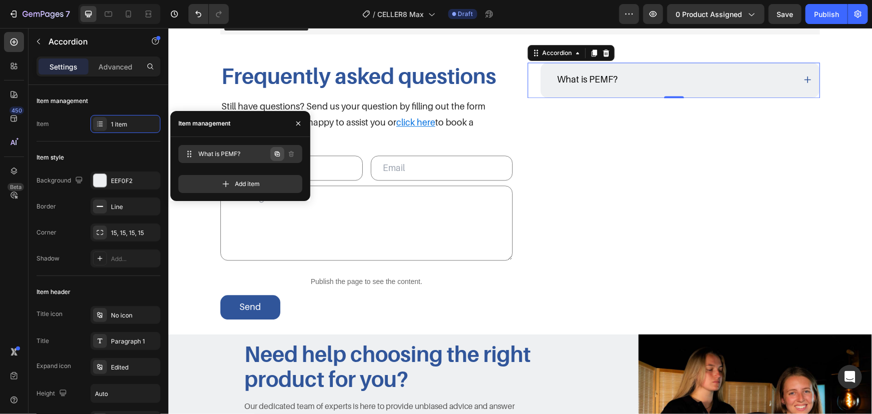
click at [280, 155] on icon "button" at bounding box center [277, 154] width 8 height 8
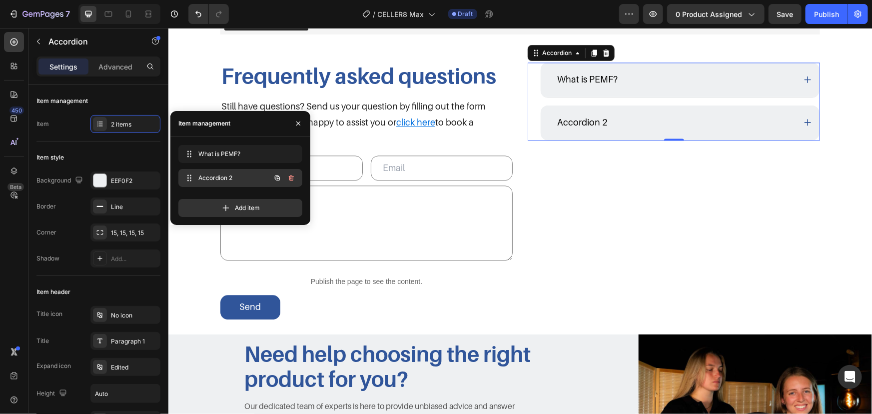
click at [276, 174] on icon "button" at bounding box center [277, 178] width 8 height 8
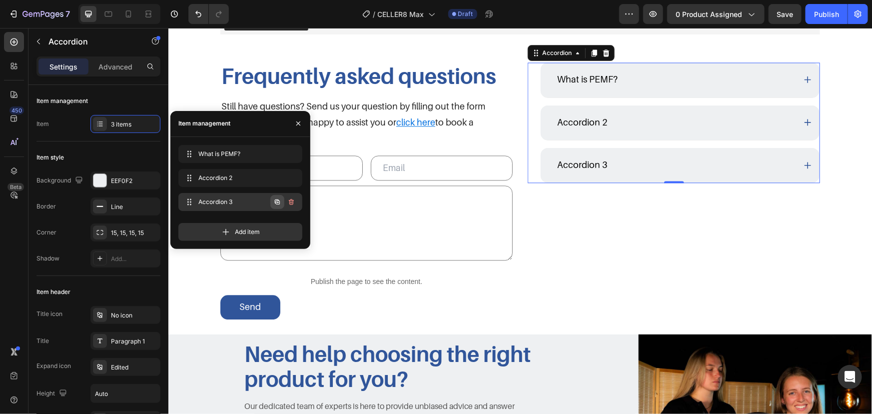
click at [274, 199] on icon "button" at bounding box center [277, 202] width 8 height 8
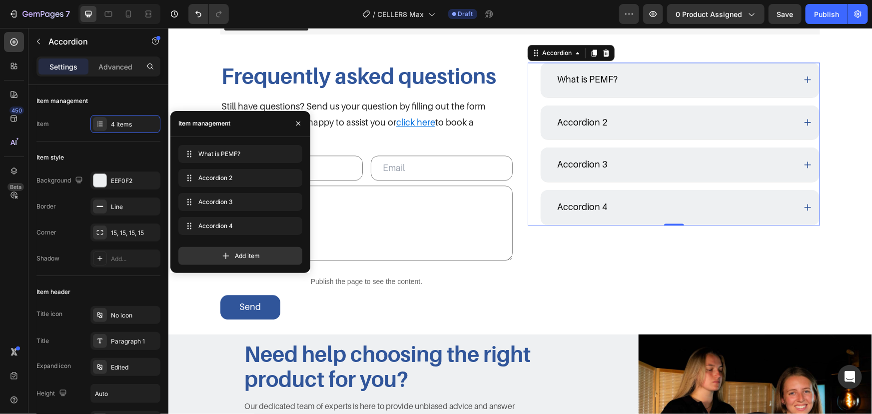
click at [696, 122] on div "Accordion 2" at bounding box center [675, 121] width 240 height 19
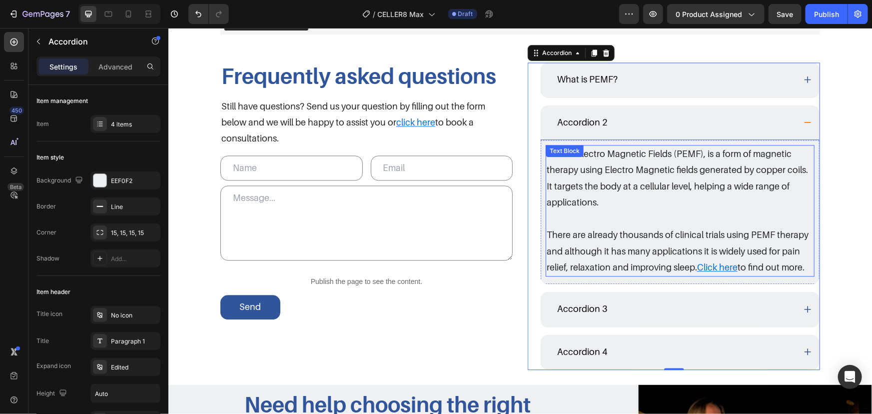
click at [633, 206] on p "Pulsed Electro Magnetic Fields (PEMF), is a form of magnetic therapy using Elec…" at bounding box center [679, 177] width 267 height 65
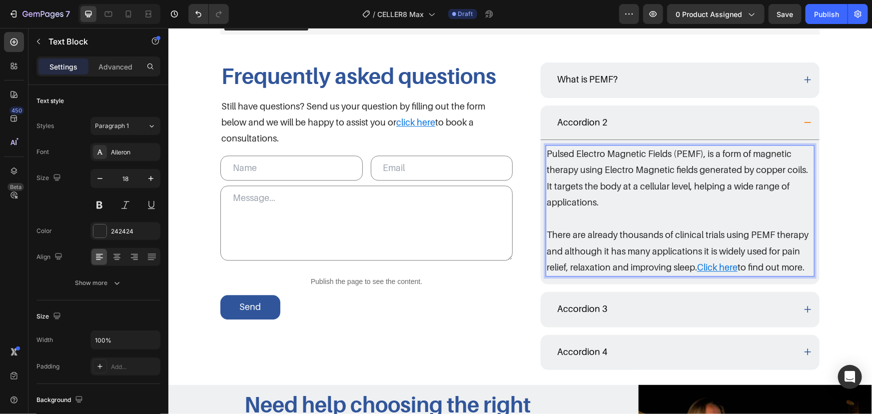
drag, startPoint x: 742, startPoint y: 245, endPoint x: 779, endPoint y: 257, distance: 38.9
click at [743, 245] on p "There are already thousands of clinical trials using PEMF therapy and although …" at bounding box center [679, 250] width 267 height 48
drag, startPoint x: 807, startPoint y: 265, endPoint x: 528, endPoint y: 114, distance: 317.5
click at [475, 88] on div "Frequently asked questions Heading Still have questions? Send us your question …" at bounding box center [520, 215] width 600 height 307
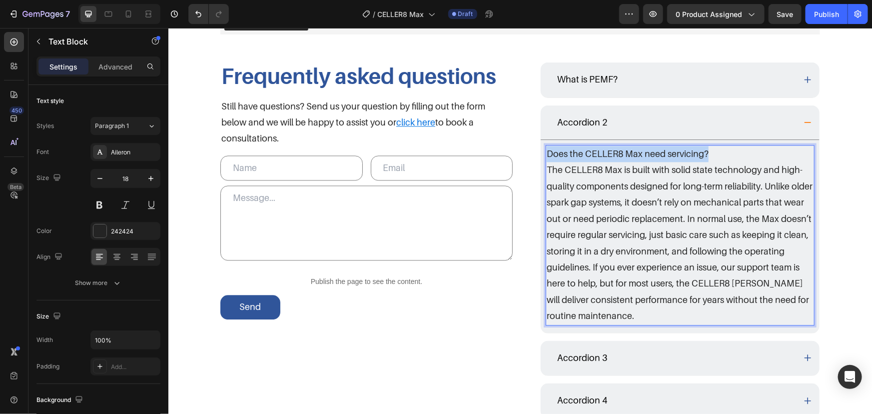
drag, startPoint x: 588, startPoint y: 154, endPoint x: 487, endPoint y: 154, distance: 101.5
click at [487, 154] on div "Frequently asked questions Heading Still have questions? Send us your question …" at bounding box center [520, 240] width 600 height 356
copy p "Does the CELLER8 Max need servicing?"
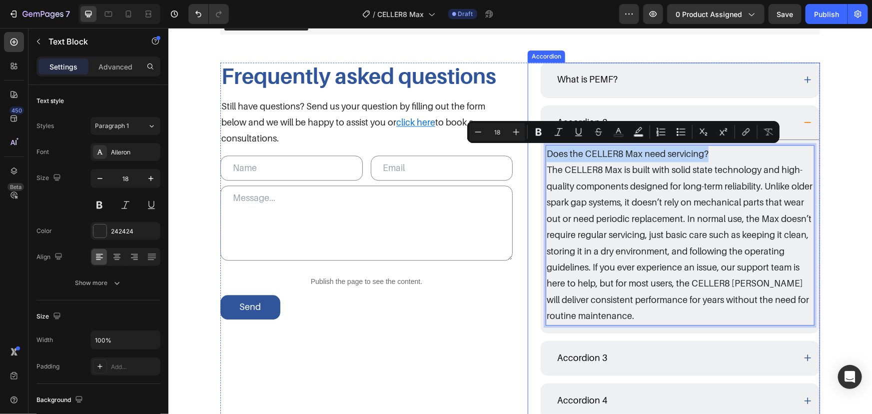
click at [584, 114] on div "Accordion 2" at bounding box center [581, 121] width 53 height 19
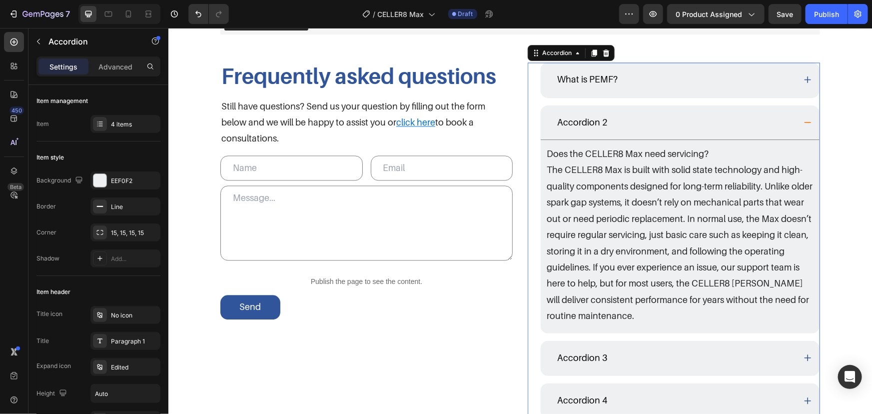
click at [600, 114] on div "Accordion 2" at bounding box center [581, 121] width 53 height 19
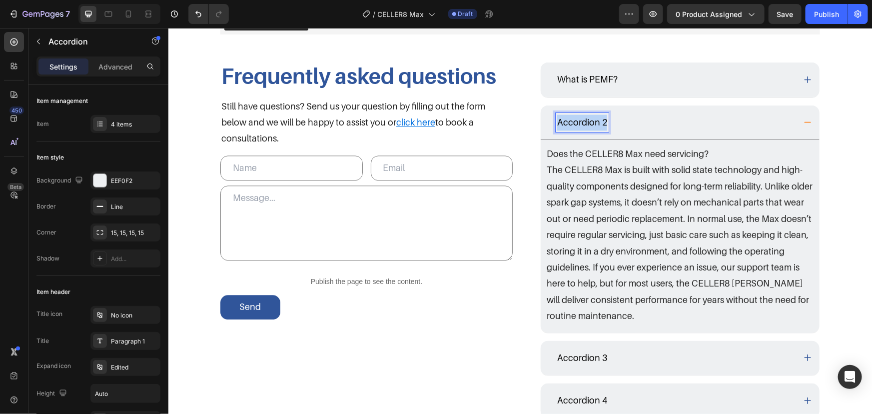
drag, startPoint x: 601, startPoint y: 119, endPoint x: 510, endPoint y: 120, distance: 91.0
click at [514, 121] on div "Frequently asked questions Heading Still have questions? Send us your question …" at bounding box center [520, 240] width 600 height 356
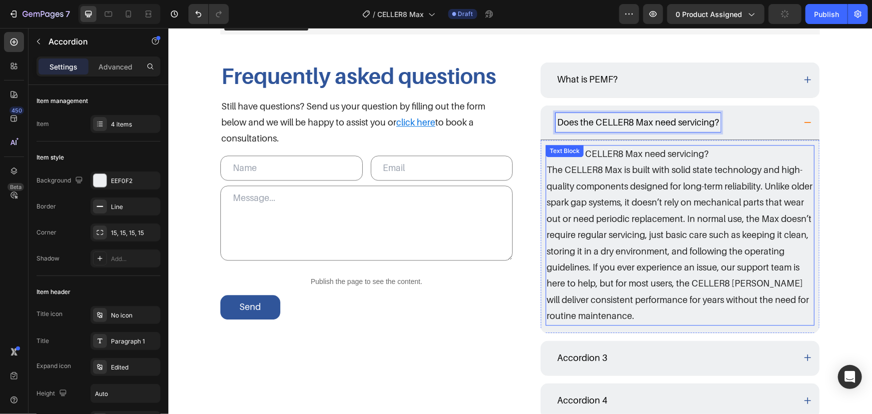
click at [717, 159] on p "Does the CELLER8 Max need servicing?" at bounding box center [679, 153] width 267 height 16
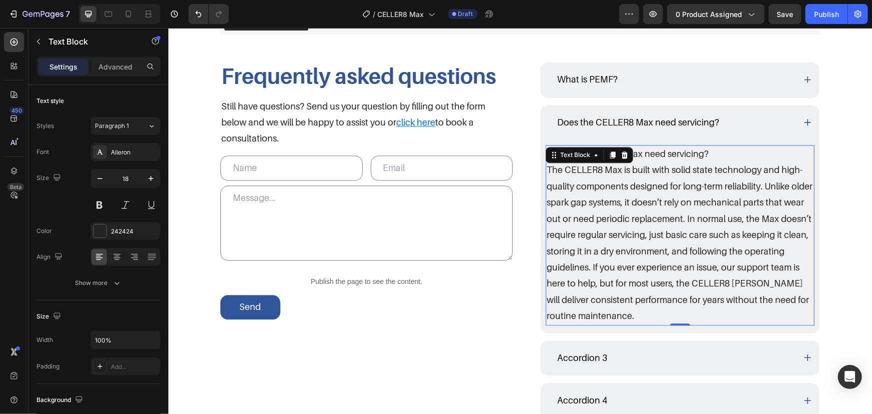
click at [728, 152] on p "Does the CELLER8 Max need servicing?" at bounding box center [679, 153] width 267 height 16
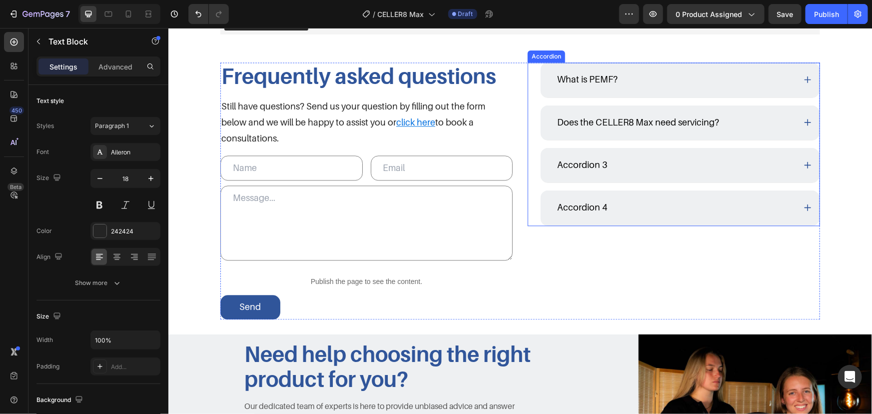
drag, startPoint x: 568, startPoint y: 153, endPoint x: 487, endPoint y: 153, distance: 81.0
click at [784, 119] on div "Does the CELLER8 Max need servicing?" at bounding box center [675, 121] width 240 height 19
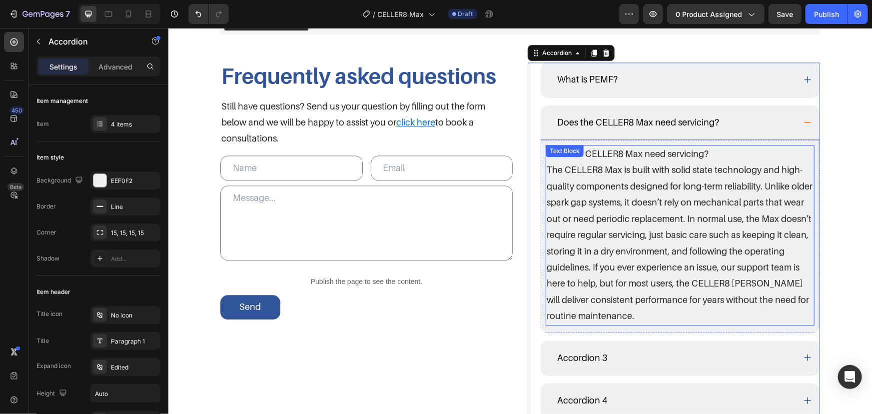
click at [723, 154] on p "Does the CELLER8 Max need servicing?" at bounding box center [679, 153] width 267 height 16
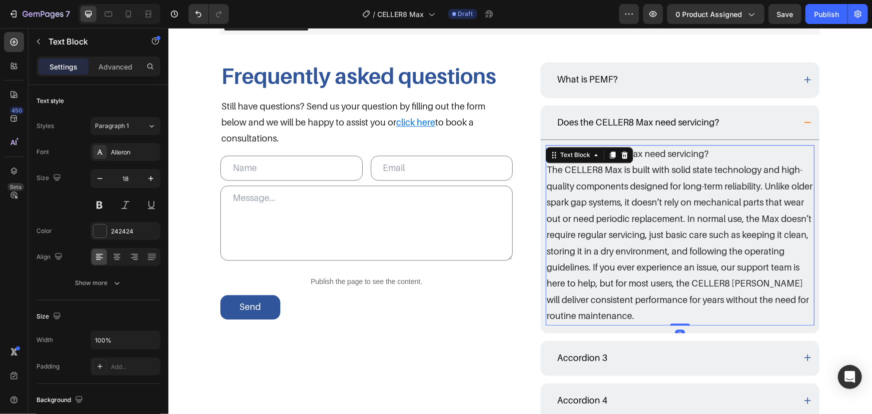
click at [736, 153] on p "Does the CELLER8 Max need servicing?" at bounding box center [679, 153] width 267 height 16
drag, startPoint x: 511, startPoint y: 151, endPoint x: 485, endPoint y: 151, distance: 26.5
click at [485, 151] on div "Frequently asked questions Heading Still have questions? Send us your question …" at bounding box center [520, 240] width 600 height 356
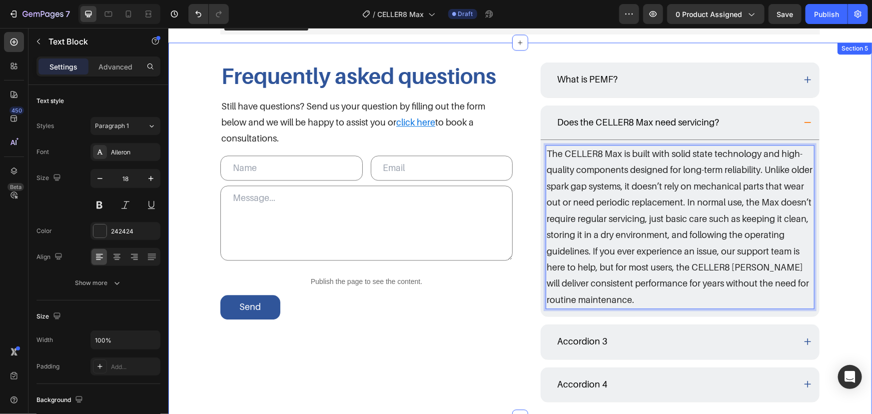
click at [824, 150] on div "Frequently asked questions Heading Still have questions? Send us your question …" at bounding box center [520, 232] width 684 height 340
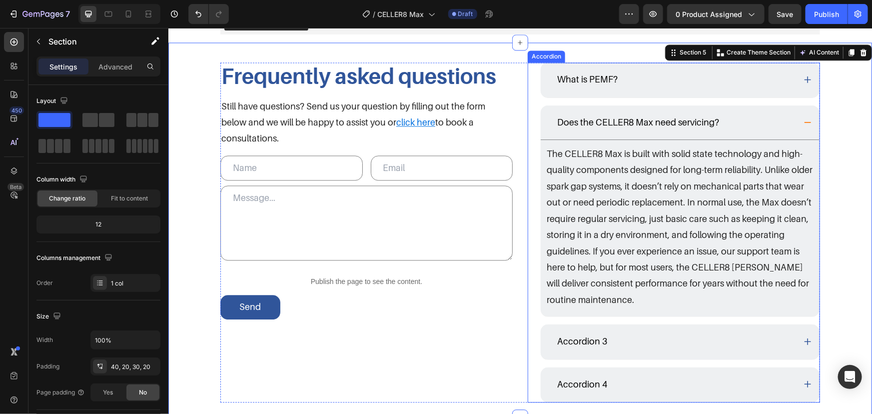
click at [803, 121] on icon at bounding box center [807, 121] width 8 height 8
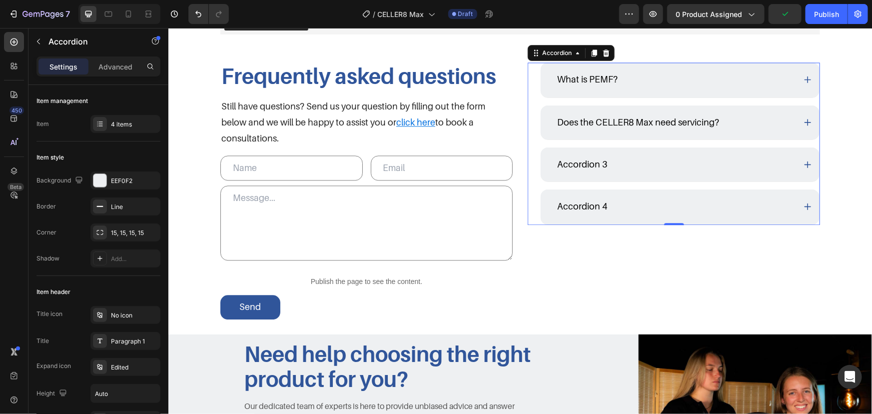
click at [702, 162] on div "Accordion 3" at bounding box center [675, 163] width 240 height 19
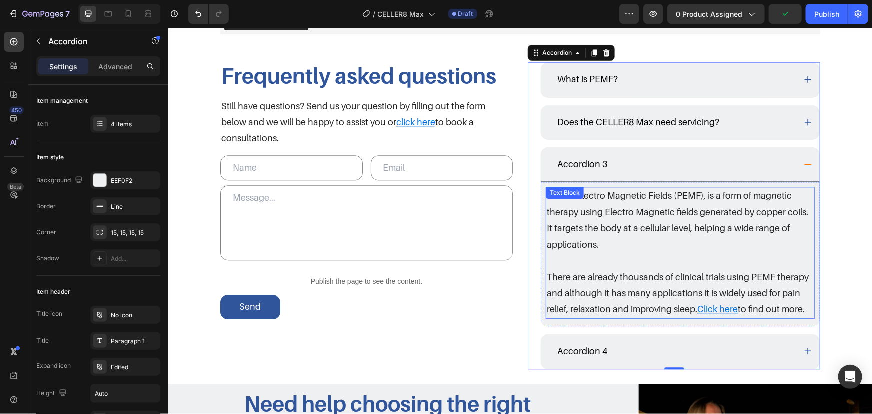
click at [633, 243] on p "Pulsed Electro Magnetic Fields (PEMF), is a form of magnetic therapy using Elec…" at bounding box center [679, 219] width 267 height 65
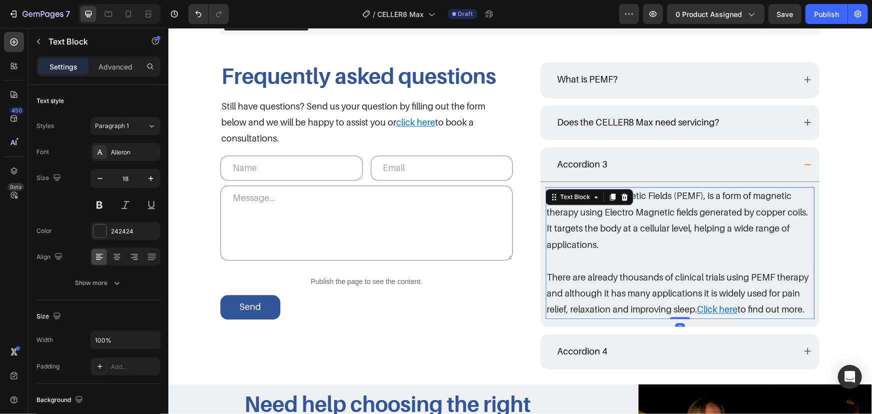
click at [739, 278] on p "There are already thousands of clinical trials using PEMF therapy and although …" at bounding box center [679, 293] width 267 height 48
click at [794, 300] on p "There are already thousands of clinical trials using PEMF therapy and although …" at bounding box center [679, 293] width 267 height 48
drag, startPoint x: 805, startPoint y: 308, endPoint x: 536, endPoint y: 173, distance: 301.5
click at [540, 173] on div "What is PEMF? Does the CELLER8 Max need servicing? Accordion 3 Pulsed Electro M…" at bounding box center [680, 215] width 280 height 307
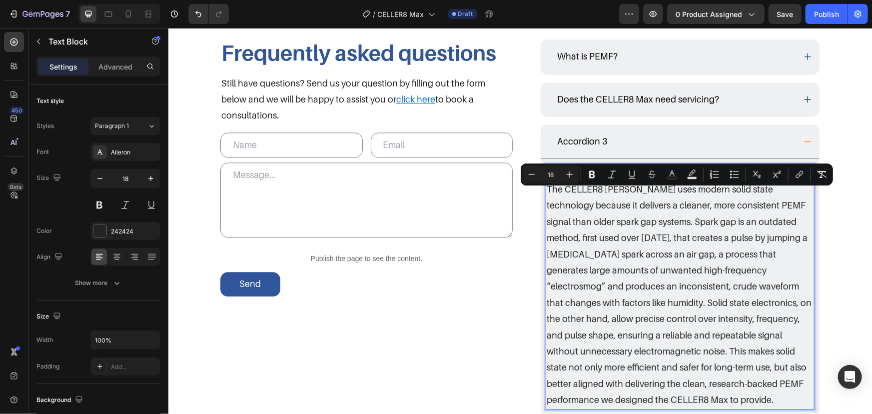
scroll to position [1178, 0]
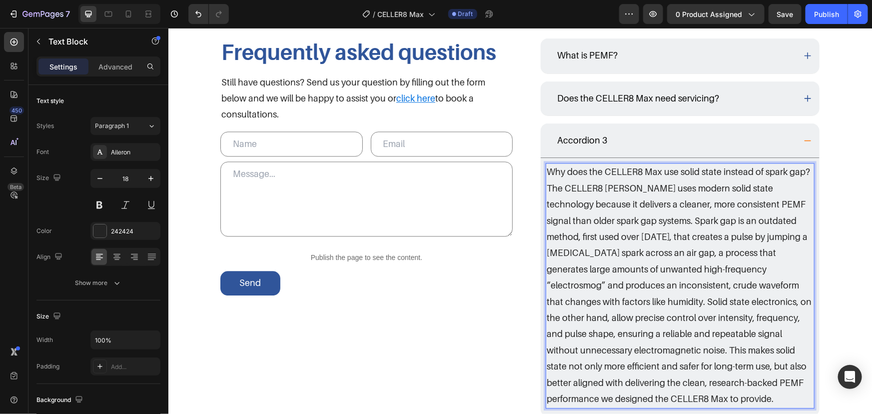
click at [805, 168] on p "Why does the CELLER8 Max use solid state instead of spark gap?" at bounding box center [679, 171] width 267 height 16
drag, startPoint x: 658, startPoint y: 172, endPoint x: 486, endPoint y: 158, distance: 173.0
click at [493, 162] on div "Frequently asked questions Heading Still have questions? Send us your question …" at bounding box center [520, 248] width 600 height 420
copy p "Why does the CELLER8 Max use solid state instead of spark gap?"
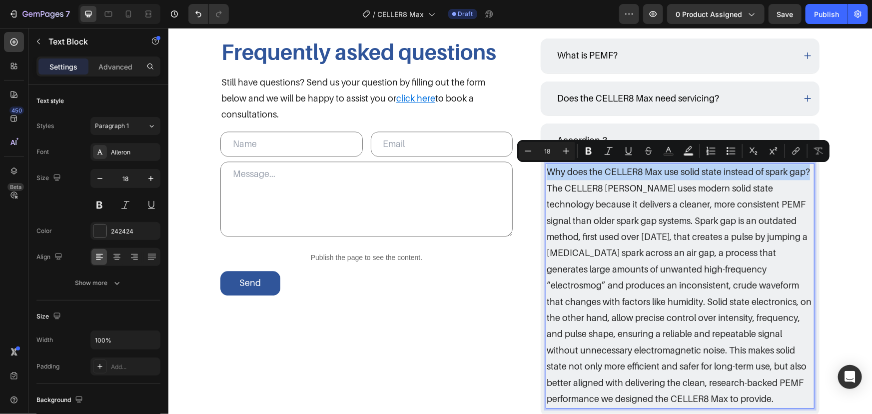
click at [598, 132] on p "Accordion 3" at bounding box center [582, 140] width 50 height 16
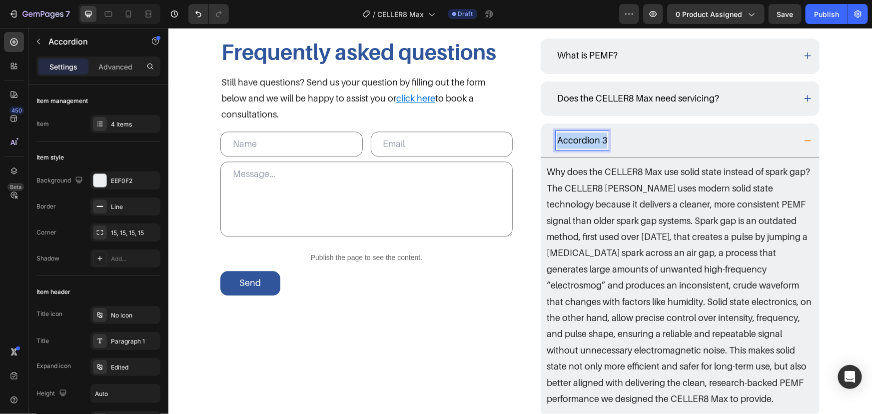
drag, startPoint x: 602, startPoint y: 136, endPoint x: 526, endPoint y: 139, distance: 76.0
click at [528, 139] on div "What is PEMF? Does the CELLER8 Max need servicing? Accordion 3 Why does the CEL…" at bounding box center [673, 248] width 292 height 420
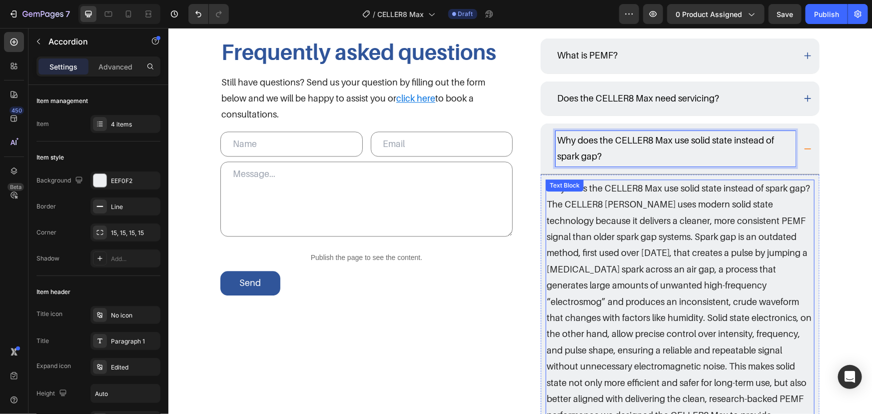
click at [618, 189] on p "Why does the CELLER8 Max use solid state instead of spark gap?" at bounding box center [679, 188] width 267 height 16
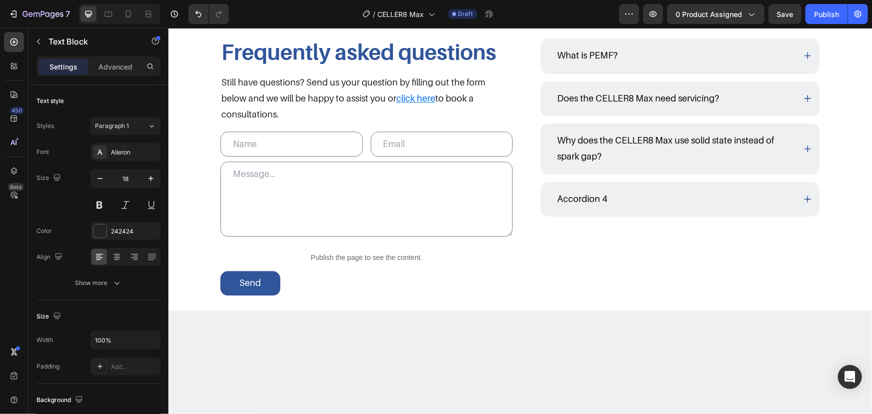
click at [807, 187] on div "What is PEMF? Does the CELLER8 Max need servicing? Why does the CELLER8 Max use…" at bounding box center [680, 127] width 280 height 178
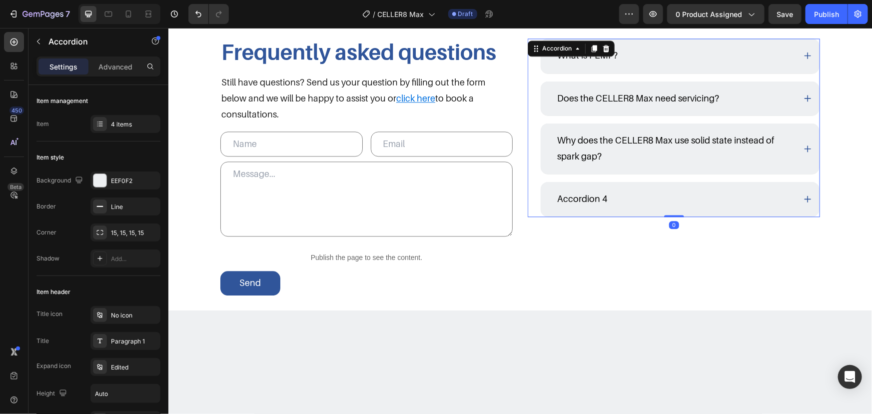
click at [799, 159] on div "Why does the CELLER8 Max use solid state instead of spark gap?" at bounding box center [679, 148] width 279 height 50
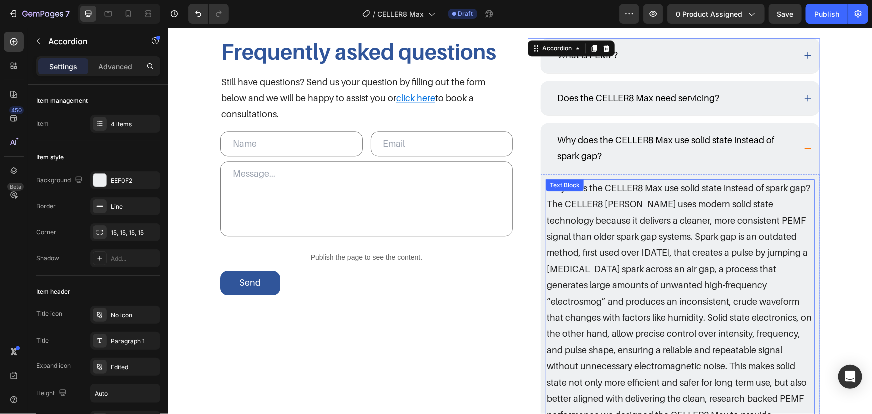
click at [800, 191] on p "Why does the CELLER8 Max use solid state instead of spark gap?" at bounding box center [679, 188] width 267 height 16
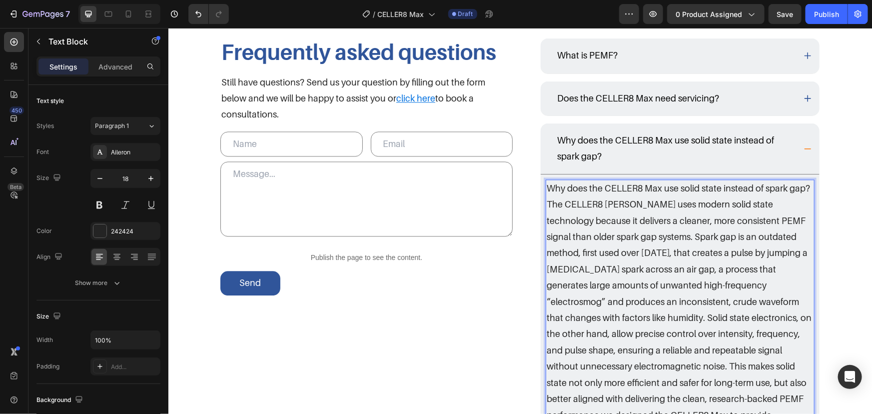
click at [802, 189] on p "Why does the CELLER8 Max use solid state instead of spark gap?" at bounding box center [679, 188] width 267 height 16
drag, startPoint x: 582, startPoint y: 184, endPoint x: 489, endPoint y: 172, distance: 94.3
click at [489, 172] on div "Frequently asked questions Heading Still have questions? Send us your question …" at bounding box center [520, 256] width 600 height 436
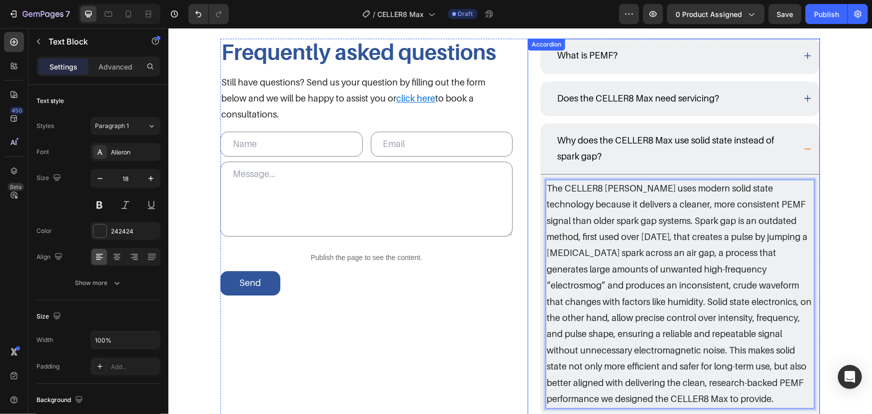
click at [780, 142] on p "Why does the CELLER8 Max use solid state instead of spark gap?" at bounding box center [675, 148] width 237 height 32
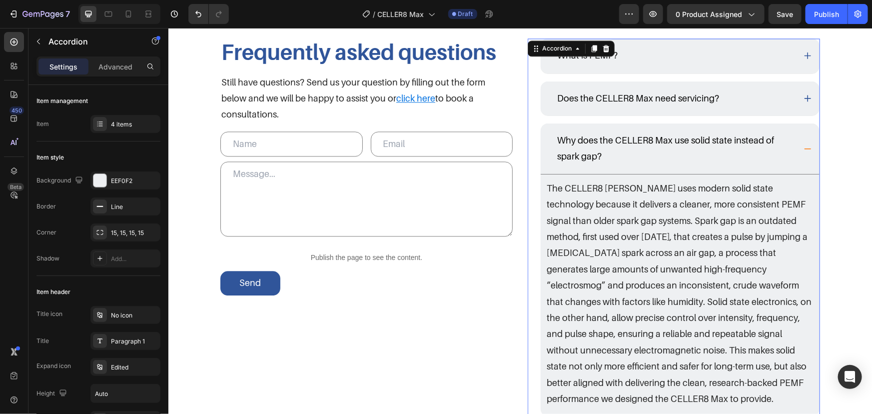
click at [803, 144] on icon at bounding box center [807, 148] width 8 height 8
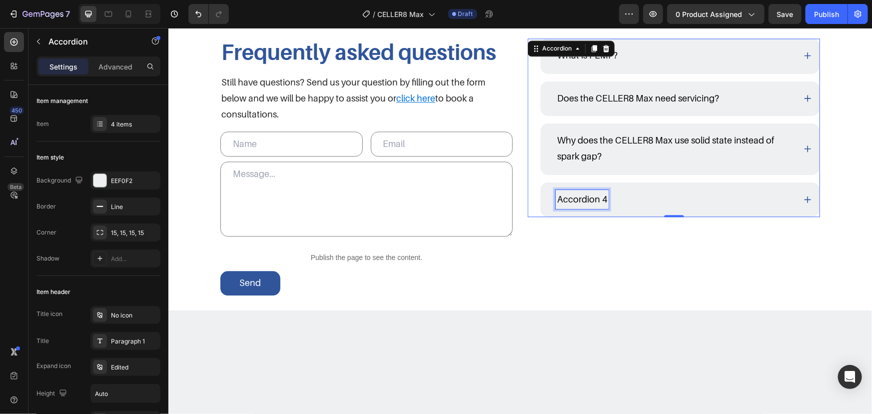
click at [600, 195] on p "Accordion 4" at bounding box center [582, 199] width 50 height 16
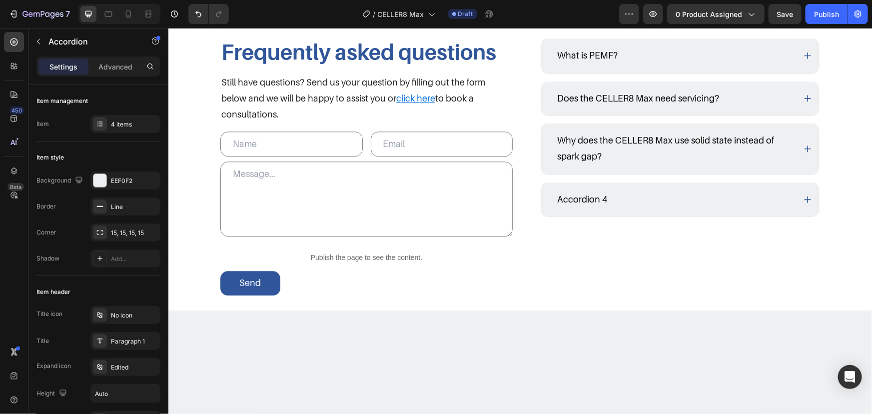
click at [652, 200] on div "Accordion 4" at bounding box center [675, 198] width 240 height 19
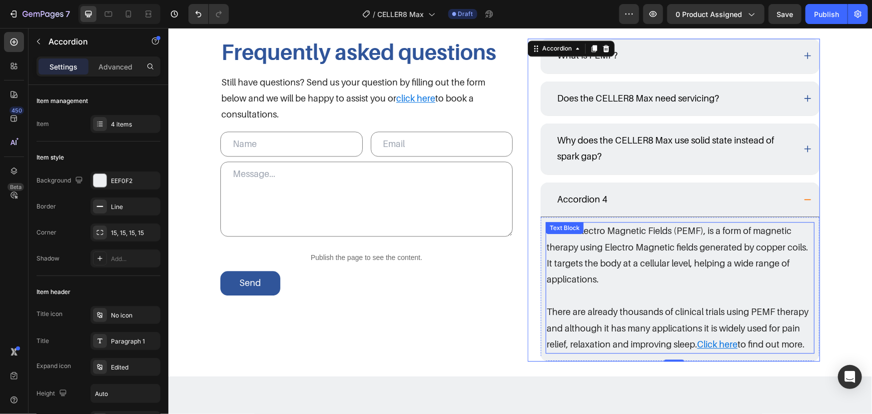
click at [670, 264] on p "Pulsed Electro Magnetic Fields (PEMF), is a form of magnetic therapy using Elec…" at bounding box center [679, 254] width 267 height 65
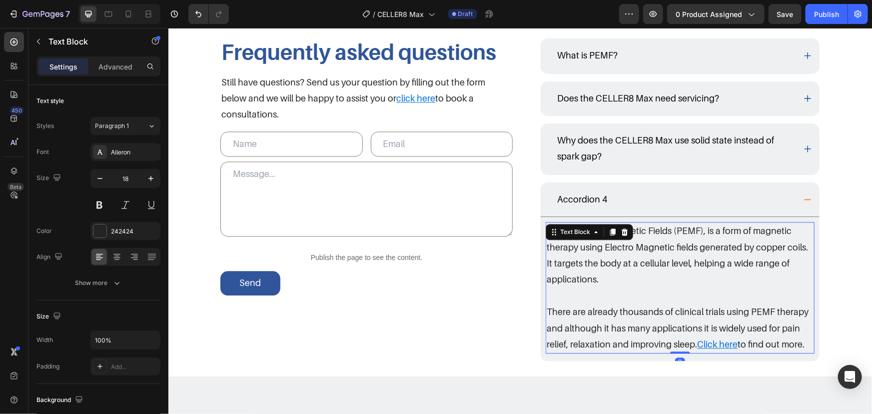
drag, startPoint x: 658, startPoint y: 320, endPoint x: 701, endPoint y: 293, distance: 50.9
click at [659, 320] on p "There are already thousands of clinical trials using PEMF therapy and although …" at bounding box center [679, 327] width 267 height 48
click at [803, 338] on p "There are already thousands of clinical trials using PEMF therapy and although …" at bounding box center [679, 327] width 267 height 48
drag, startPoint x: 804, startPoint y: 343, endPoint x: 475, endPoint y: 201, distance: 358.2
click at [475, 201] on div "Frequently asked questions Heading Still have questions? Send us your question …" at bounding box center [520, 199] width 600 height 323
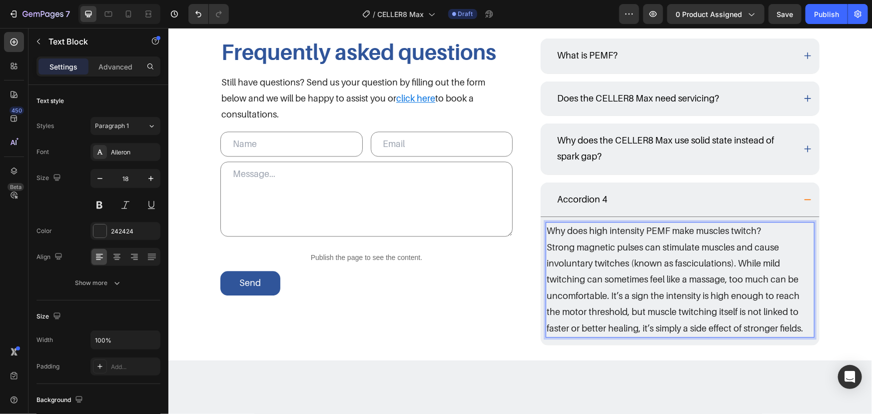
click at [703, 228] on p "Why does high intensity PEMF make muscles twitch?" at bounding box center [679, 230] width 267 height 16
drag, startPoint x: 715, startPoint y: 225, endPoint x: 489, endPoint y: 224, distance: 225.9
click at [495, 225] on div "Frequently asked questions Heading Still have questions? Send us your question …" at bounding box center [520, 191] width 600 height 307
copy p "Why does high intensity PEMF make muscles twitch?"
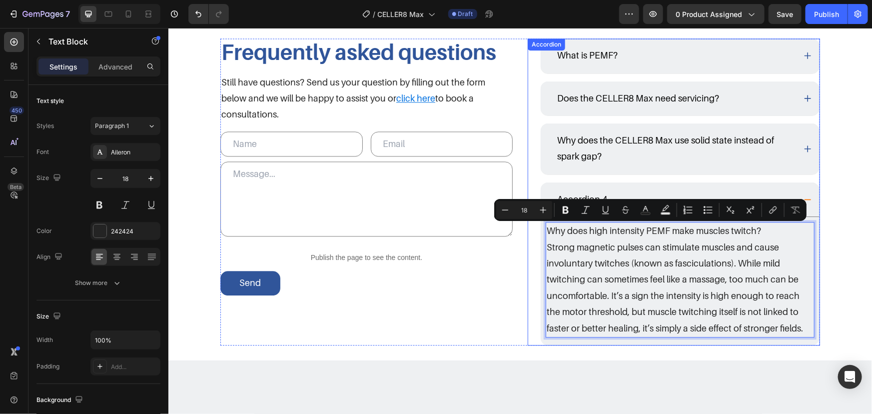
click at [595, 194] on p "Accordion 4" at bounding box center [582, 199] width 50 height 16
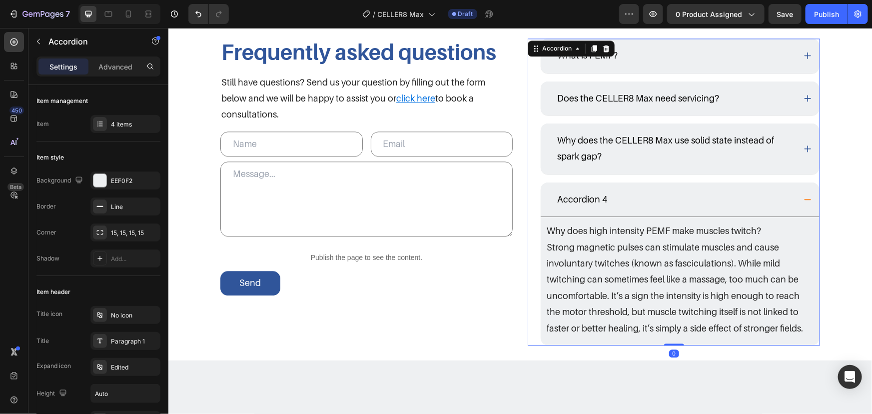
click at [603, 193] on div "Accordion 4" at bounding box center [581, 198] width 53 height 19
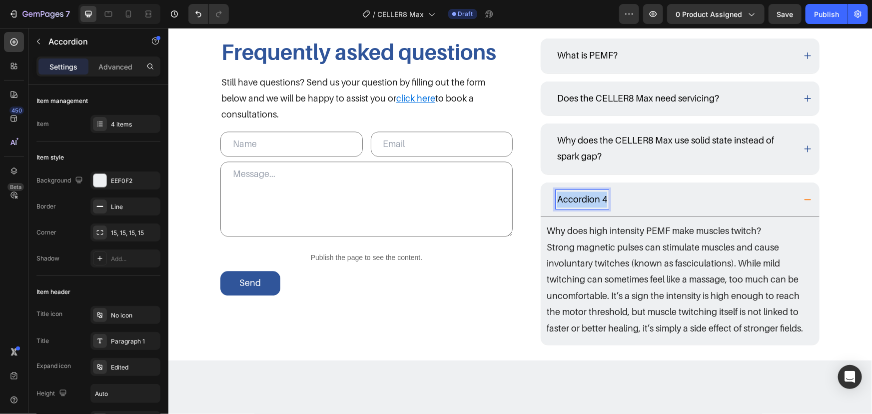
drag, startPoint x: 602, startPoint y: 194, endPoint x: 497, endPoint y: 192, distance: 105.0
click at [500, 192] on div "Frequently asked questions Heading Still have questions? Send us your question …" at bounding box center [520, 191] width 600 height 307
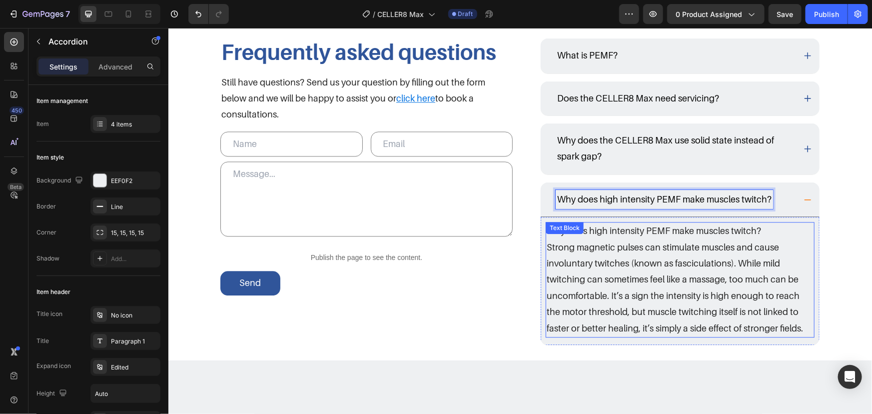
click at [784, 229] on p "Why does high intensity PEMF make muscles twitch?" at bounding box center [679, 230] width 267 height 16
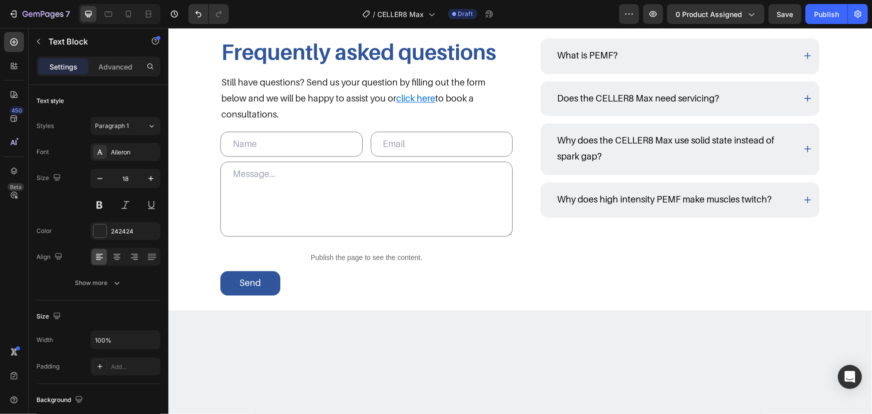
click at [489, 229] on div "Frequently asked questions Heading Still have questions? Send us your question …" at bounding box center [520, 166] width 600 height 256
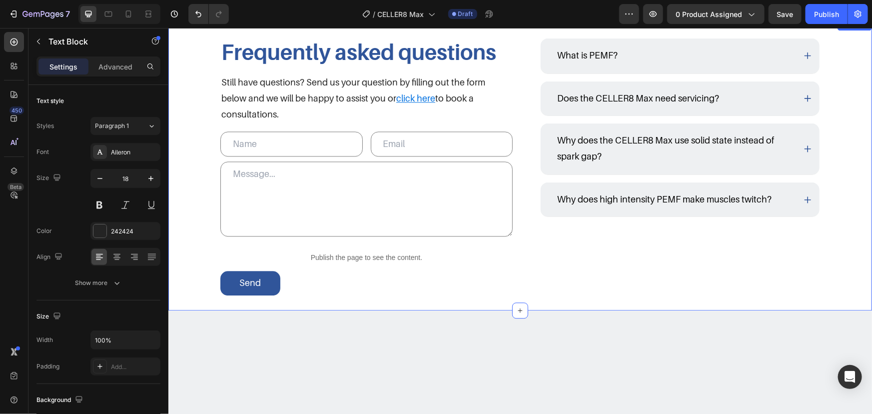
click at [803, 195] on icon at bounding box center [807, 199] width 8 height 8
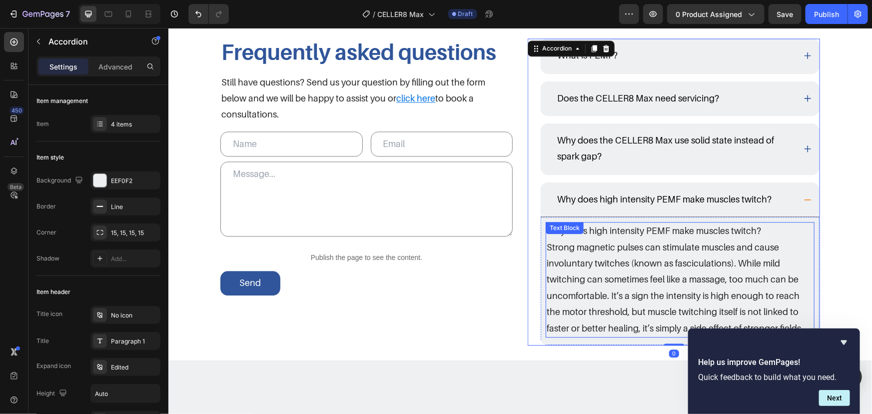
click at [767, 230] on p "Why does high intensity PEMF make muscles twitch?" at bounding box center [679, 230] width 267 height 16
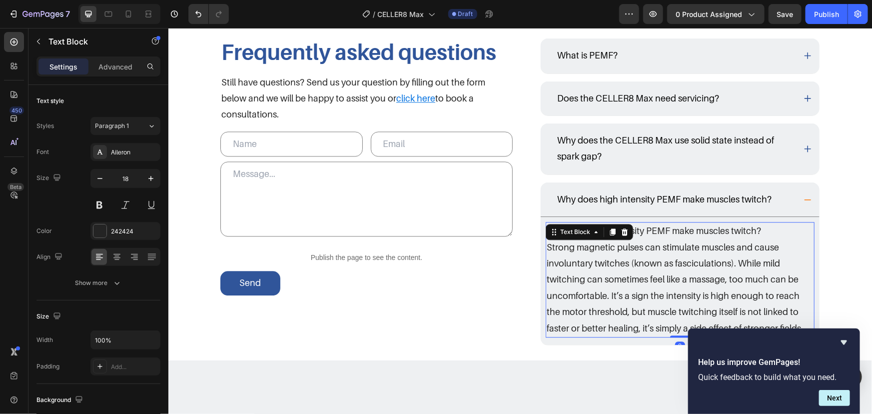
click at [763, 230] on p "Why does high intensity PEMF make muscles twitch?" at bounding box center [679, 230] width 267 height 16
click at [737, 229] on p "Why does high intensity PEMF make muscles twitch?" at bounding box center [679, 230] width 267 height 16
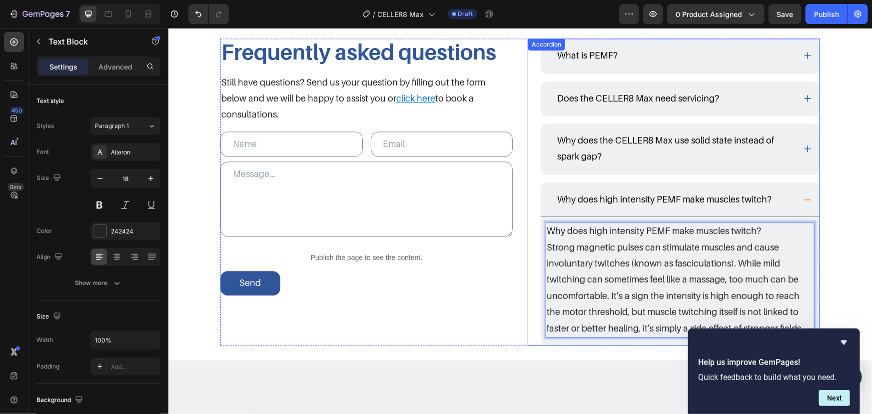
click at [749, 198] on p "Why does high intensity PEMF make muscles twitch?" at bounding box center [664, 199] width 214 height 16
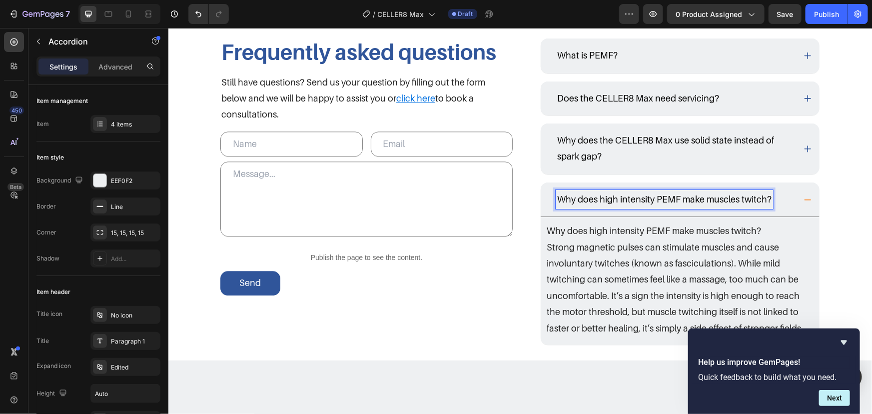
click at [748, 198] on p "Why does high intensity PEMF make muscles twitch?" at bounding box center [664, 199] width 214 height 16
click at [753, 229] on p "Why does high intensity PEMF make muscles twitch?" at bounding box center [679, 230] width 267 height 16
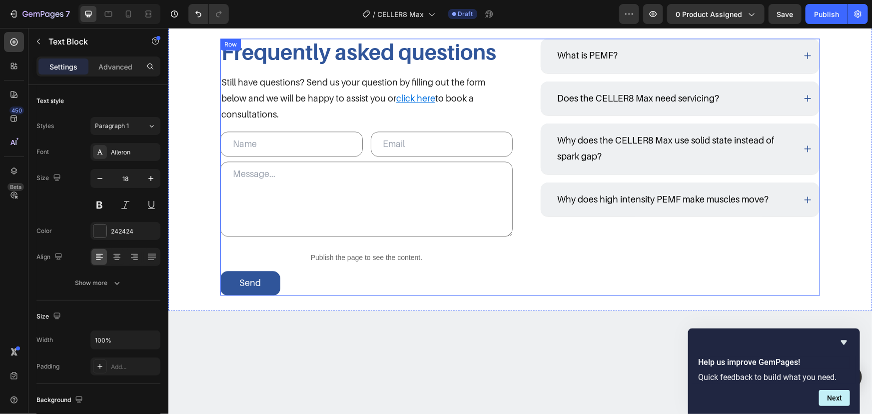
click at [774, 204] on div "Why does high intensity PEMF make muscles move?" at bounding box center [675, 198] width 240 height 19
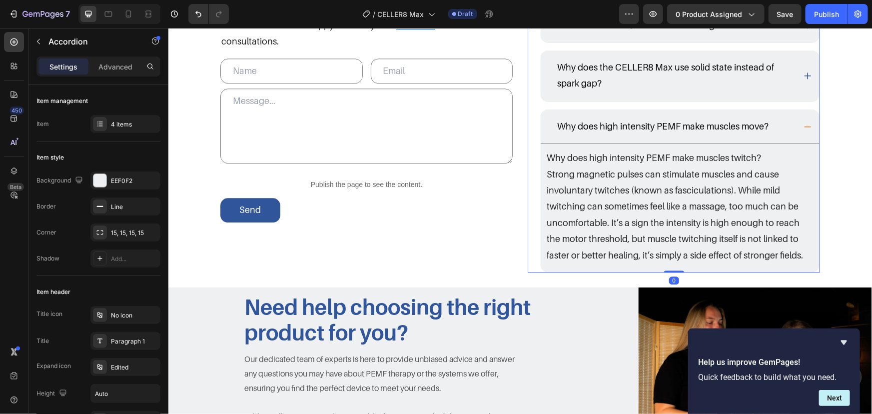
scroll to position [1269, 0]
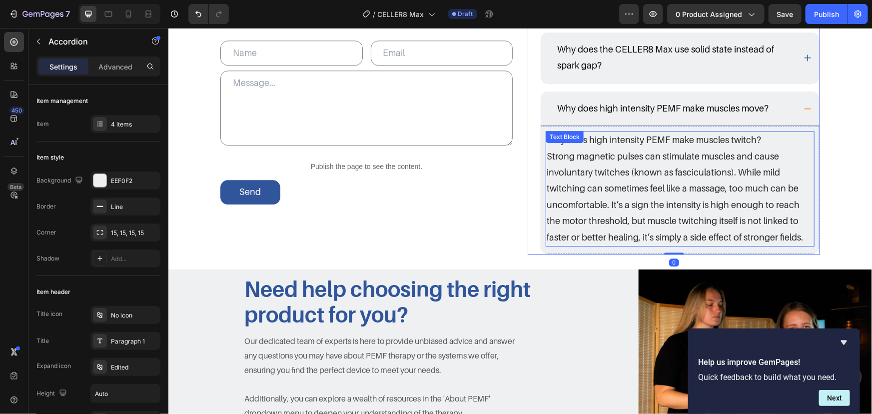
click at [770, 214] on p "Strong magnetic pulses can stimulate muscles and cause involuntary twitches (kn…" at bounding box center [679, 196] width 267 height 97
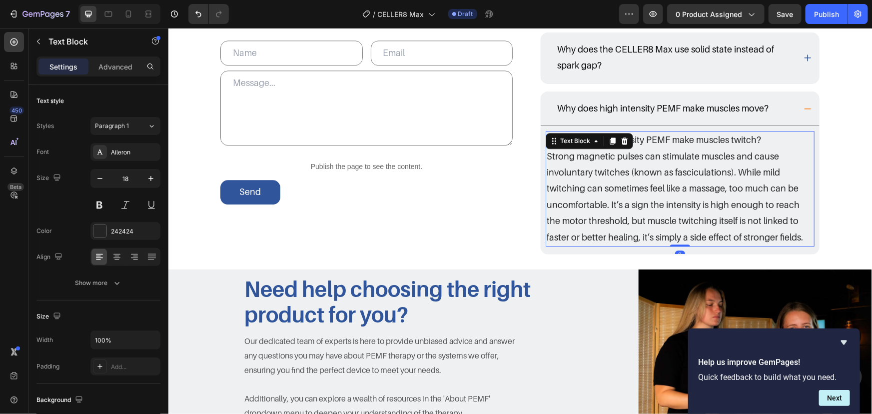
click at [783, 227] on p "Strong magnetic pulses can stimulate muscles and cause involuntary twitches (kn…" at bounding box center [679, 196] width 267 height 97
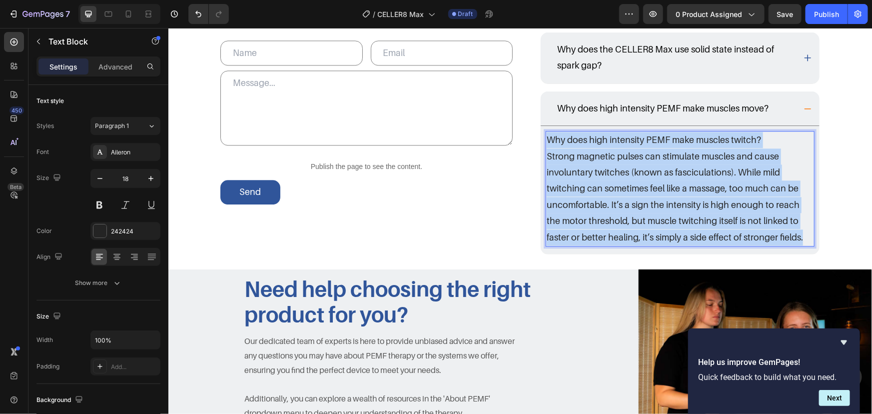
drag, startPoint x: 794, startPoint y: 241, endPoint x: 481, endPoint y: 114, distance: 337.6
click at [481, 114] on div "Frequently asked questions Heading Still have questions? Send us your question …" at bounding box center [520, 100] width 600 height 307
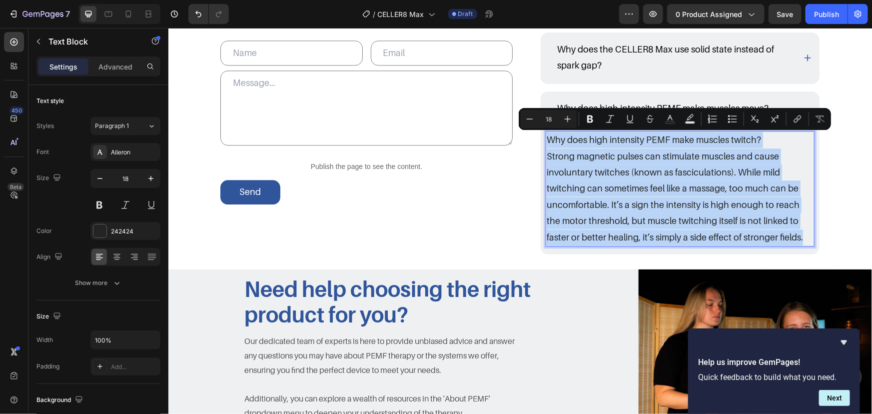
click at [727, 175] on p "Strong magnetic pulses can stimulate muscles and cause involuntary twitches (kn…" at bounding box center [679, 196] width 267 height 97
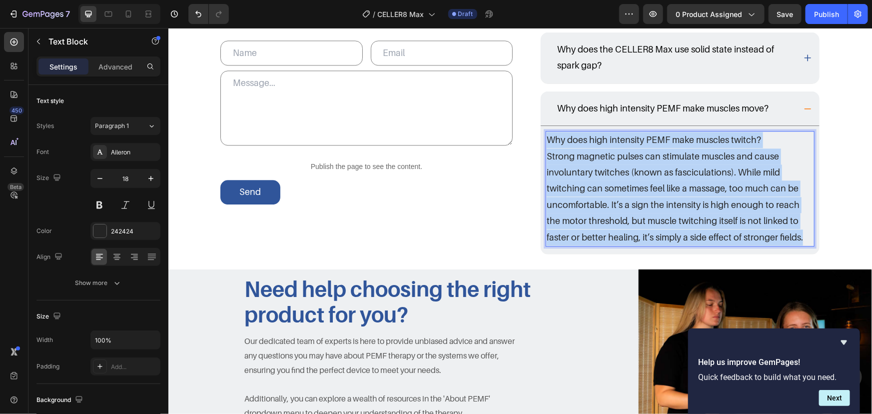
drag, startPoint x: 718, startPoint y: 140, endPoint x: 467, endPoint y: 127, distance: 251.2
click at [468, 127] on div "Frequently asked questions Heading Still have questions? Send us your question …" at bounding box center [520, 100] width 600 height 307
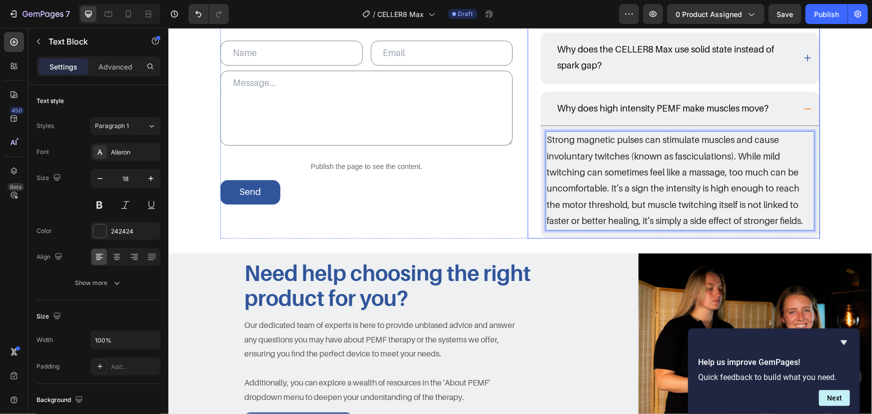
click at [785, 106] on div "Why does high intensity PEMF make muscles move?" at bounding box center [675, 107] width 240 height 19
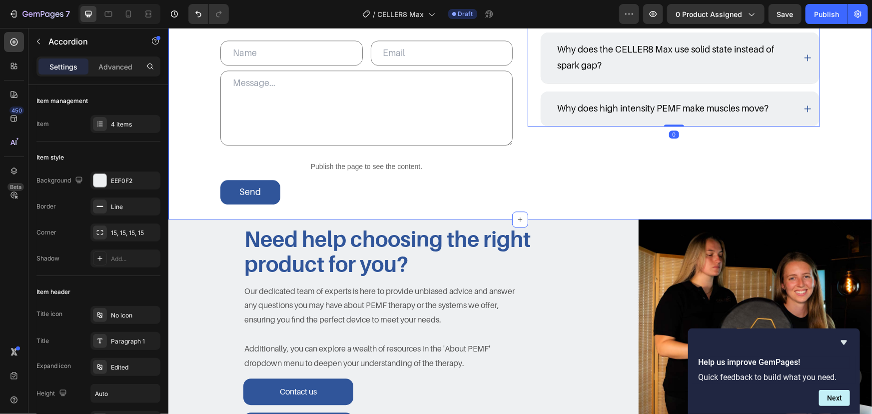
click at [855, 108] on div "Frequently asked questions Heading Still have questions? Send us your question …" at bounding box center [520, 72] width 704 height 291
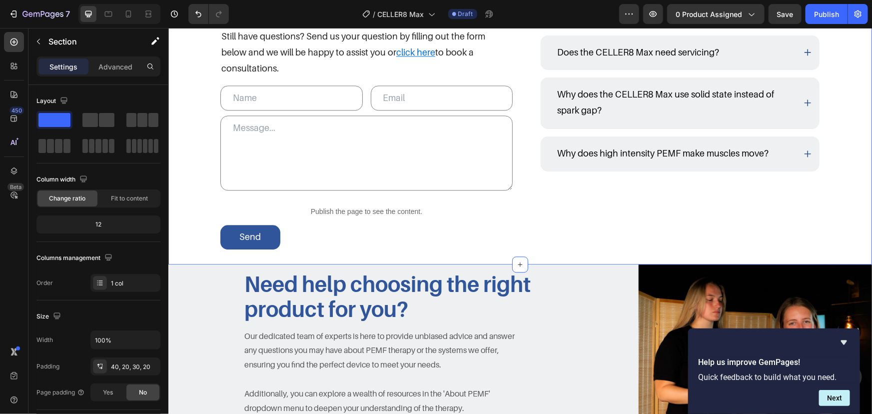
scroll to position [1133, 0]
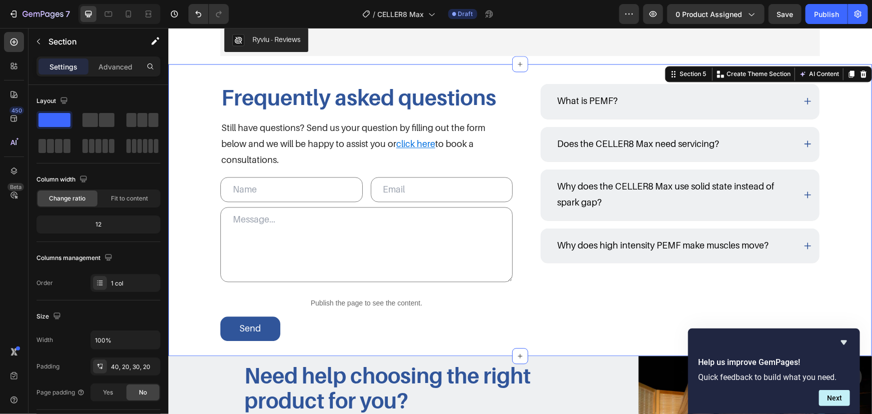
click at [846, 340] on icon "Hide survey" at bounding box center [844, 342] width 12 height 12
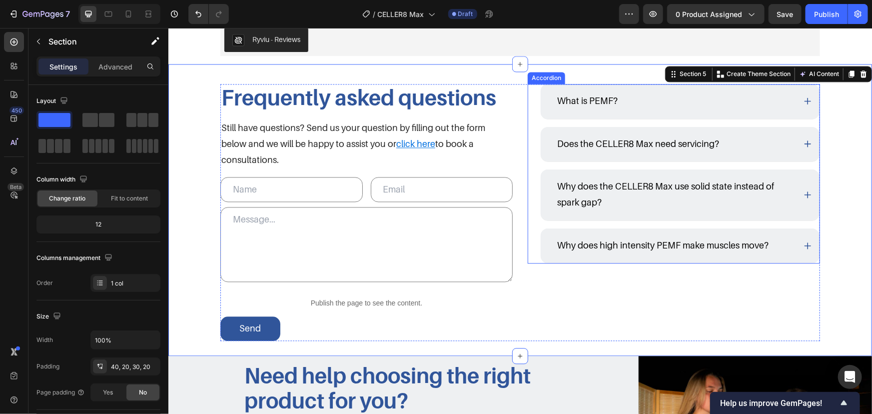
click at [533, 167] on div "What is PEMF? Does the CELLER8 Max need servicing? Why does the CELLER8 Max use…" at bounding box center [673, 172] width 292 height 179
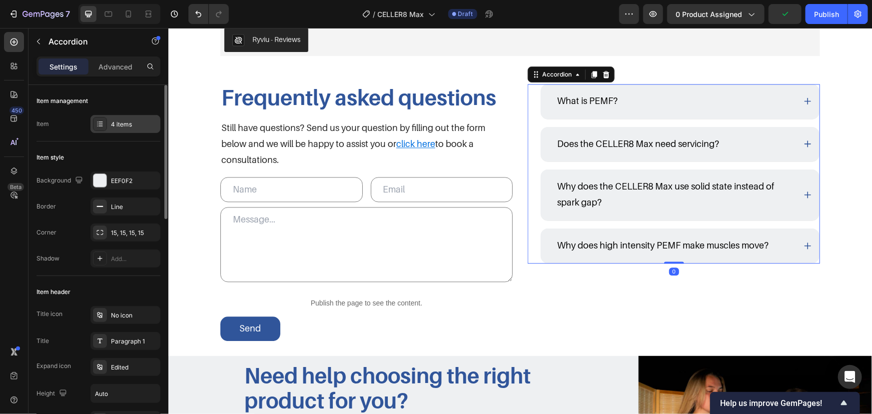
click at [116, 120] on div "4 items" at bounding box center [134, 124] width 47 height 9
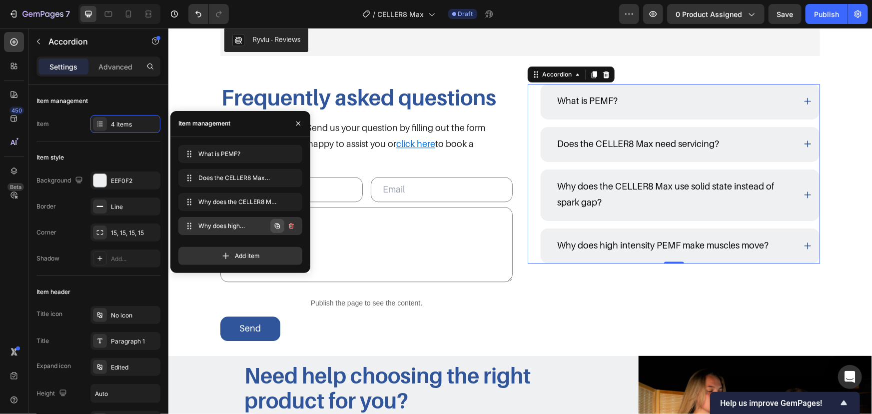
click at [274, 228] on icon "button" at bounding box center [277, 226] width 8 height 8
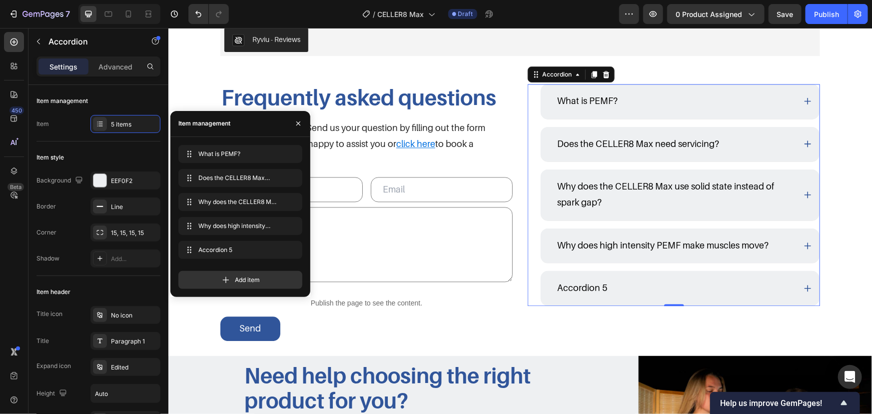
click at [668, 283] on div "Accordion 5" at bounding box center [675, 287] width 240 height 19
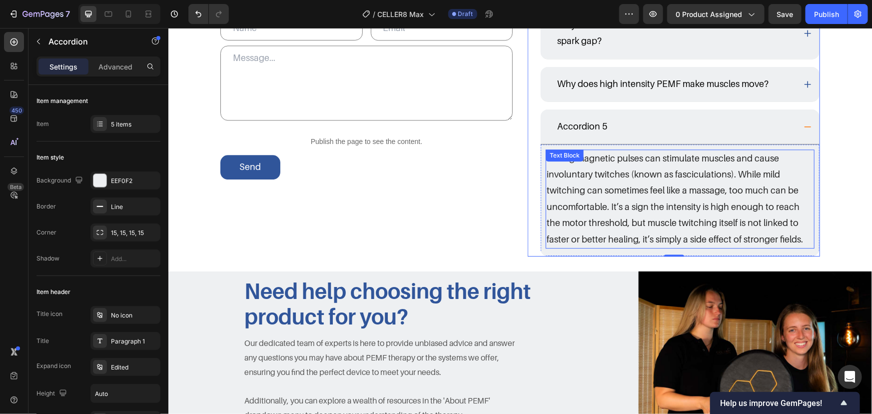
scroll to position [1314, 0]
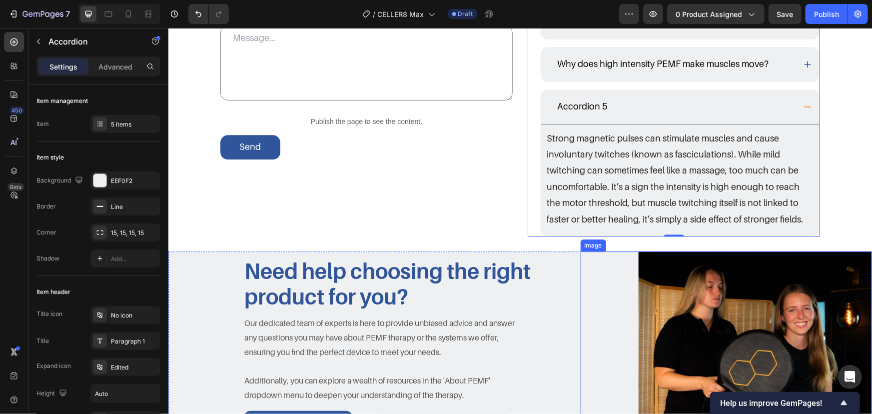
click at [708, 220] on p "Strong magnetic pulses can stimulate muscles and cause involuntary twitches (kn…" at bounding box center [679, 178] width 267 height 97
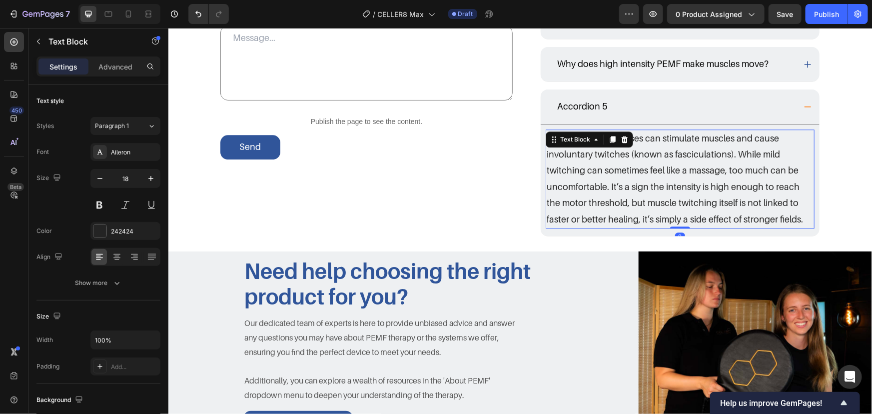
click at [770, 214] on p "Strong magnetic pulses can stimulate muscles and cause involuntary twitches (kn…" at bounding box center [679, 178] width 267 height 97
click at [783, 214] on p "Strong magnetic pulses can stimulate muscles and cause involuntary twitches (kn…" at bounding box center [679, 178] width 267 height 97
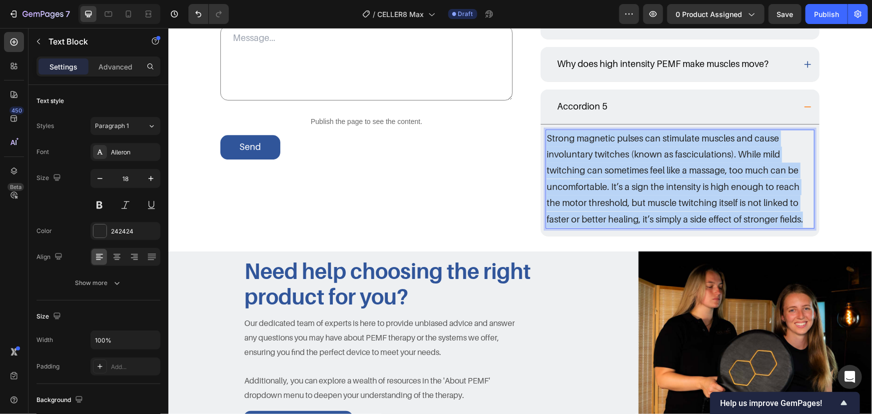
drag, startPoint x: 787, startPoint y: 214, endPoint x: 452, endPoint y: 131, distance: 345.0
click at [458, 133] on div "Frequently asked questions Heading Still have questions? Send us your question …" at bounding box center [520, 69] width 600 height 334
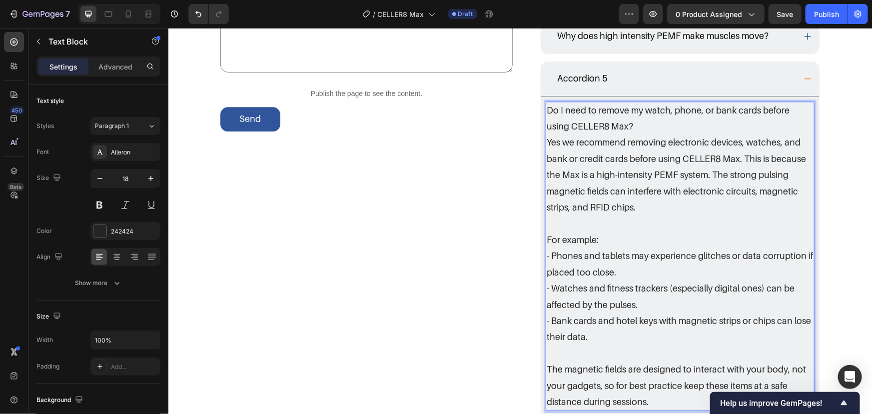
scroll to position [1344, 0]
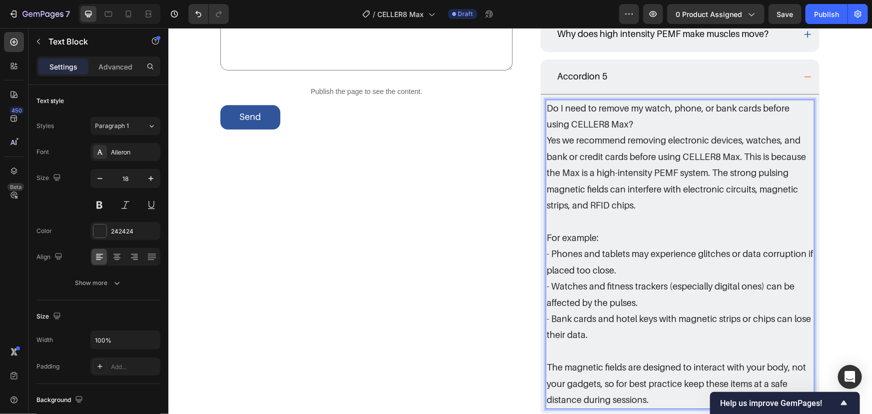
click at [611, 123] on p "Do I need to remove my watch, phone, or bank cards before using CELLER8 Max?" at bounding box center [679, 116] width 267 height 32
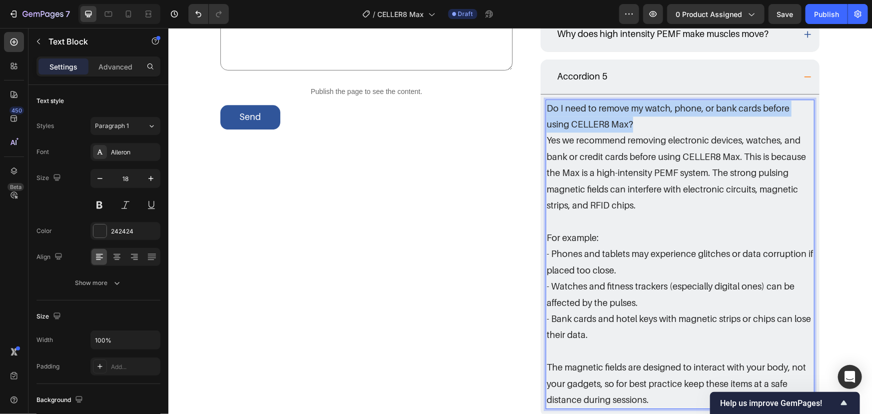
click at [472, 90] on div "Frequently asked questions Heading Still have questions? Send us your question …" at bounding box center [520, 144] width 600 height 544
copy p "Do I need to remove my watch, phone, or bank cards before using CELLER8 Max?"
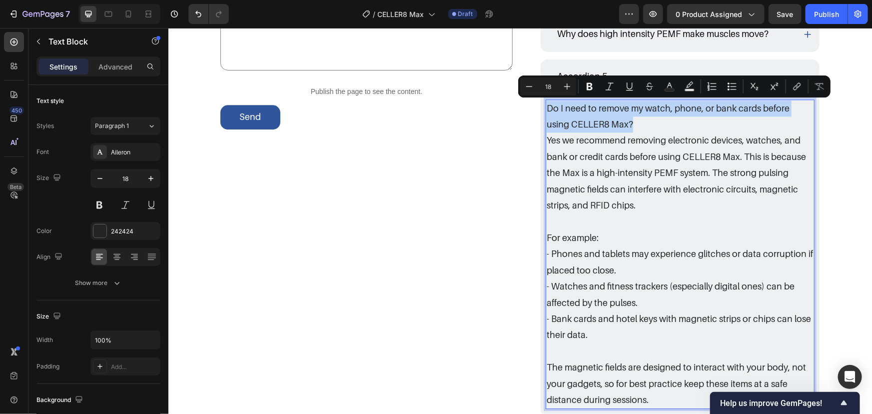
click at [582, 66] on div "Accordion 5" at bounding box center [581, 75] width 53 height 19
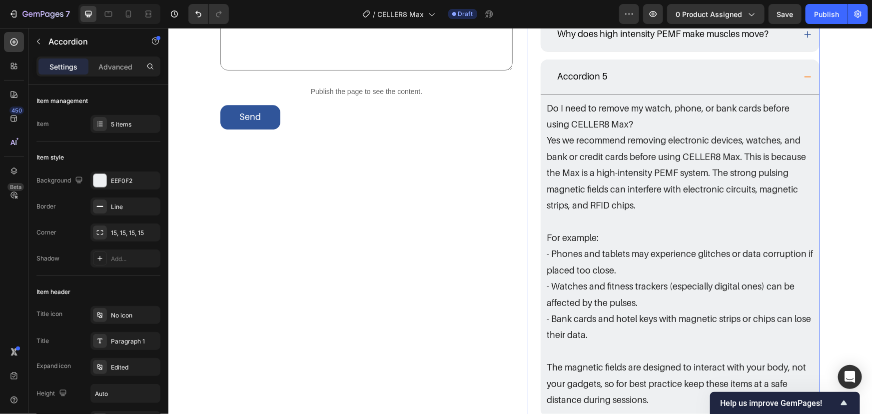
click at [593, 72] on div "Accordion 5" at bounding box center [581, 75] width 53 height 19
drag, startPoint x: 602, startPoint y: 73, endPoint x: 505, endPoint y: 73, distance: 97.5
click at [514, 74] on div "Frequently asked questions Heading Still have questions? Send us your question …" at bounding box center [520, 144] width 600 height 544
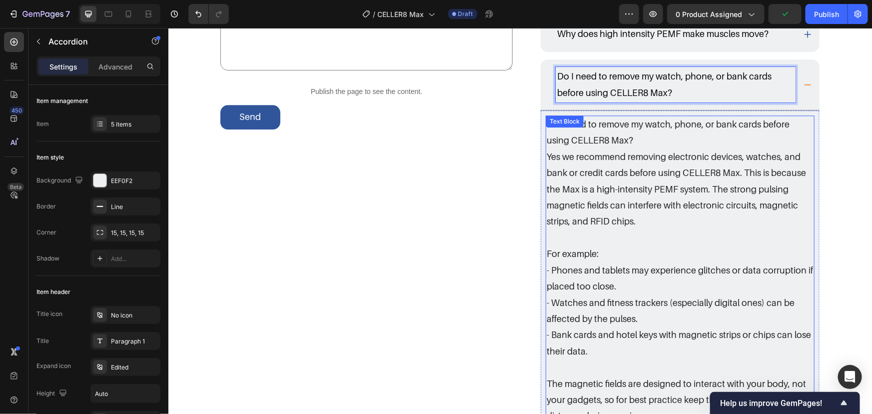
click at [653, 144] on p "Do I need to remove my watch, phone, or bank cards before using CELLER8 Max?" at bounding box center [679, 132] width 267 height 32
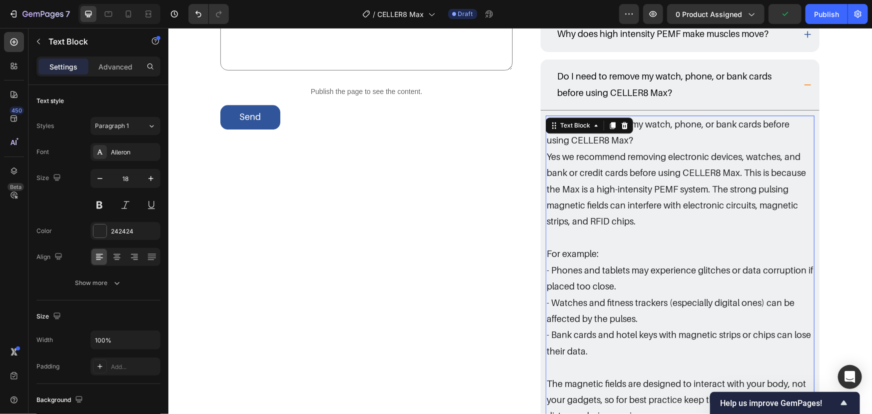
drag, startPoint x: 607, startPoint y: 137, endPoint x: 628, endPoint y: 139, distance: 21.1
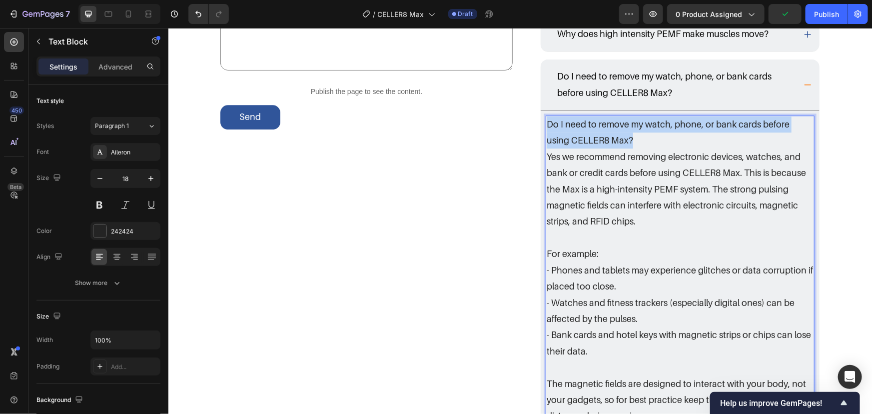
drag, startPoint x: 628, startPoint y: 139, endPoint x: 445, endPoint y: 100, distance: 186.6
click at [446, 100] on div "Frequently asked questions Heading Still have questions? Send us your question …" at bounding box center [520, 152] width 600 height 561
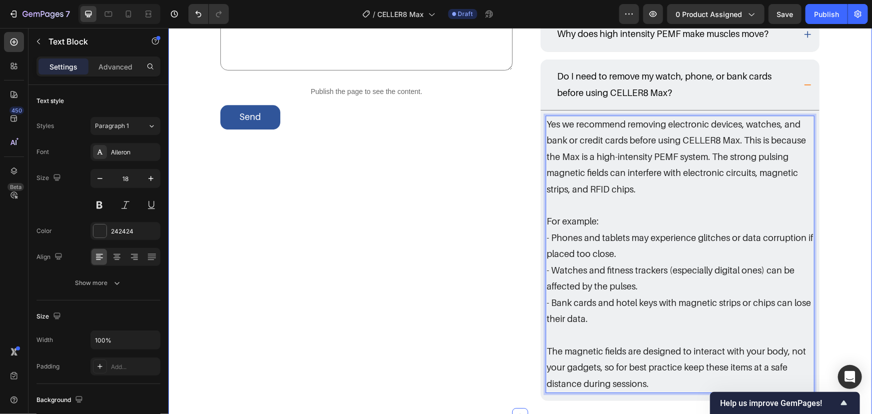
click at [851, 153] on div "Frequently asked questions Heading Still have questions? Send us your question …" at bounding box center [520, 136] width 684 height 528
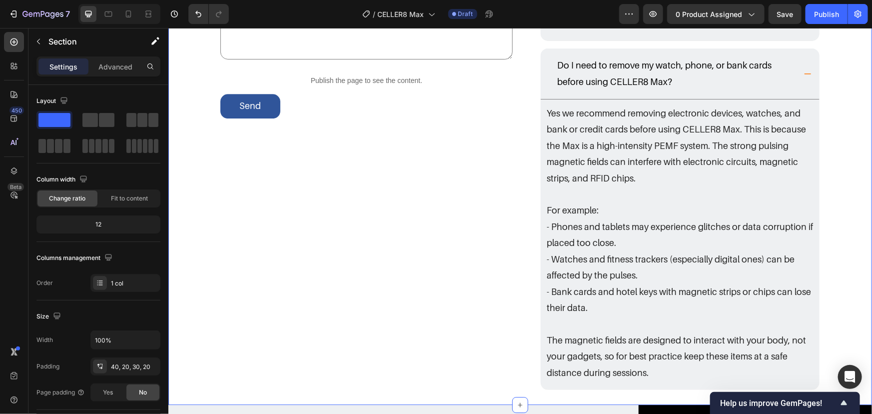
scroll to position [1299, 0]
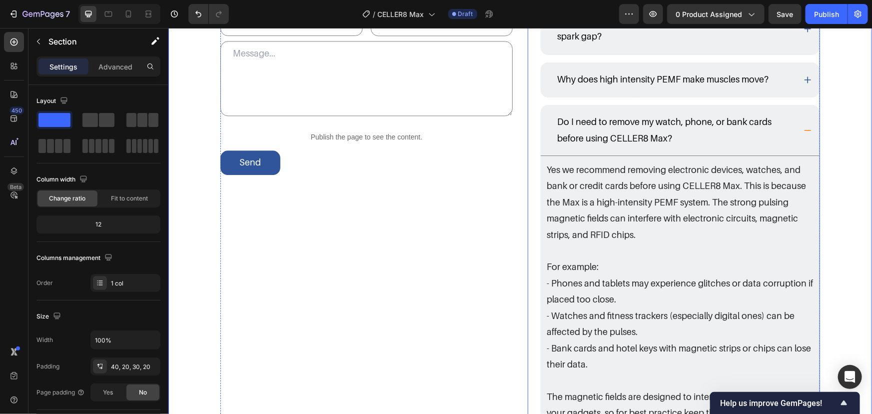
click at [803, 117] on div "Do I need to remove my watch, phone, or bank cards before using CELLER8 Max?" at bounding box center [679, 129] width 279 height 51
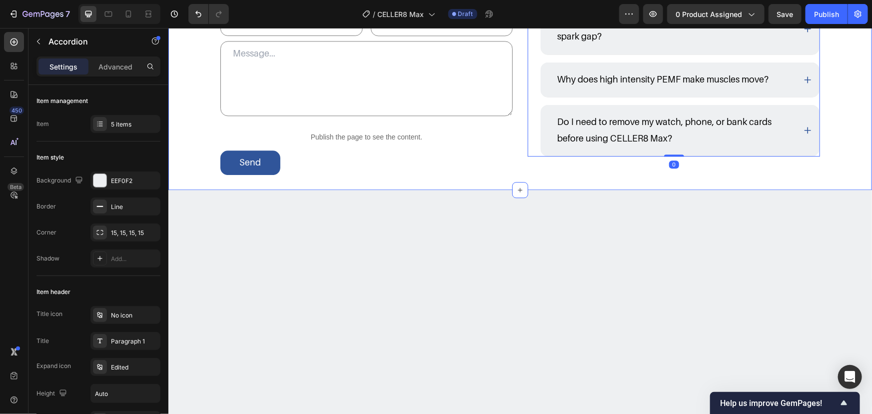
click at [843, 124] on div "Frequently asked questions Heading Still have questions? Send us your question …" at bounding box center [520, 46] width 684 height 256
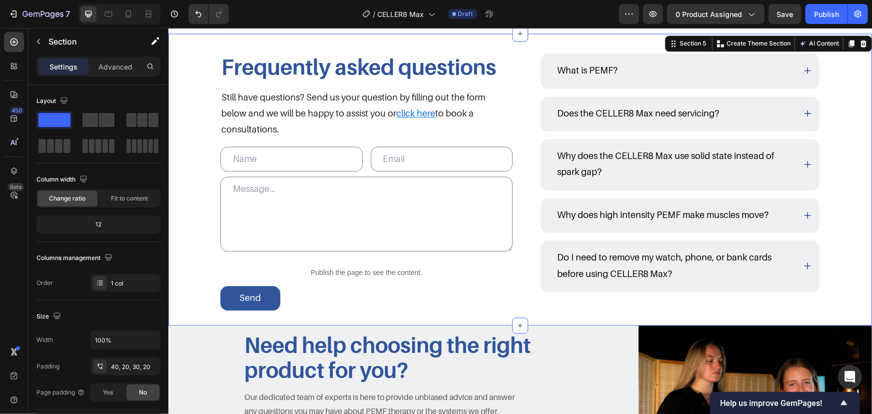
scroll to position [1162, 0]
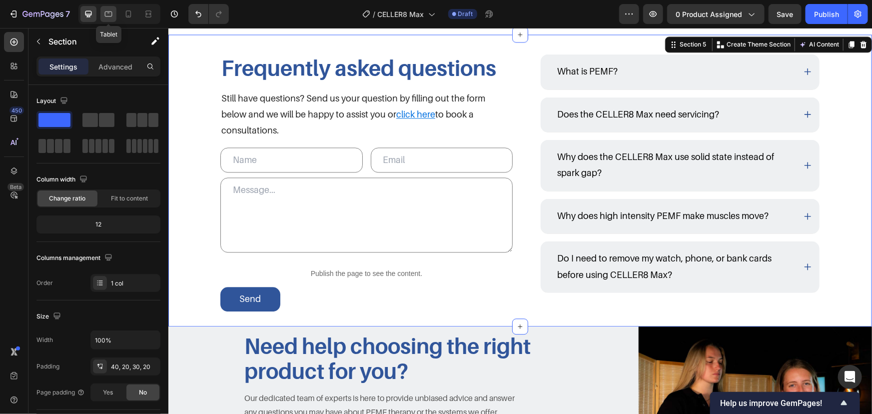
click at [113, 14] on div at bounding box center [108, 14] width 16 height 16
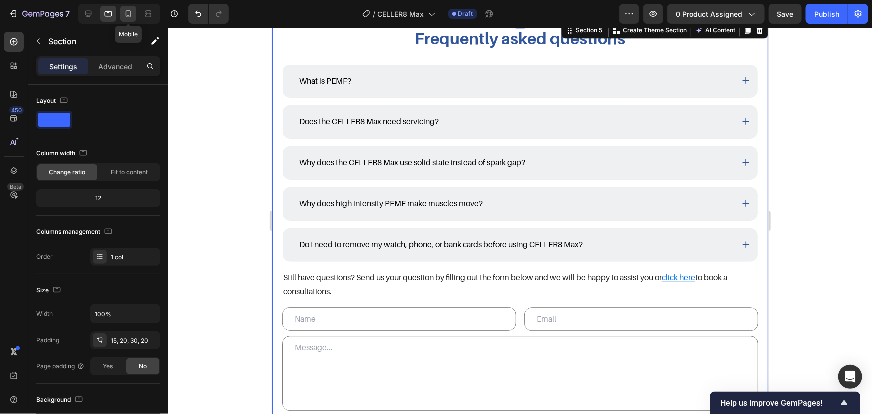
scroll to position [1119, 0]
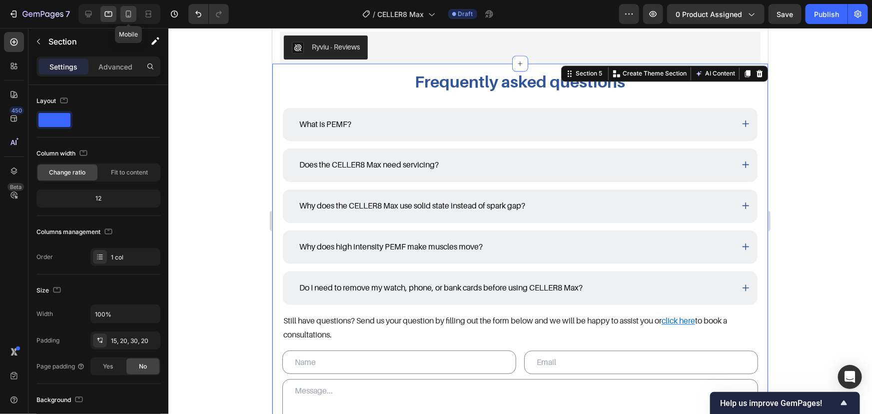
click at [124, 13] on icon at bounding box center [128, 14] width 10 height 10
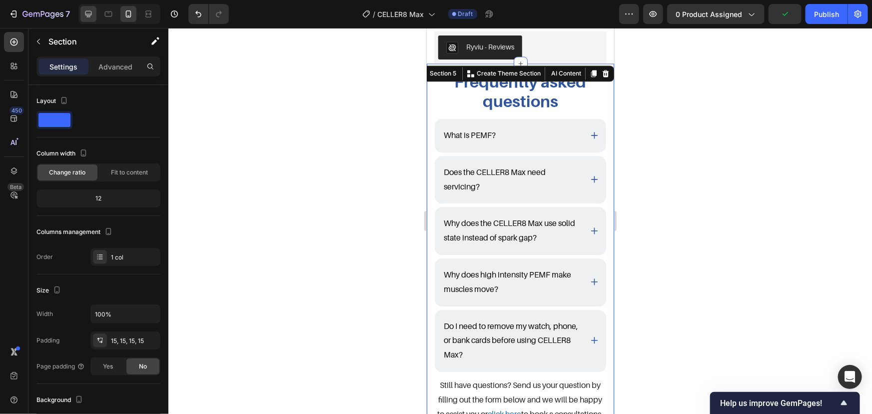
click at [86, 21] on div at bounding box center [88, 14] width 16 height 16
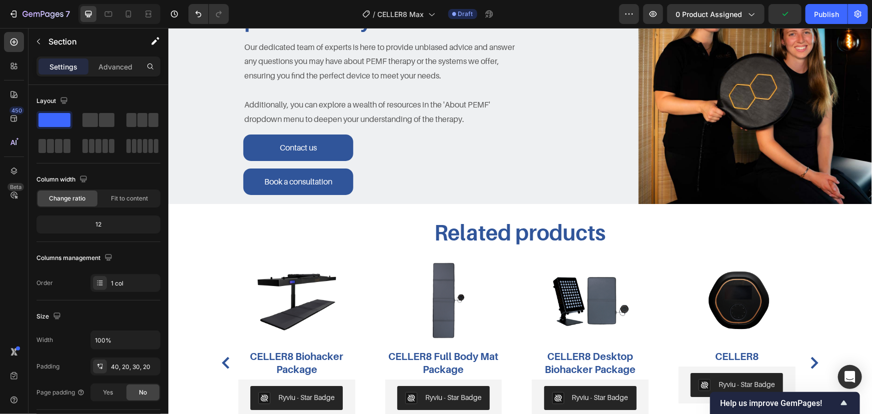
scroll to position [1708, 0]
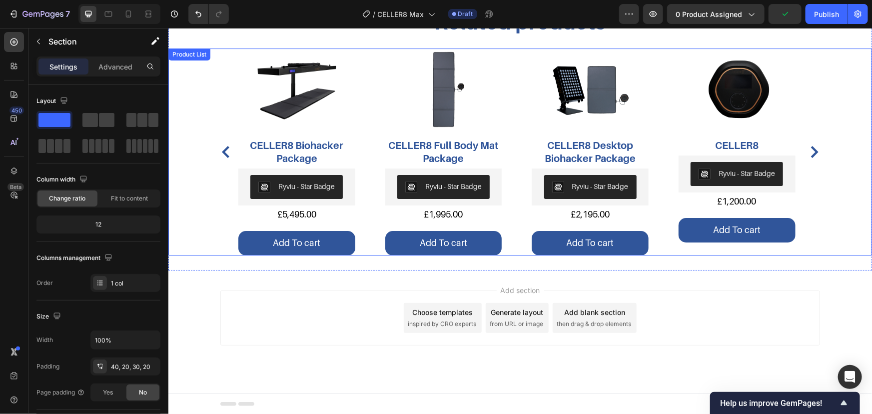
click at [843, 261] on div "Related products Heading Row Product Images CELLER8 Biohacker Package Product T…" at bounding box center [520, 131] width 704 height 277
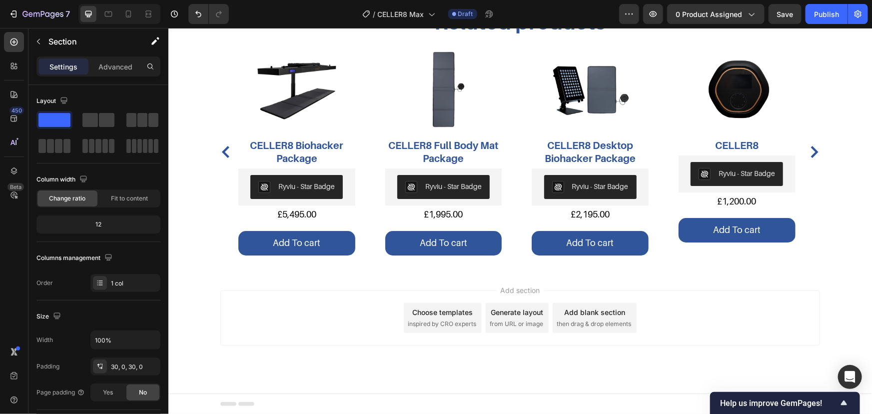
click at [833, 295] on div "Add section Choose templates inspired by CRO experts Generate layout from URL o…" at bounding box center [520, 331] width 704 height 123
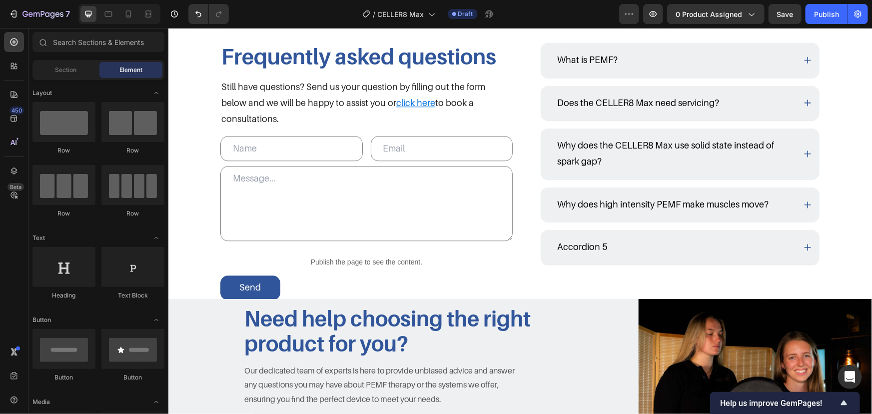
scroll to position [1163, 0]
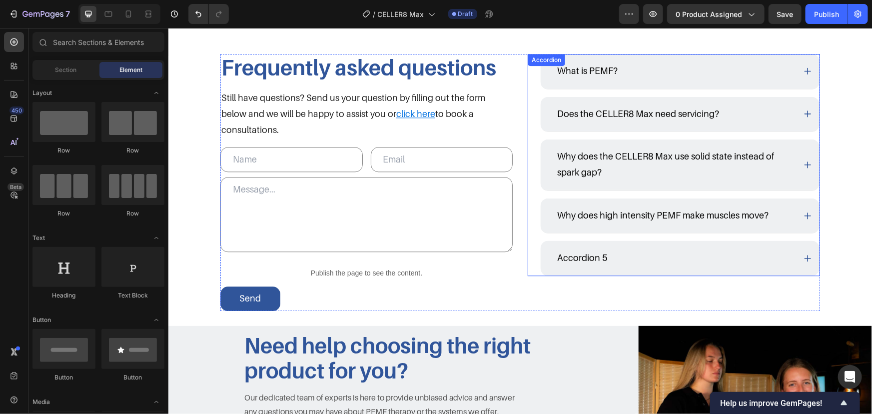
click at [664, 251] on div "Accordion 5" at bounding box center [675, 257] width 240 height 19
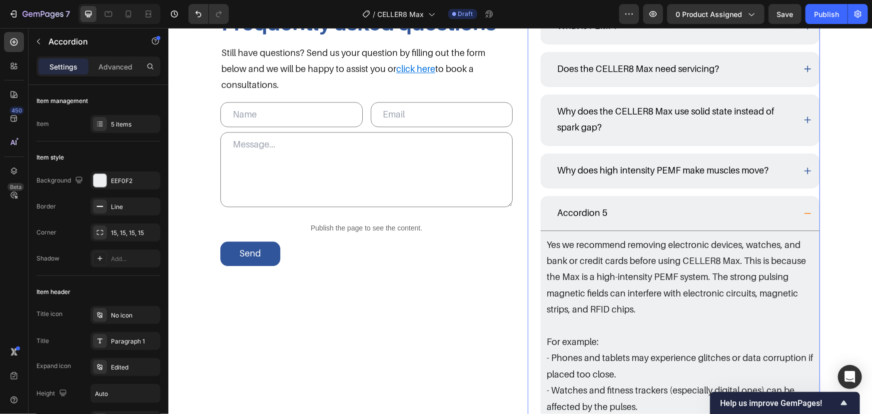
scroll to position [1208, 0]
click at [622, 244] on p "Yes we recommend removing electronic devices, watches, and bank or credit cards…" at bounding box center [679, 276] width 267 height 81
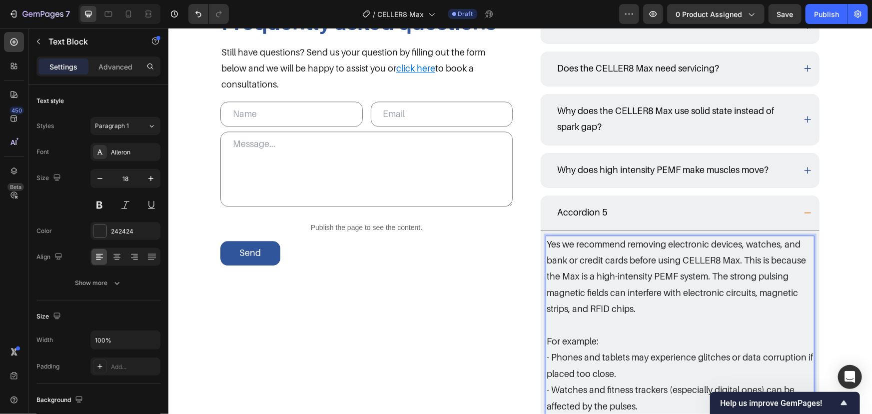
click at [738, 259] on p "Yes we recommend removing electronic devices, watches, and bank or credit cards…" at bounding box center [679, 276] width 267 height 81
click at [546, 242] on p "Yes we recommend removing electronic devices, watches, and bank or credit cards…" at bounding box center [679, 276] width 267 height 81
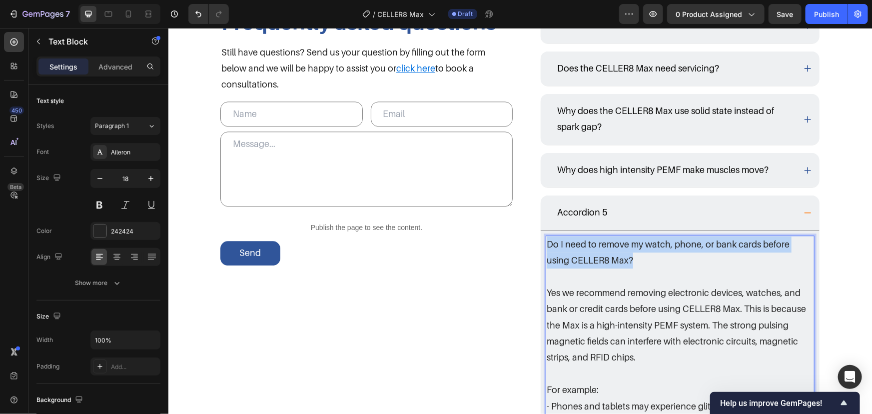
drag, startPoint x: 627, startPoint y: 261, endPoint x: 461, endPoint y: 223, distance: 170.7
click at [461, 223] on div "Frequently asked questions Heading Still have questions? Send us your question …" at bounding box center [520, 288] width 600 height 561
copy p "Do I need to remove my watch, phone, or bank cards before using CELLER8 Max?"
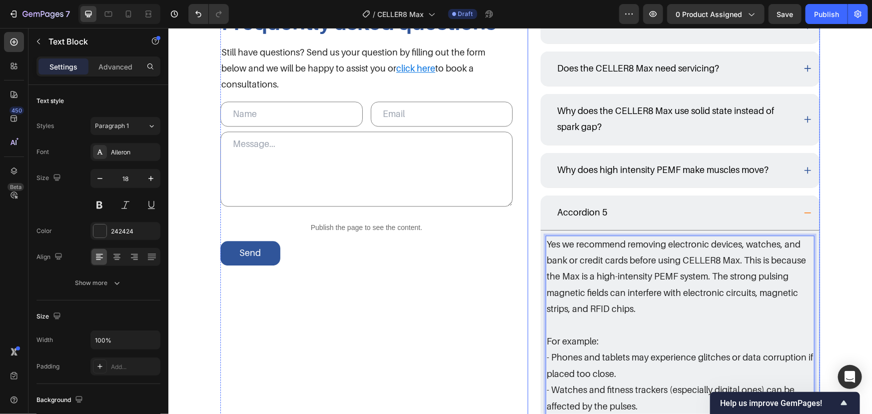
click at [593, 204] on div "Accordion 5" at bounding box center [581, 211] width 53 height 19
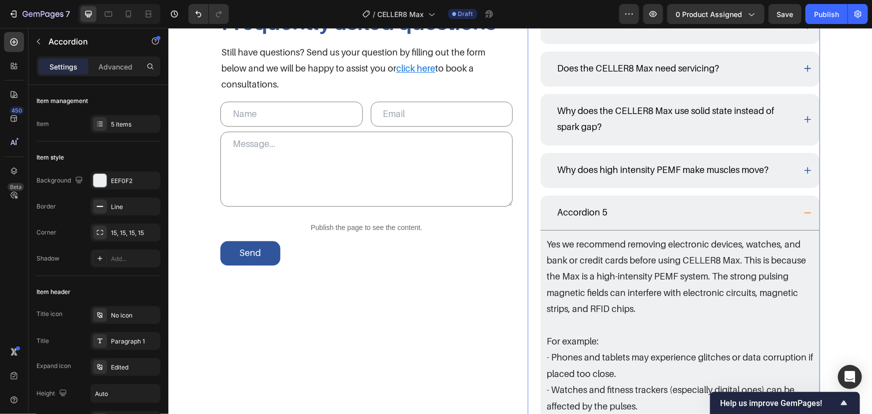
click at [603, 214] on div "Accordion 5" at bounding box center [675, 211] width 240 height 19
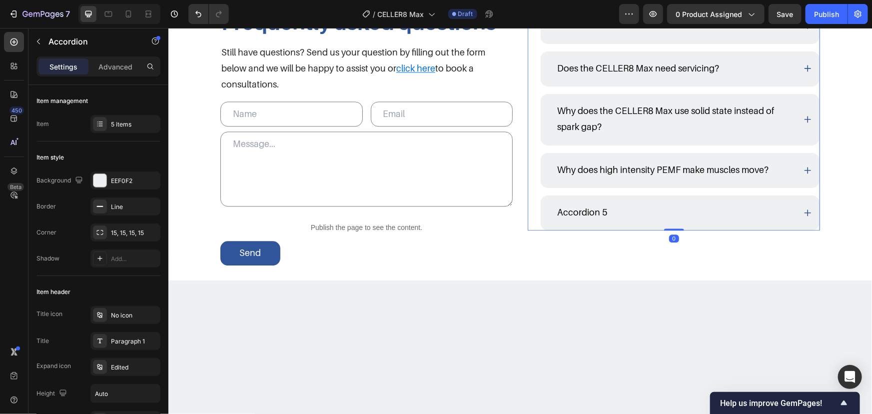
click at [600, 213] on div "Accordion 5" at bounding box center [581, 211] width 53 height 19
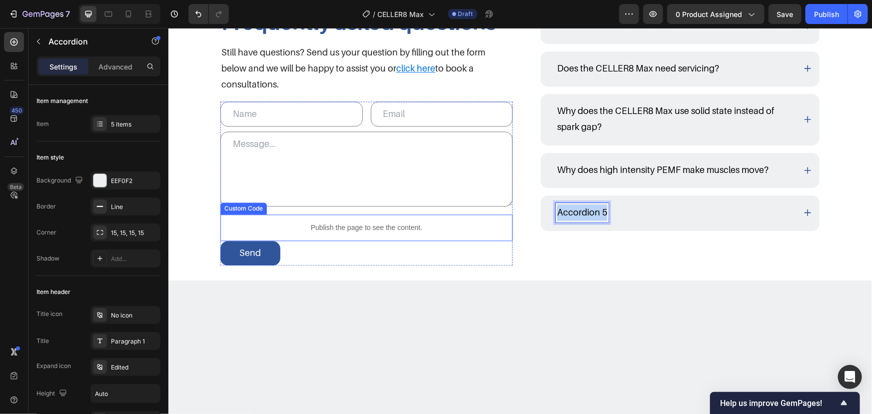
drag, startPoint x: 601, startPoint y: 210, endPoint x: 487, endPoint y: 205, distance: 114.6
click at [489, 205] on div "Frequently asked questions Heading Still have questions? Send us your question …" at bounding box center [520, 136] width 600 height 256
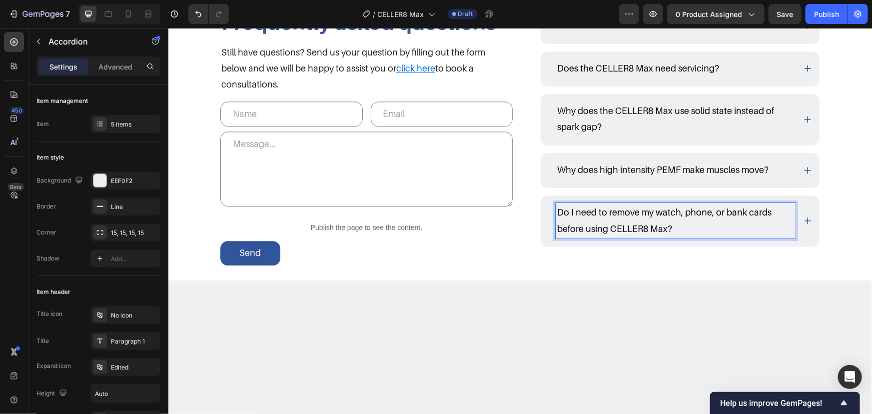
click at [843, 183] on div "Frequently asked questions Heading Still have questions? Send us your question …" at bounding box center [520, 136] width 684 height 256
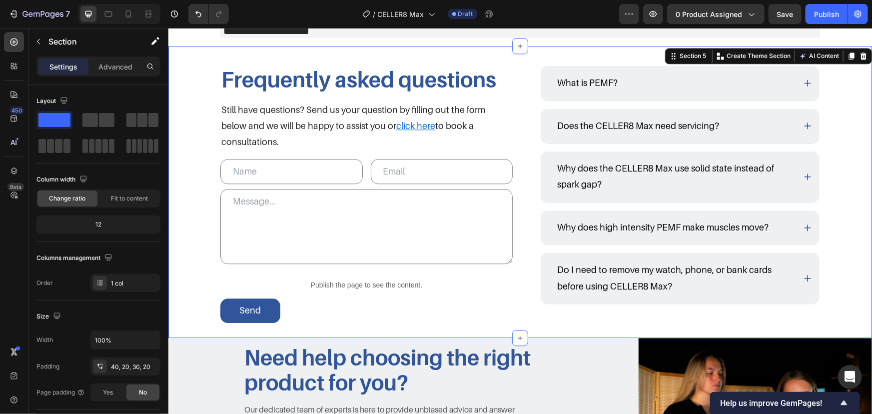
scroll to position [1117, 0]
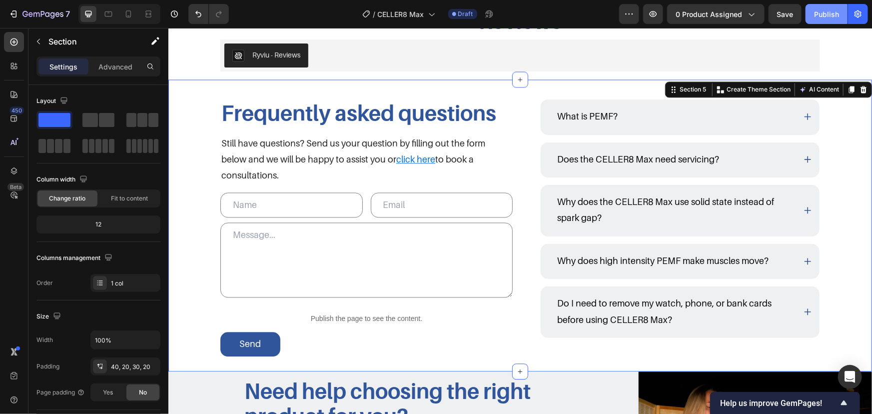
click at [832, 8] on button "Publish" at bounding box center [827, 14] width 42 height 20
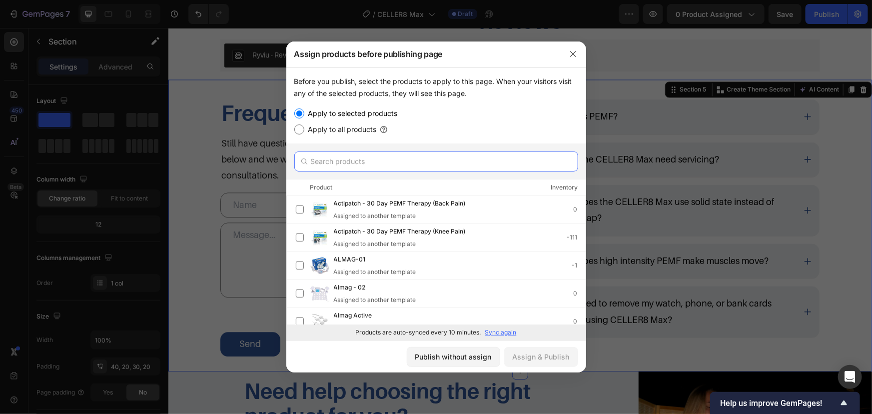
click at [359, 161] on input "text" at bounding box center [436, 161] width 284 height 20
type input "v"
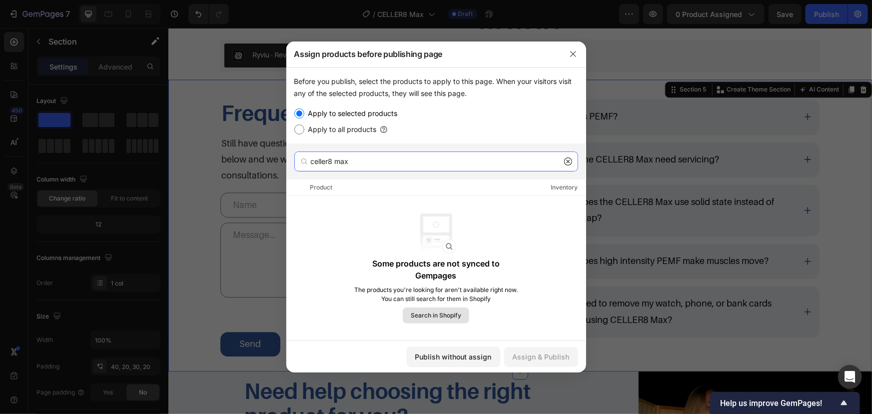
type input "celler8 max"
click at [434, 313] on span "Search in Shopify" at bounding box center [436, 315] width 50 height 9
click at [575, 54] on icon "button" at bounding box center [573, 54] width 8 height 8
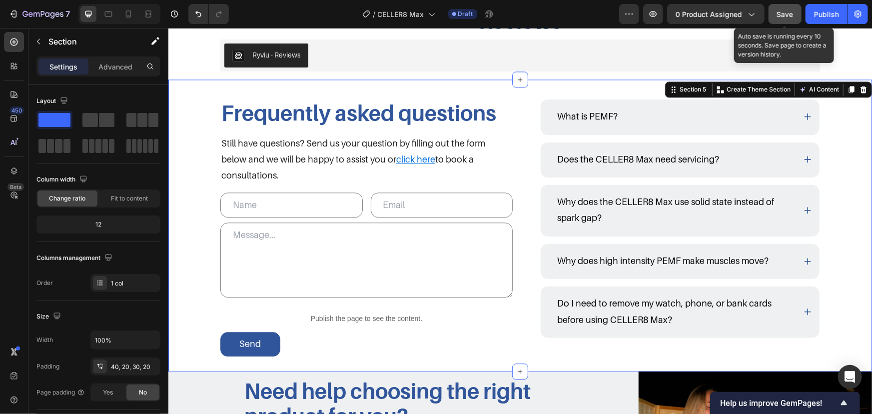
click at [788, 5] on button "Save" at bounding box center [785, 14] width 33 height 20
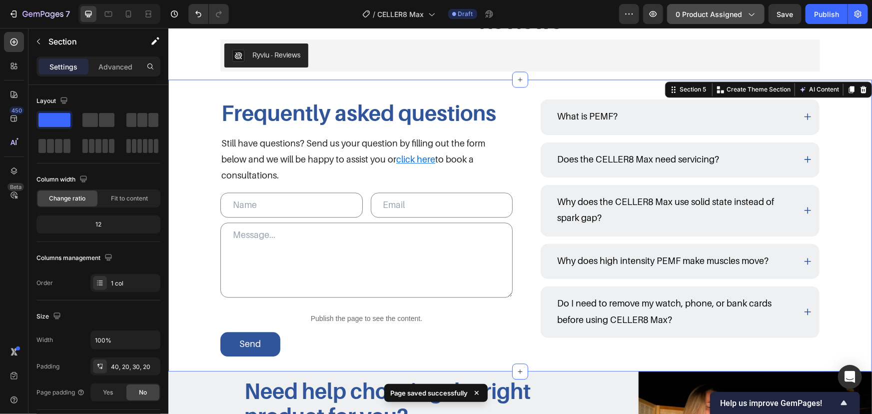
click at [735, 10] on span "0 product assigned" at bounding box center [709, 14] width 66 height 10
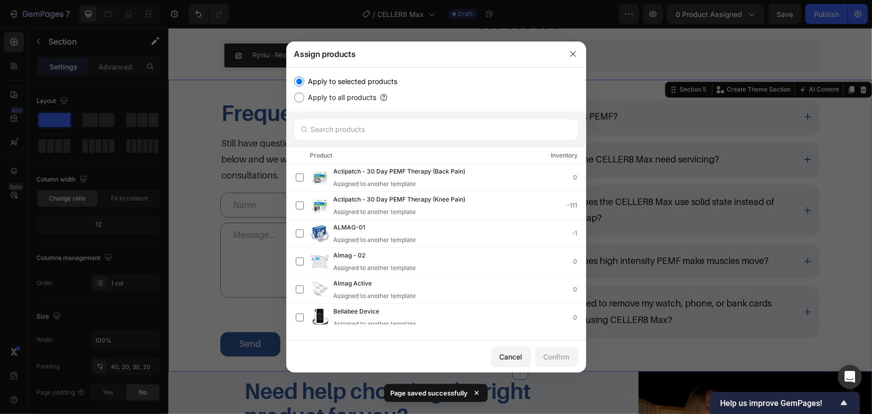
click at [463, 112] on div at bounding box center [436, 129] width 300 height 36
click at [456, 125] on input "text" at bounding box center [436, 129] width 284 height 20
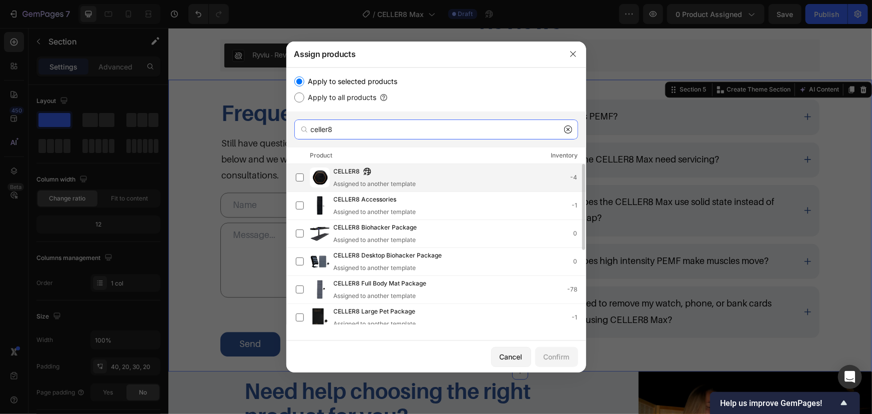
scroll to position [139, 0]
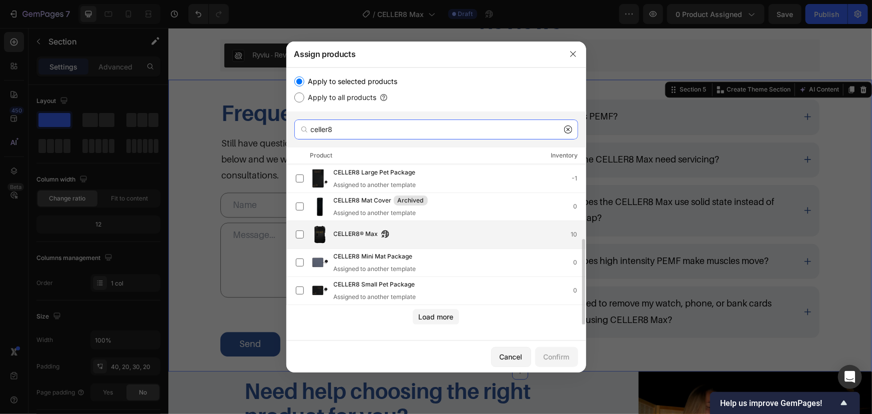
type input "celler8"
click at [431, 230] on div "CELLER8® Max 10" at bounding box center [460, 234] width 252 height 11
click at [555, 355] on div "Confirm" at bounding box center [557, 356] width 26 height 10
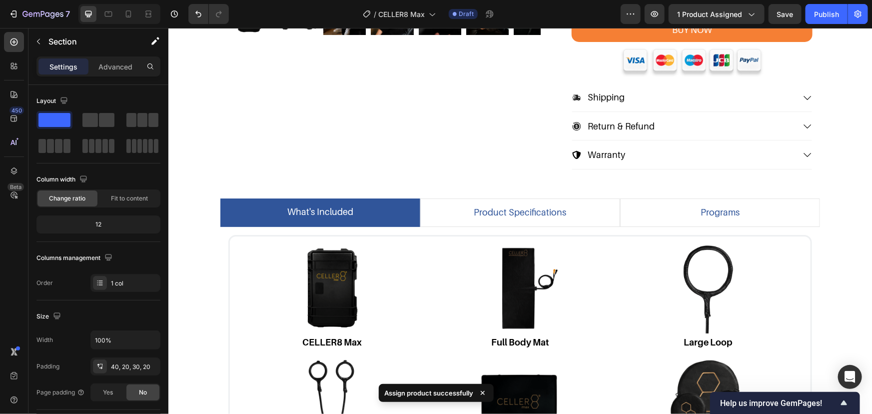
scroll to position [443, 0]
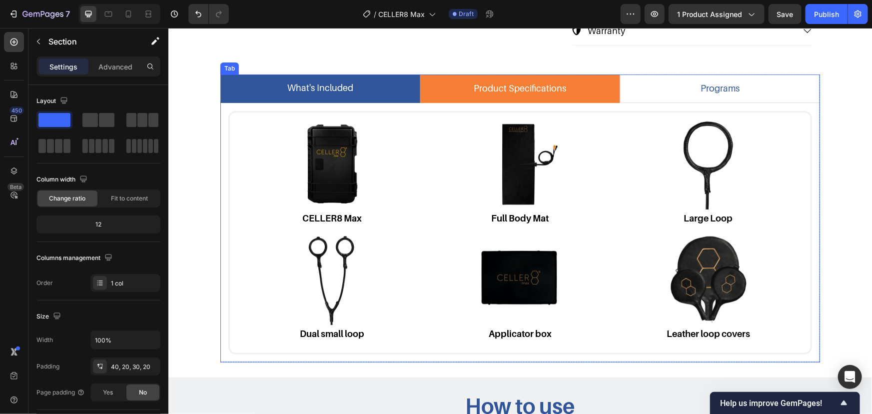
click at [598, 85] on li "product specifications" at bounding box center [520, 88] width 200 height 28
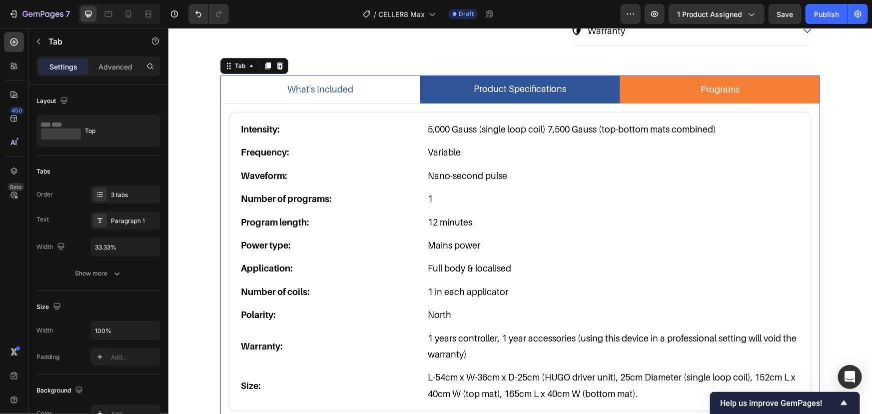
click at [771, 84] on li "programs" at bounding box center [720, 89] width 200 height 28
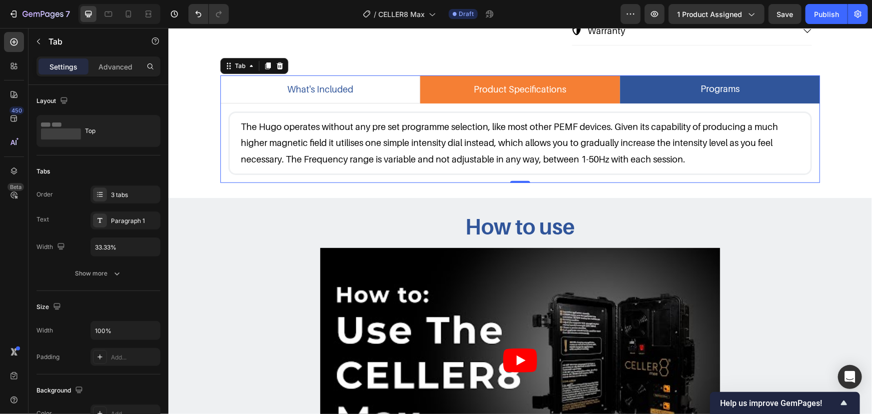
click at [594, 77] on li "product specifications" at bounding box center [520, 89] width 200 height 28
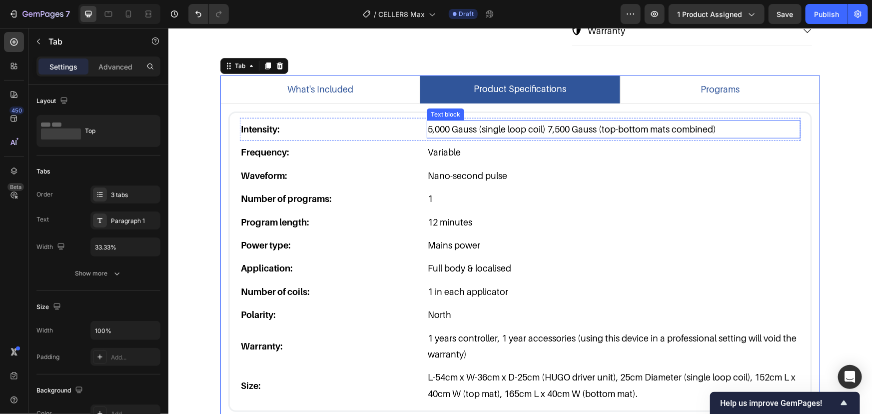
drag, startPoint x: 623, startPoint y: 124, endPoint x: 722, endPoint y: 124, distance: 99.5
click at [623, 124] on p "5,000 Gauss (single loop coil) 7,500 Gauss (top-bottom mats combined)" at bounding box center [613, 129] width 372 height 16
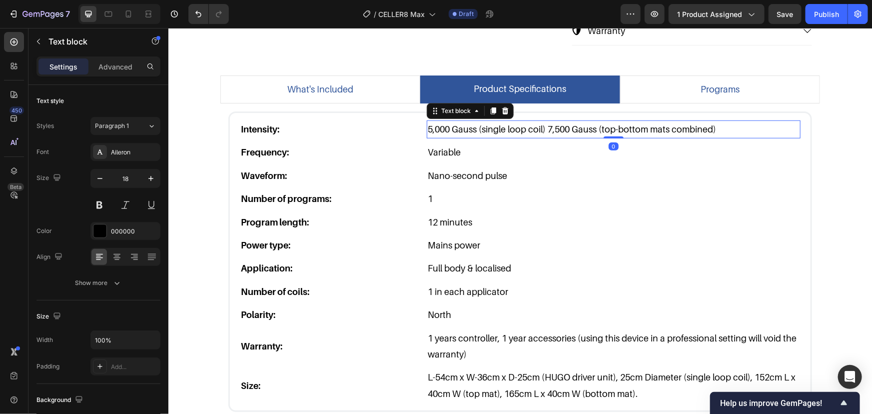
click at [730, 124] on p "5,000 Gauss (single loop coil) 7,500 Gauss (top-bottom mats combined)" at bounding box center [613, 129] width 372 height 16
click at [746, 124] on p "5,000 Gauss (single loop coil) 7,500 Gauss (top-bottom mats combined)" at bounding box center [613, 129] width 372 height 16
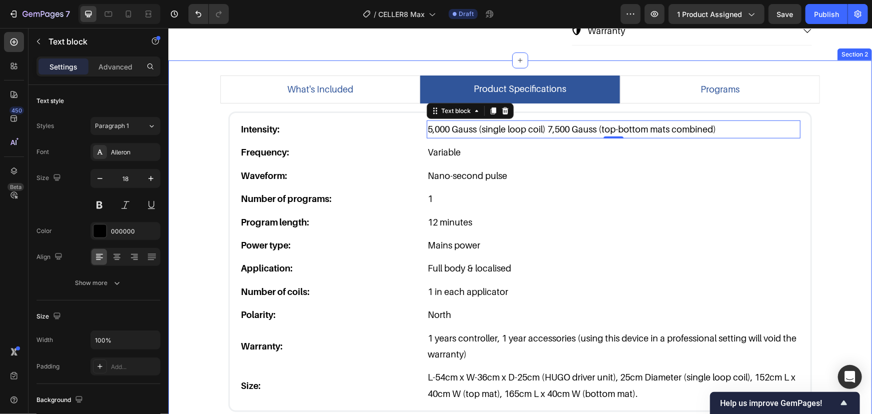
click at [818, 82] on div "what's included product specifications programs Image CELLER8 Max Text Block Im…" at bounding box center [519, 247] width 689 height 345
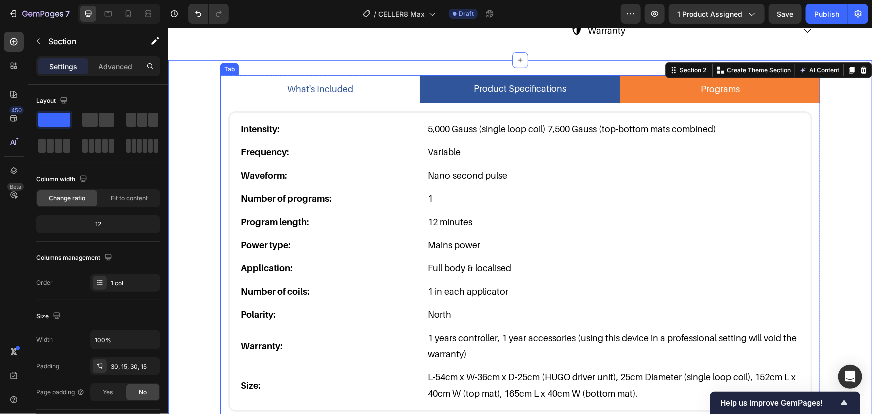
click at [807, 84] on li "programs" at bounding box center [720, 89] width 200 height 28
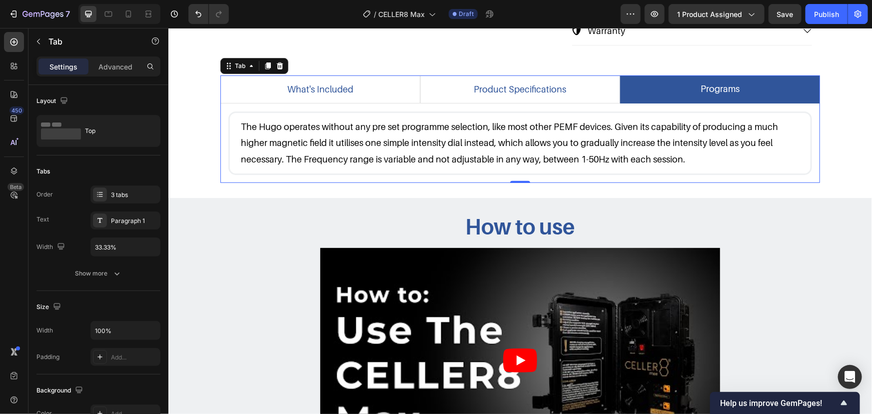
drag, startPoint x: 686, startPoint y: 162, endPoint x: 698, endPoint y: 161, distance: 12.1
click at [686, 162] on p "The Hugo operates without any pre set programme selection, like most other PEMF…" at bounding box center [519, 142] width 559 height 48
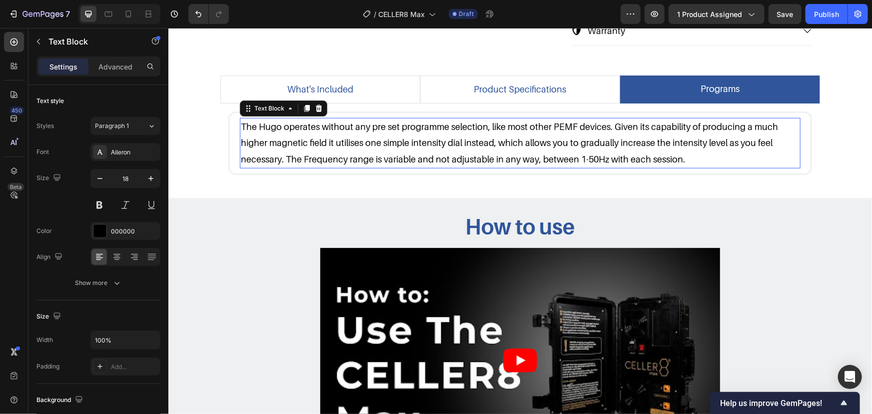
click at [703, 159] on p "The Hugo operates without any pre set programme selection, like most other PEMF…" at bounding box center [519, 142] width 559 height 48
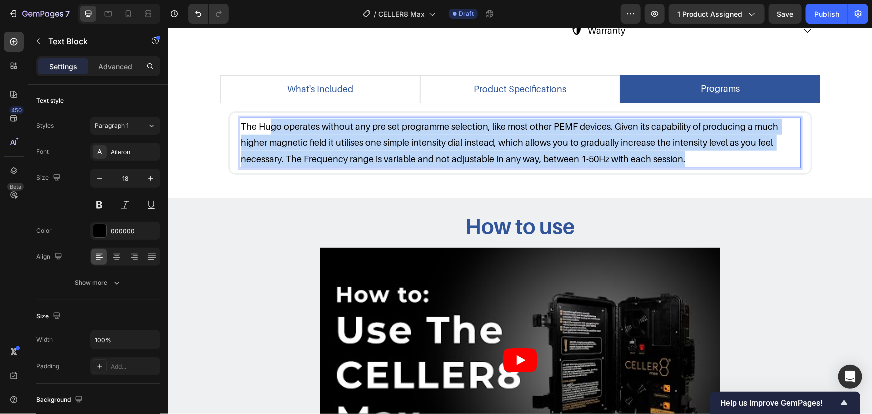
drag, startPoint x: 424, startPoint y: 144, endPoint x: 203, endPoint y: 97, distance: 225.8
click at [230, 111] on div "The Hugo operates without any pre set programme selection, like most other PEMF…" at bounding box center [520, 142] width 584 height 63
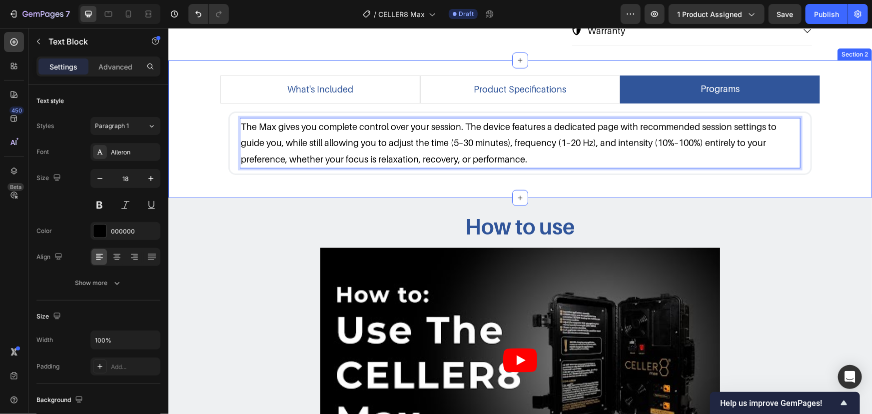
click at [200, 134] on div "what's included product specifications programs Image CELLER8 Max Text Block Im…" at bounding box center [519, 129] width 689 height 108
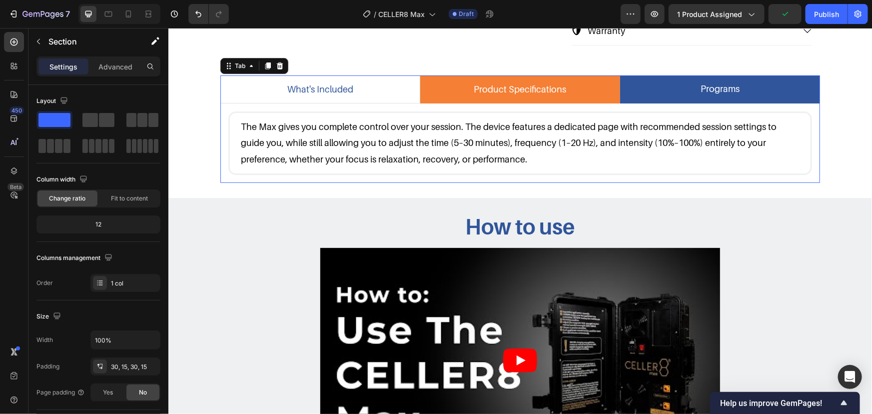
click at [449, 89] on li "product specifications" at bounding box center [520, 89] width 200 height 28
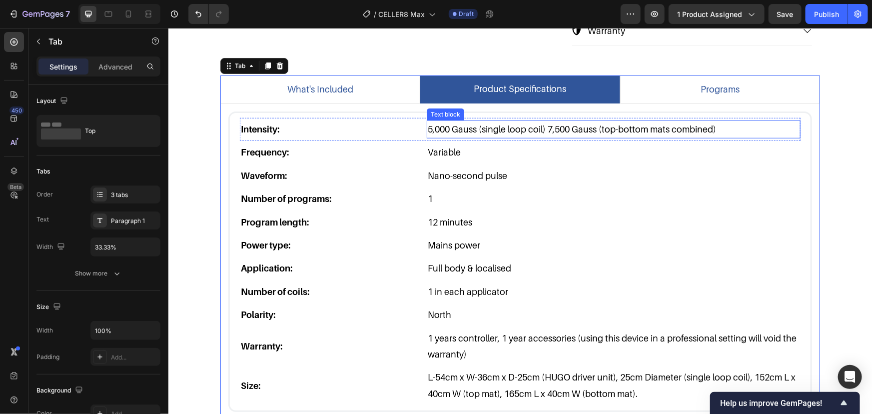
click at [704, 126] on p "5,000 Gauss (single loop coil) 7,500 Gauss (top-bottom mats combined)" at bounding box center [613, 129] width 372 height 16
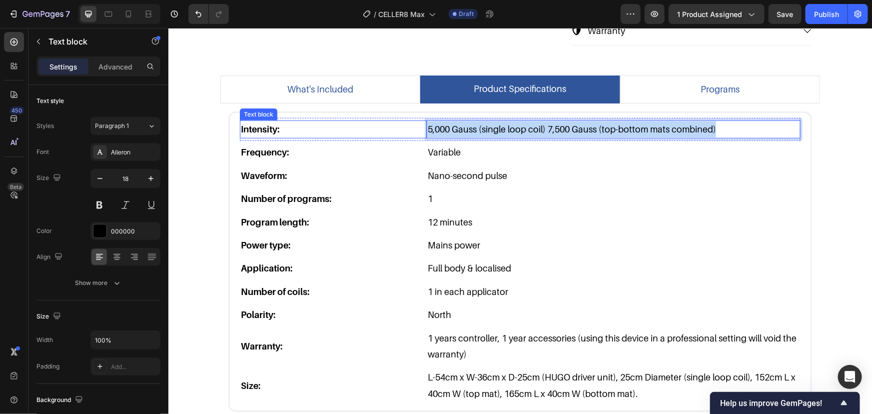
drag, startPoint x: 727, startPoint y: 126, endPoint x: 224, endPoint y: 107, distance: 503.1
click at [244, 111] on div "Intensity: Text block 5,000 Gauss (single loop coil) 7,500 Gauss (top-bottom ma…" at bounding box center [520, 261] width 584 height 300
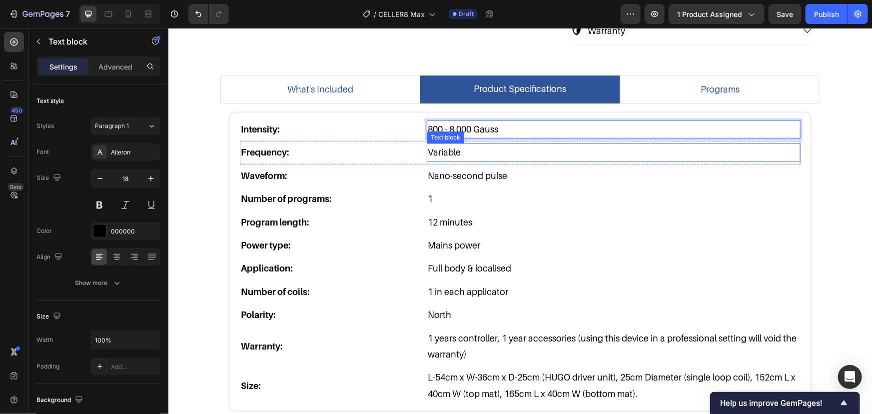
drag, startPoint x: 490, startPoint y: 149, endPoint x: 496, endPoint y: 149, distance: 5.5
click at [490, 149] on p "Variable" at bounding box center [613, 152] width 372 height 16
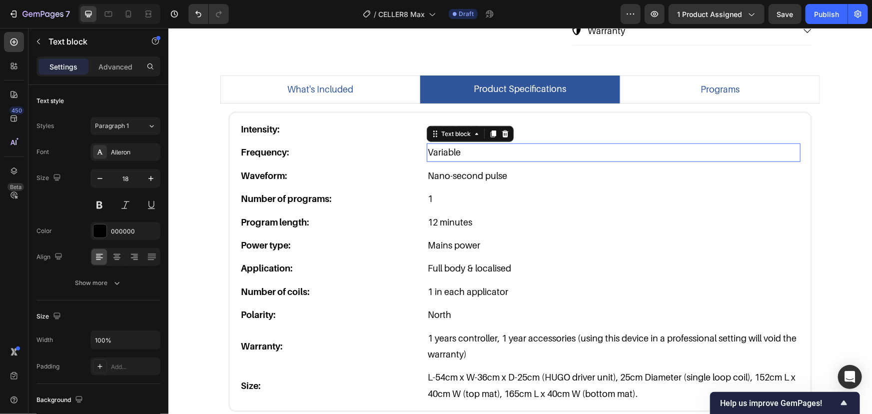
click at [499, 149] on p "Variable" at bounding box center [613, 152] width 372 height 16
drag, startPoint x: 519, startPoint y: 150, endPoint x: 365, endPoint y: 137, distance: 153.9
click at [374, 141] on div "Frequency: Text block Variable Text block 0 Row" at bounding box center [519, 151] width 561 height 23
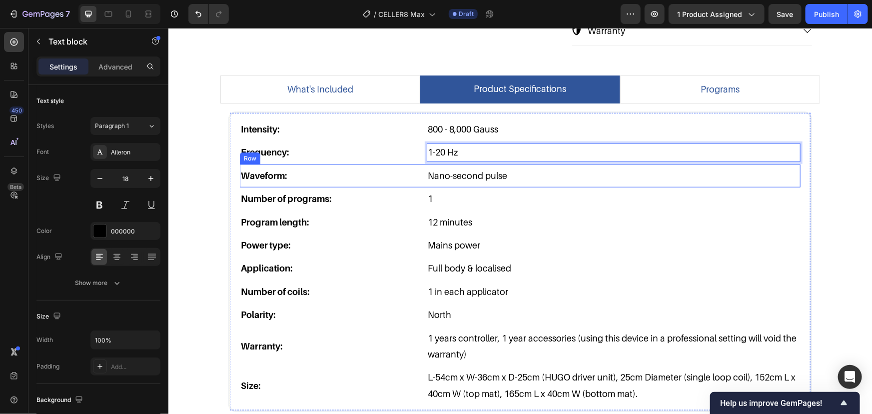
click at [386, 183] on div "Waveform: Text block Nano-second pulse Text block Row" at bounding box center [519, 175] width 561 height 23
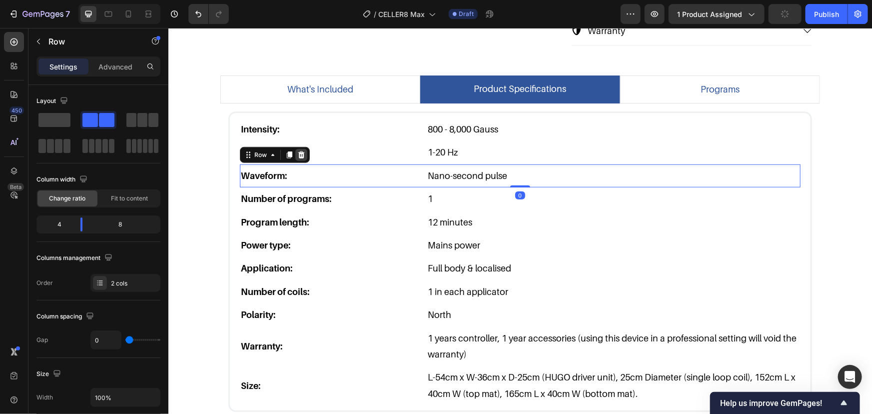
click at [298, 157] on icon at bounding box center [301, 154] width 8 height 8
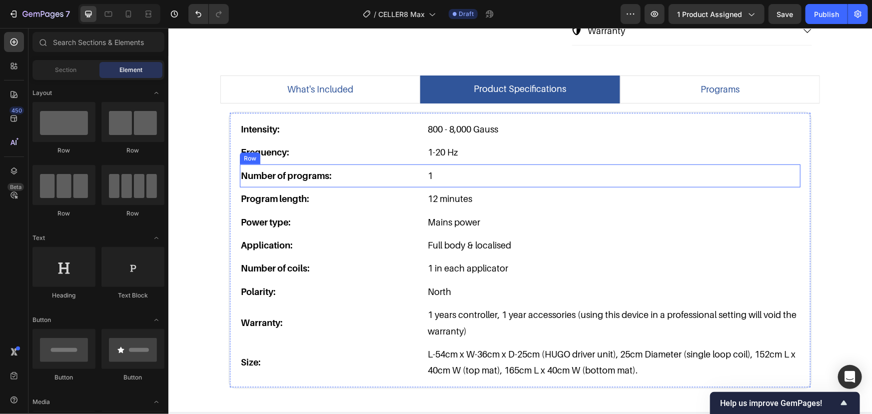
click at [383, 184] on div "Number of programs: Text block 1 Text block Row" at bounding box center [519, 175] width 561 height 23
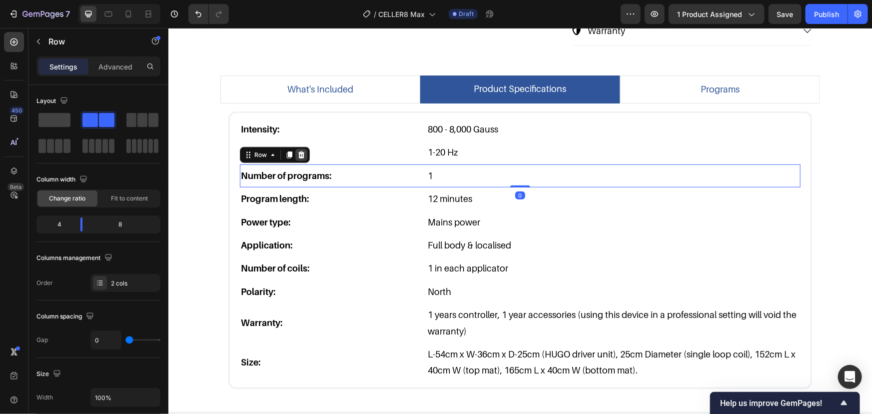
click at [300, 154] on icon at bounding box center [301, 154] width 8 height 8
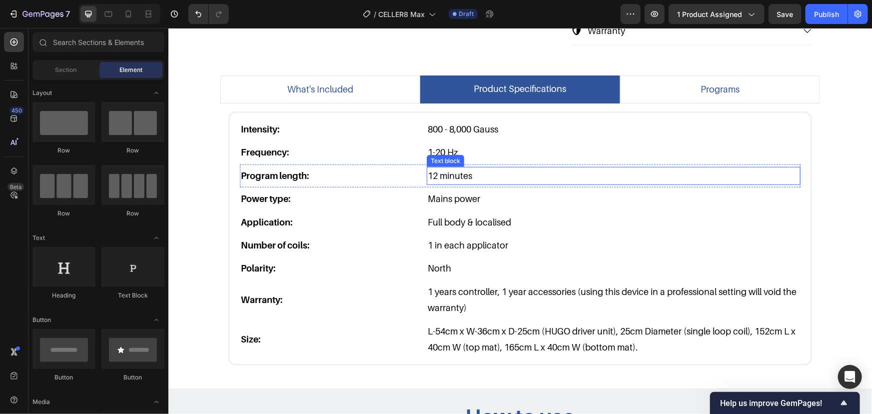
drag, startPoint x: 448, startPoint y: 170, endPoint x: 431, endPoint y: 170, distance: 16.5
click at [447, 170] on p "12 minutes" at bounding box center [613, 175] width 372 height 16
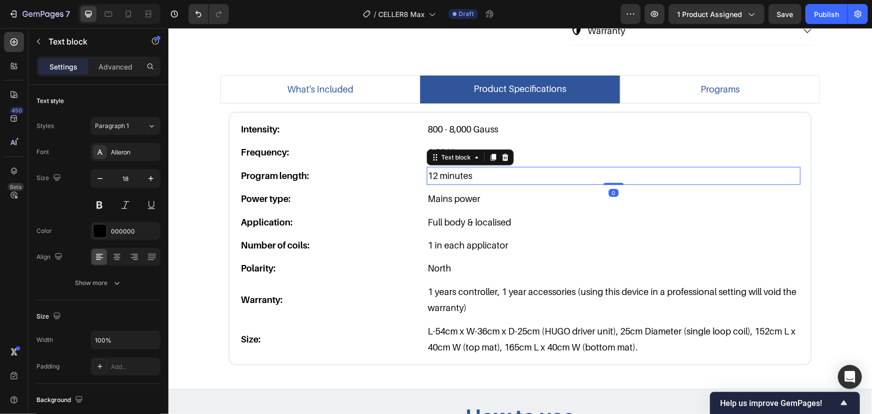
click at [431, 170] on p "12 minutes" at bounding box center [613, 175] width 372 height 16
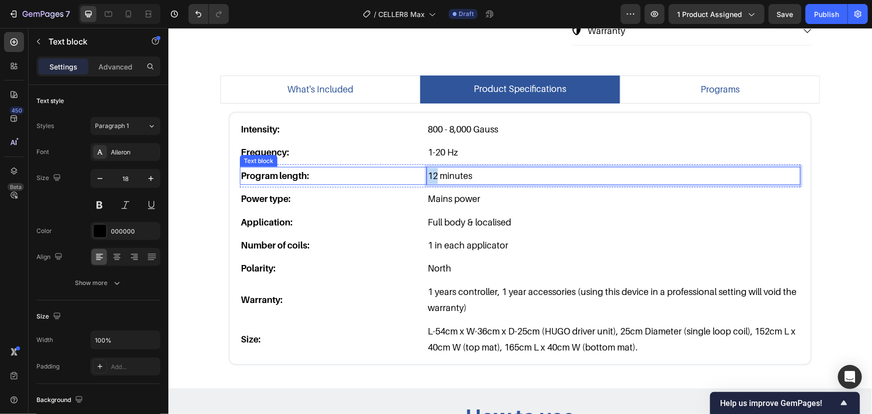
drag, startPoint x: 433, startPoint y: 174, endPoint x: 409, endPoint y: 175, distance: 23.5
click at [411, 175] on div "Program length: Text block 12 minutes Text block 0 Row" at bounding box center [519, 175] width 561 height 23
